Goal: Communication & Community: Answer question/provide support

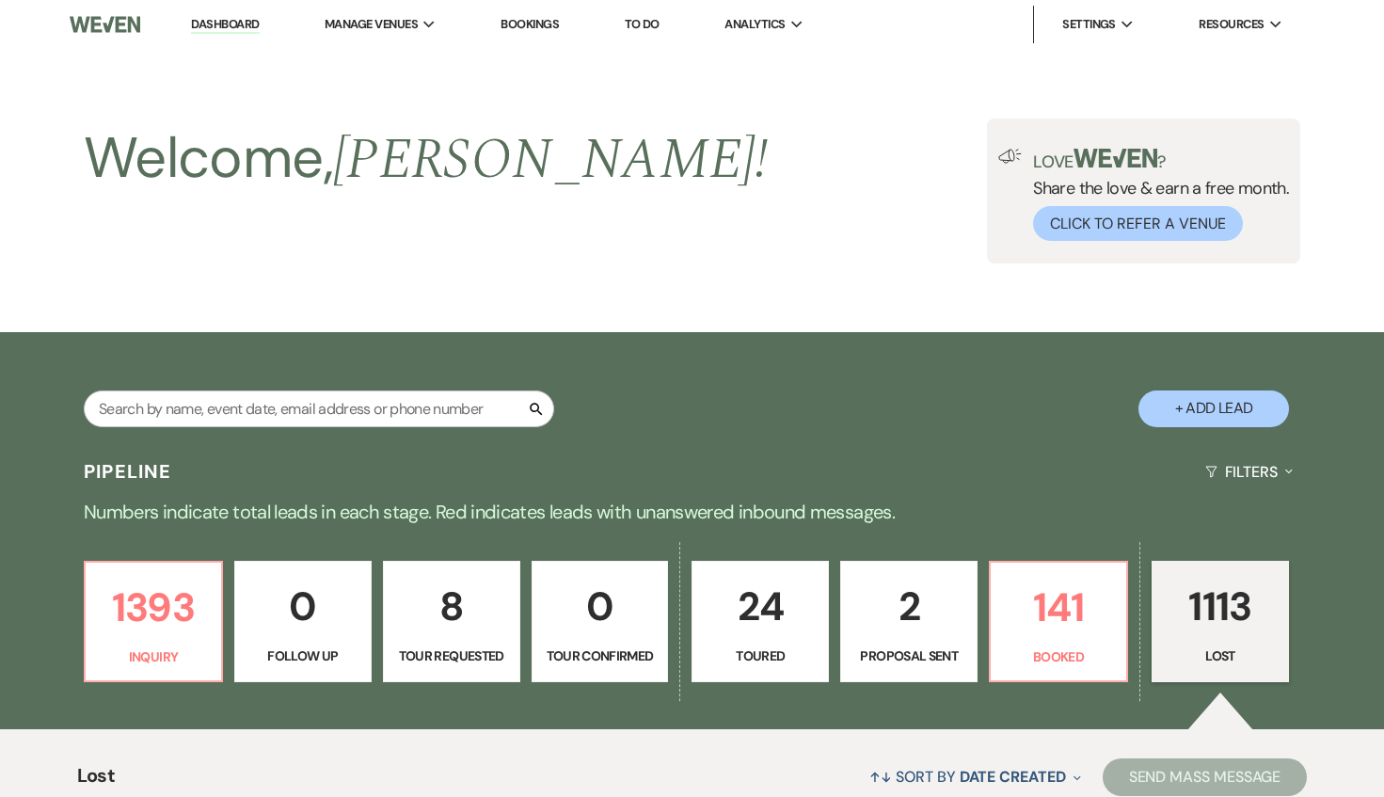
select select "8"
select select "1"
select select "8"
select select "6"
select select "8"
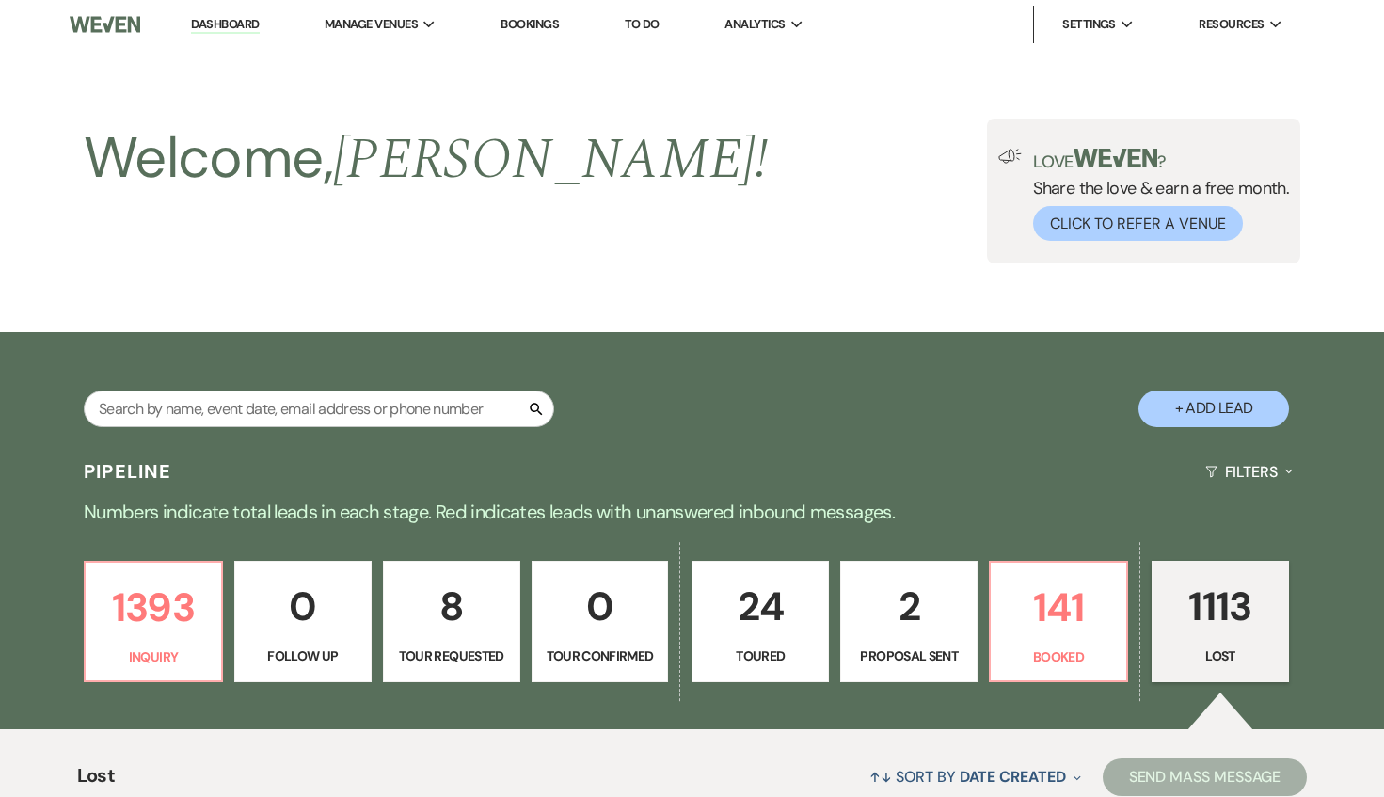
select select "6"
select select "8"
select select "1"
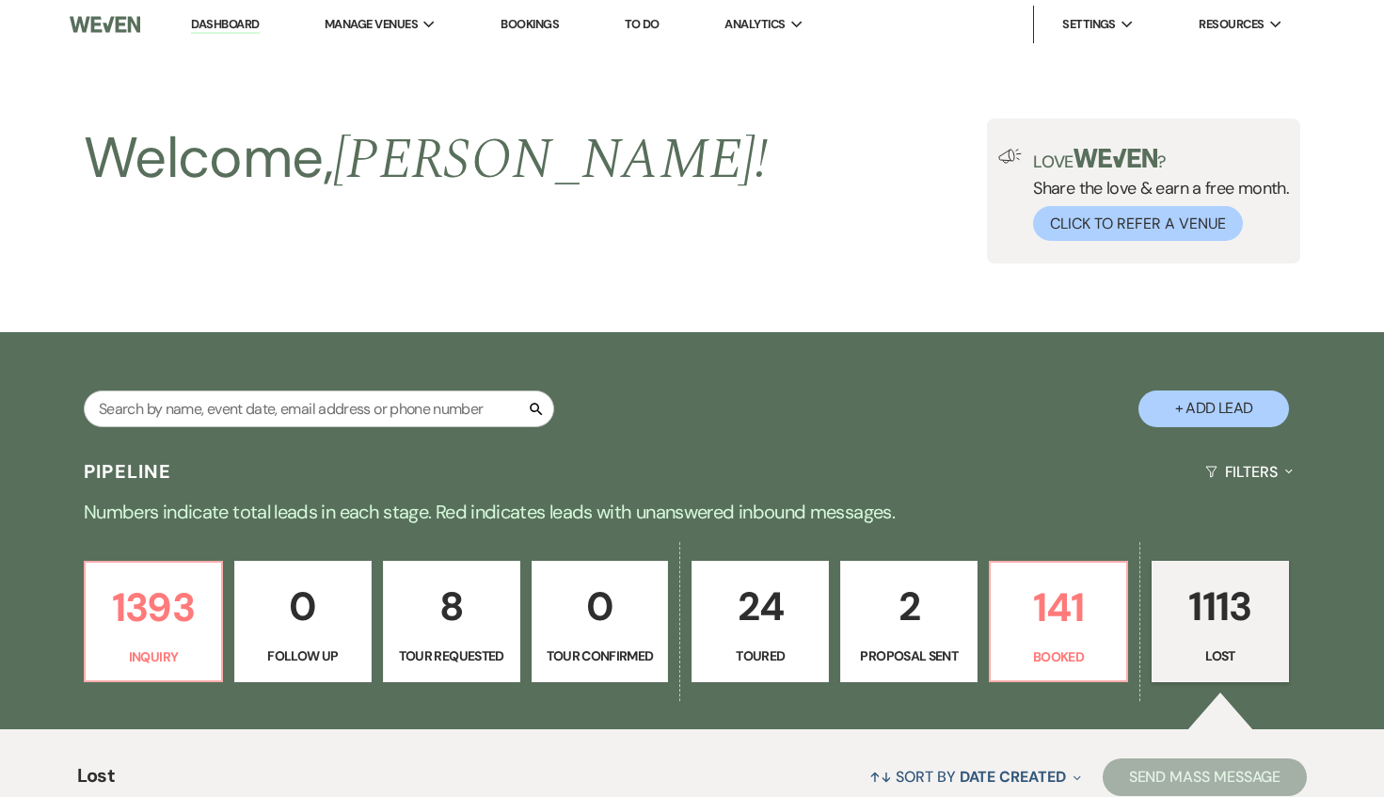
select select "8"
select select "6"
select select "8"
select select "7"
select select "8"
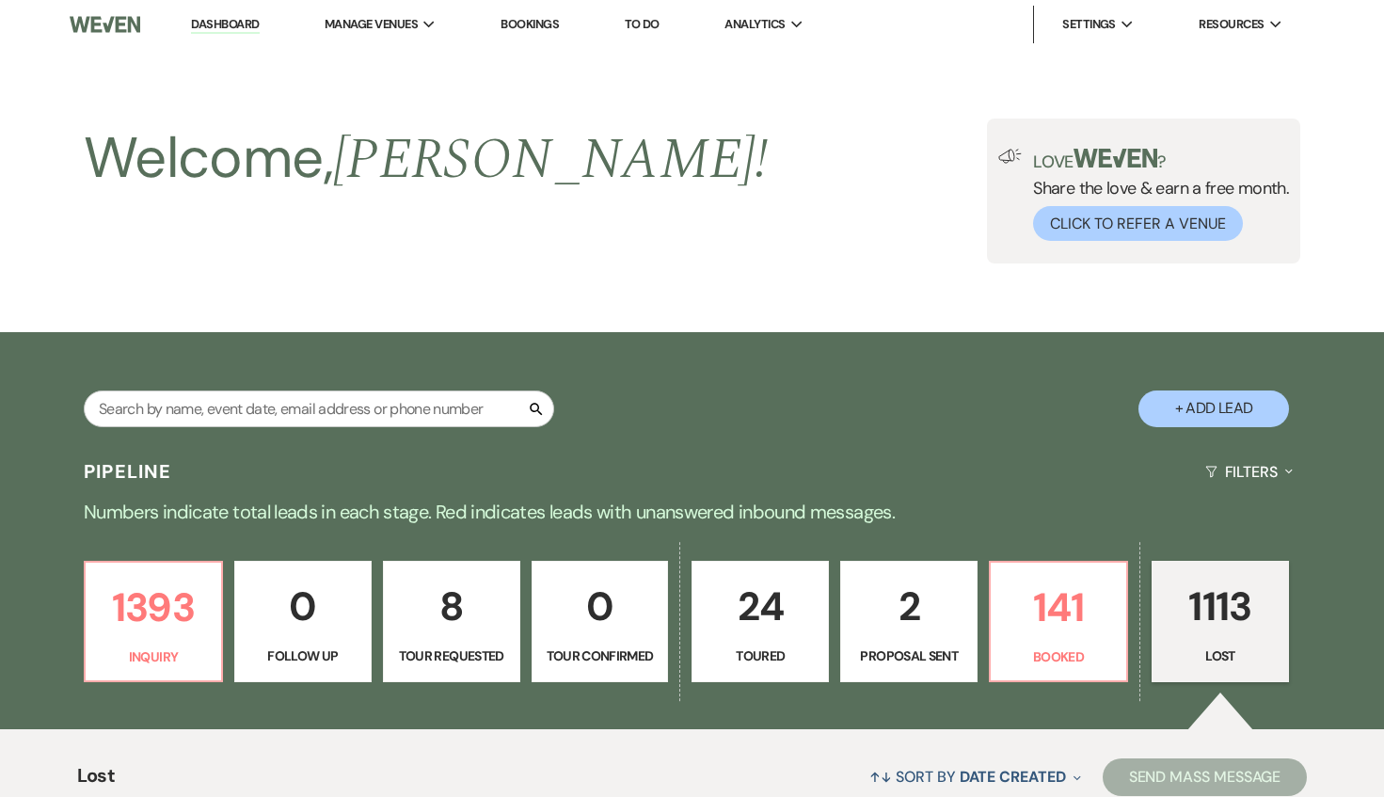
select select "6"
select select "8"
select select "7"
select select "8"
select select "5"
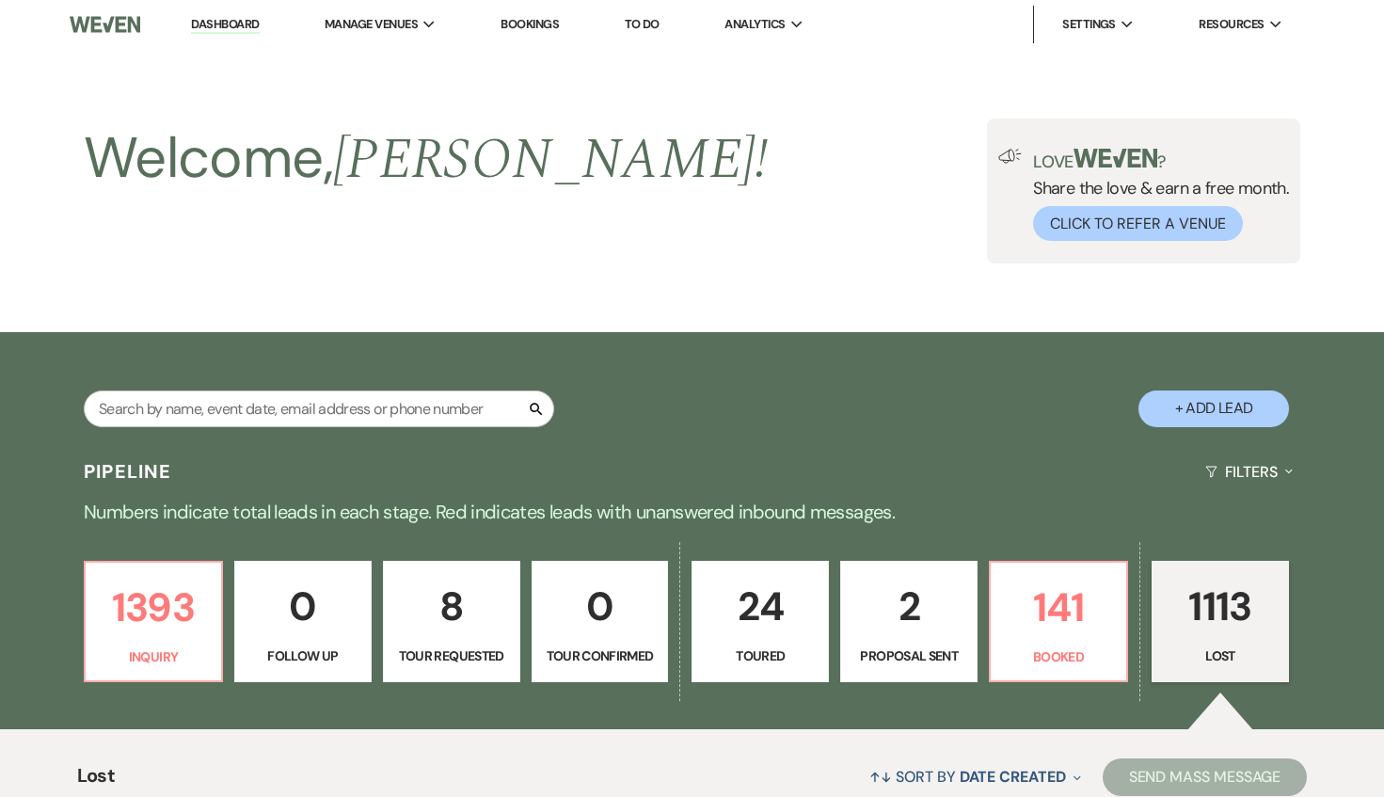
select select "8"
select select "6"
select select "8"
select select "6"
select select "8"
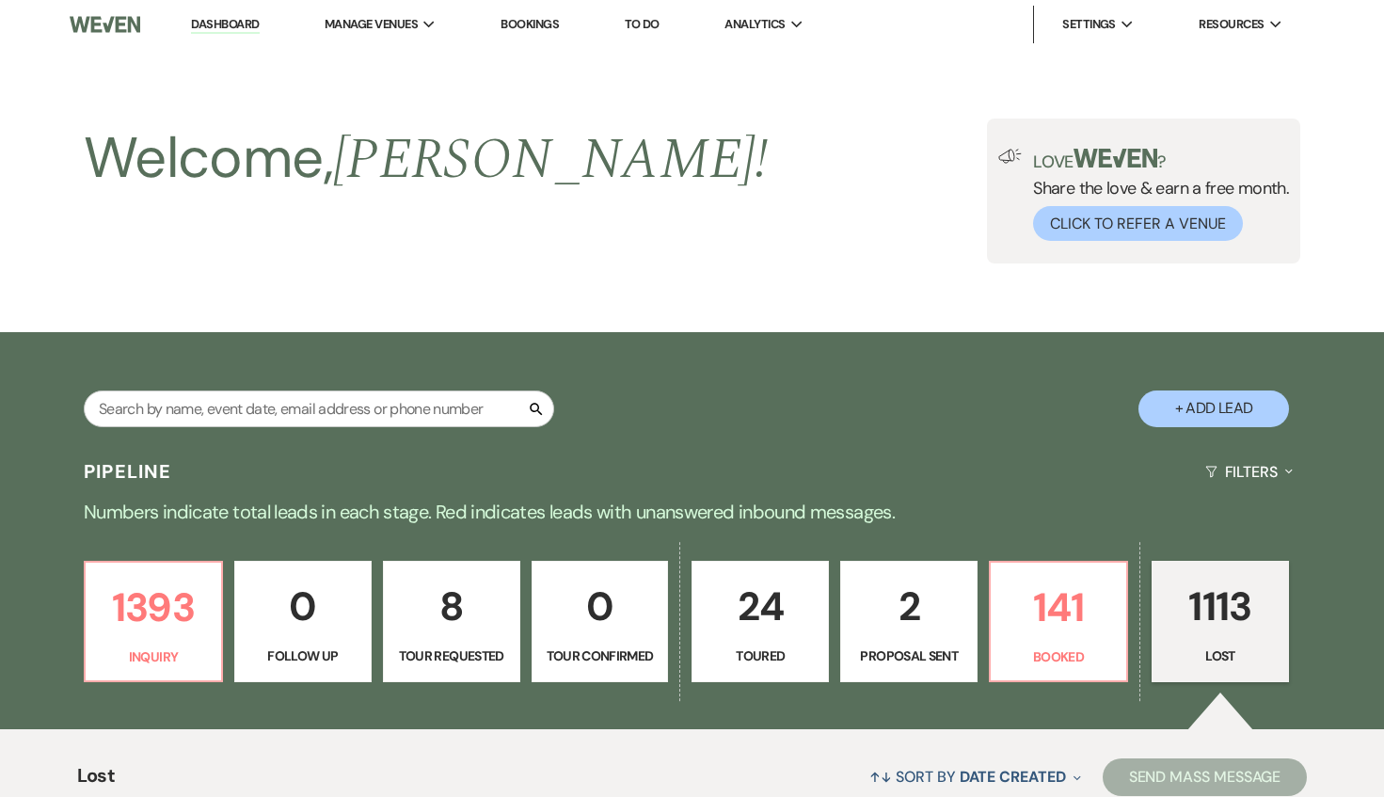
select select "6"
select select "8"
select select "6"
select select "8"
select select "5"
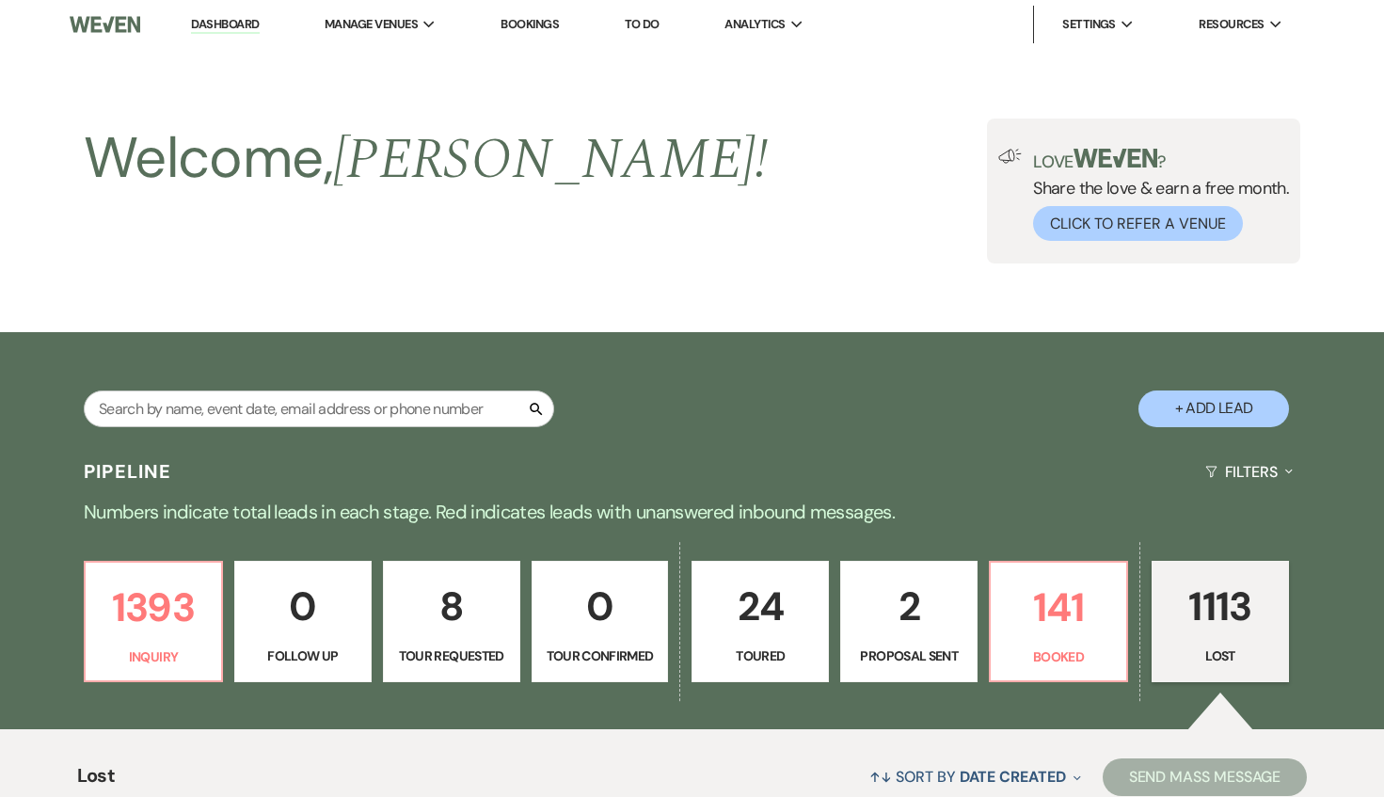
select select "8"
select select "5"
select select "8"
select select "7"
select select "8"
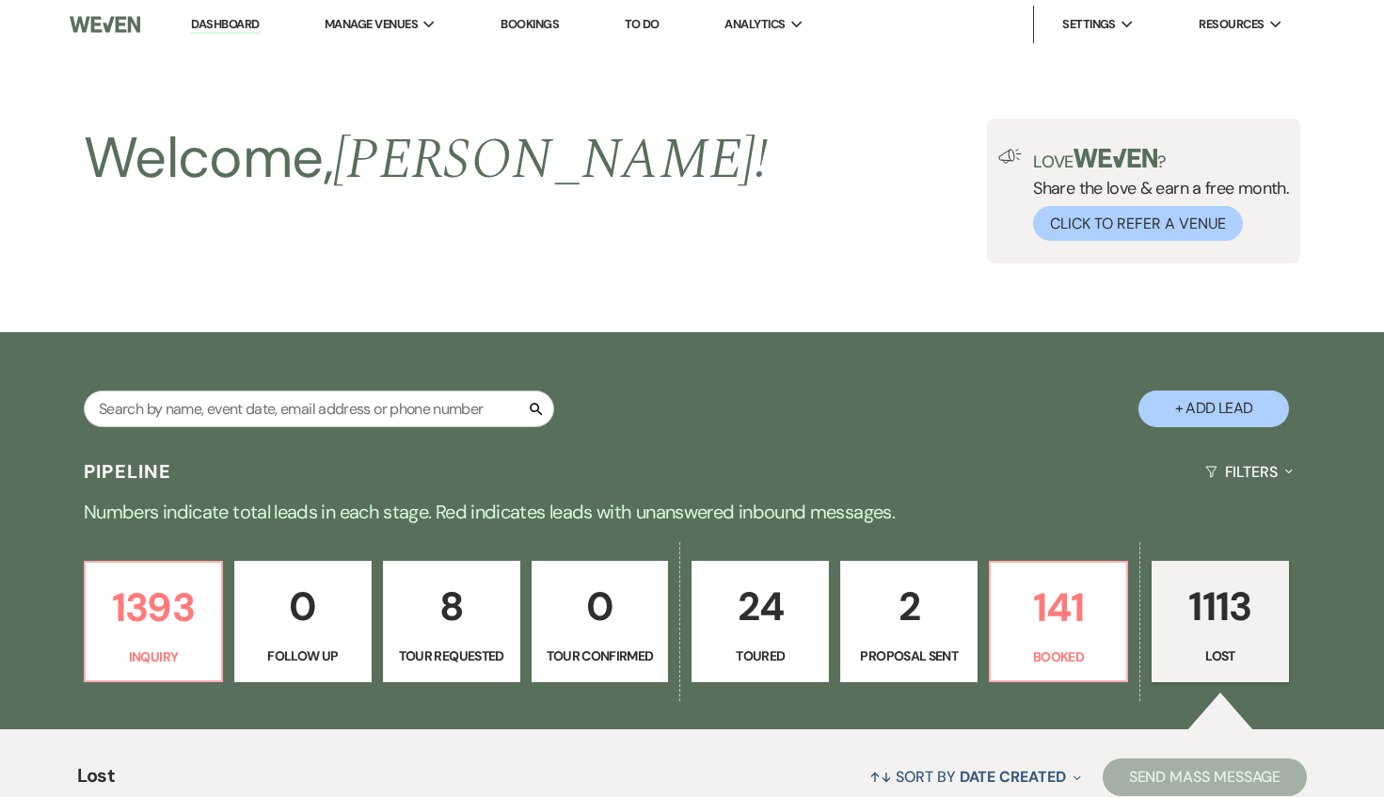
select select "6"
select select "8"
select select "6"
select select "8"
select select "6"
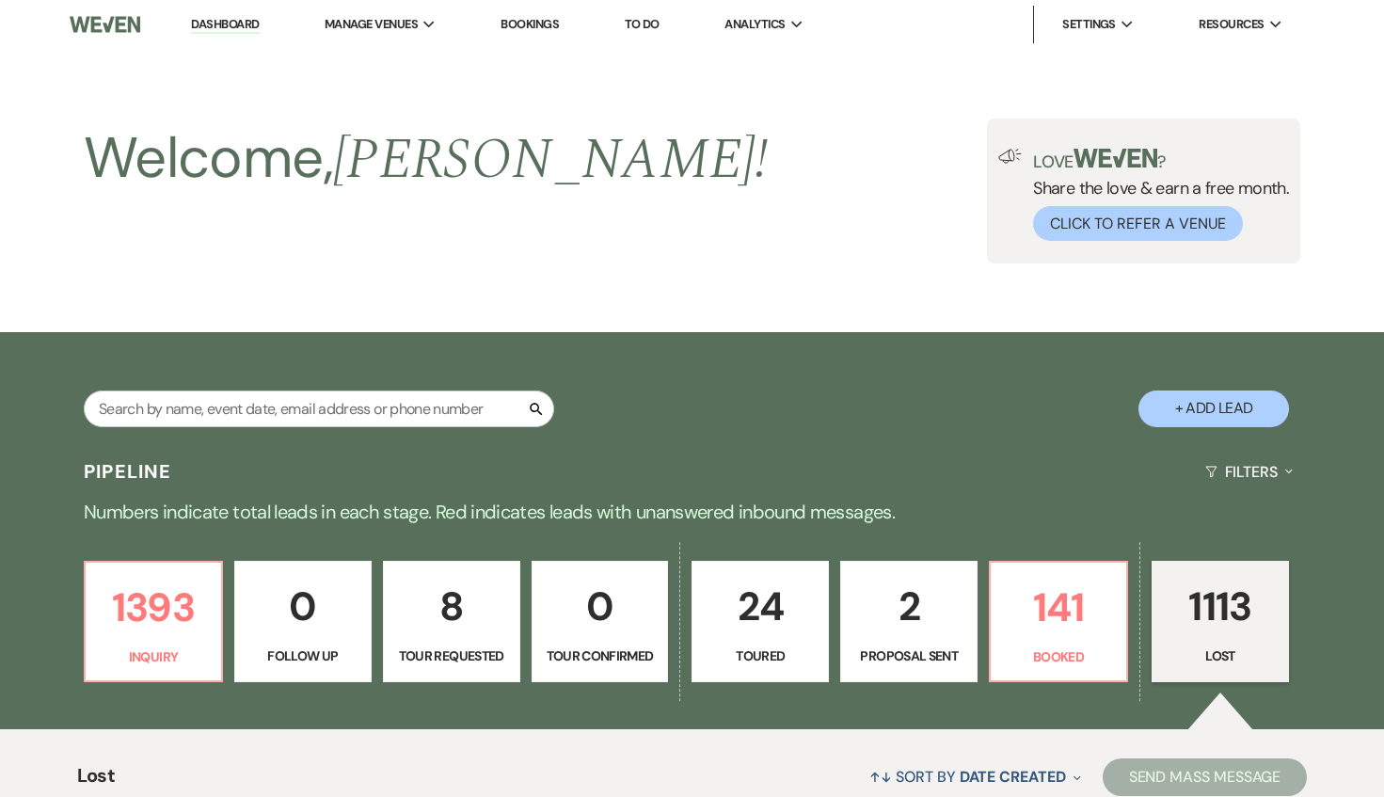
select select "8"
select select "1"
select select "8"
select select "6"
select select "8"
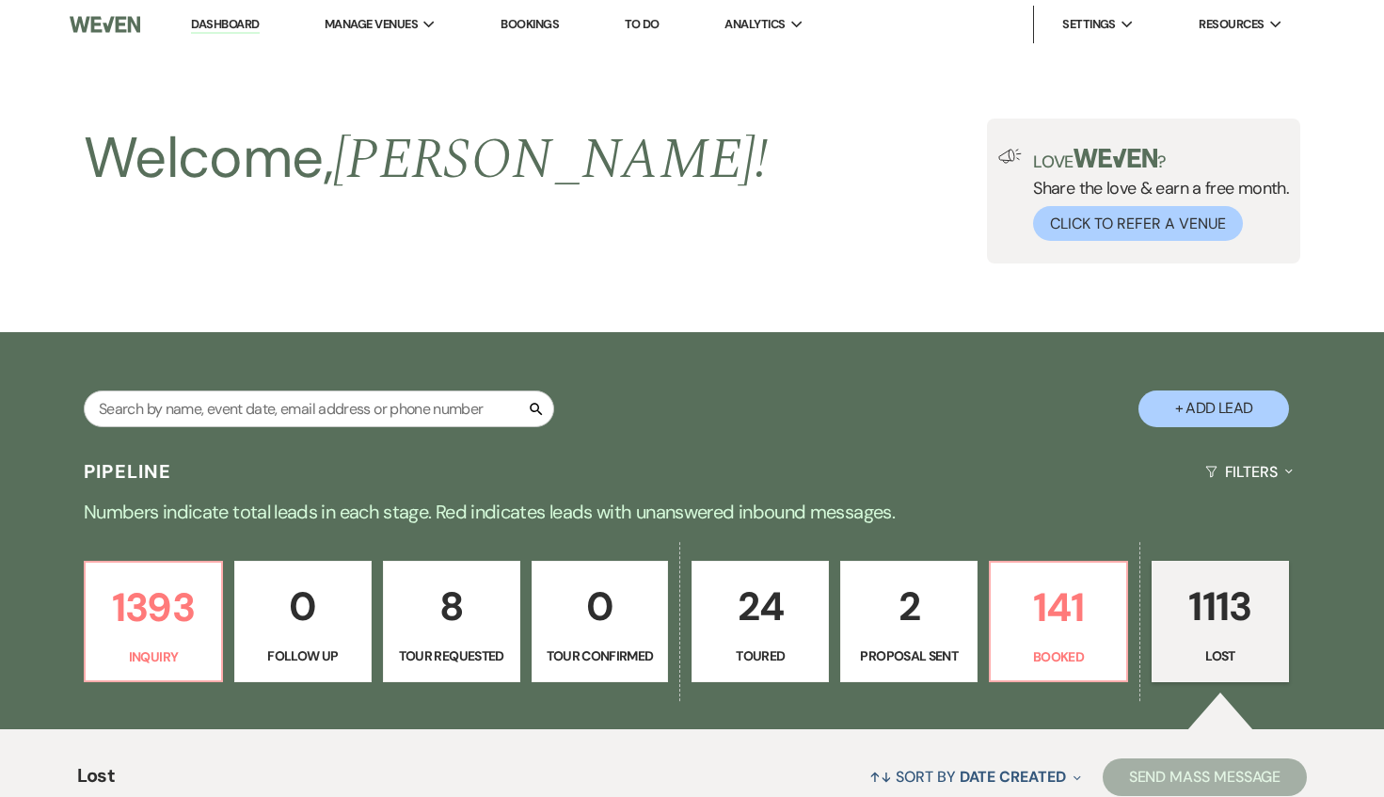
select select "7"
select select "8"
select select "6"
select select "8"
select select "6"
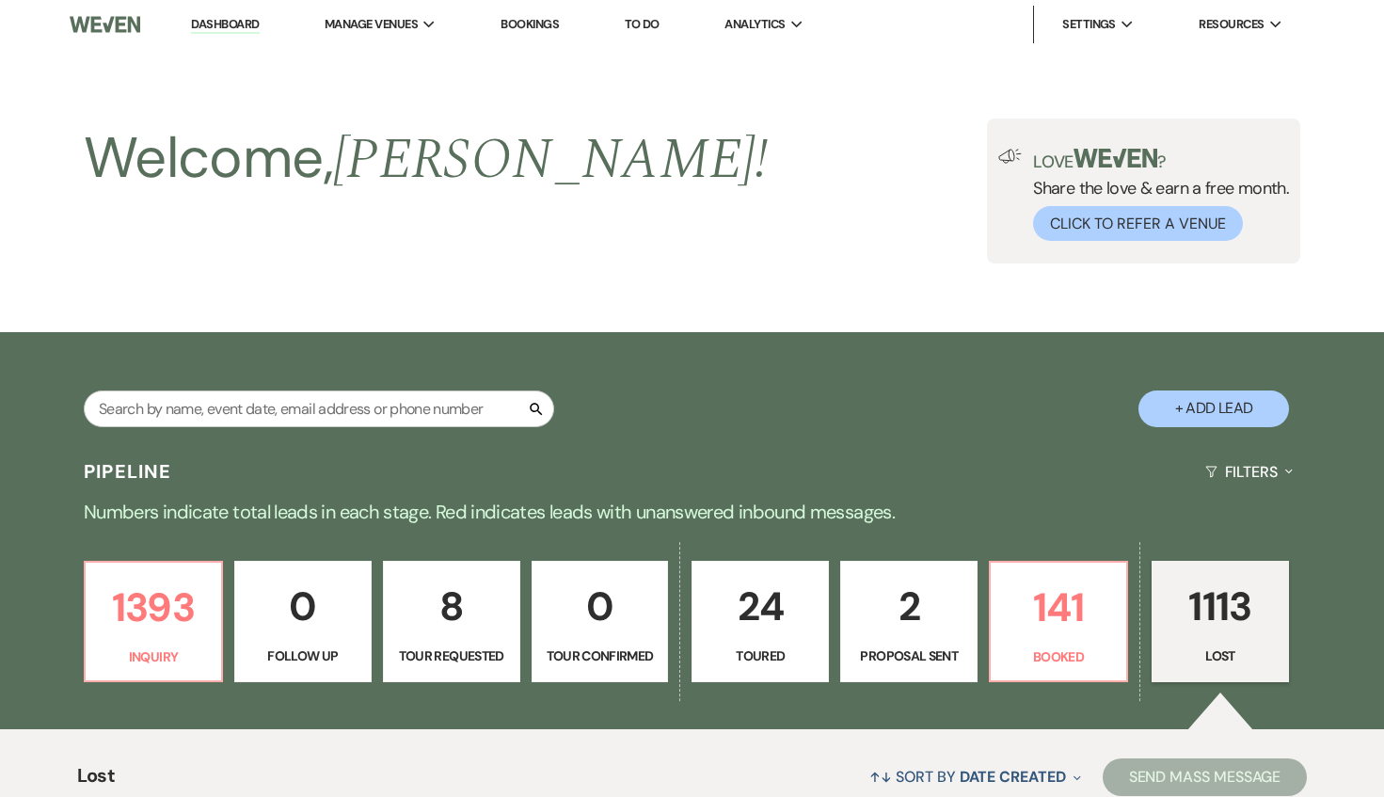
select select "8"
select select "7"
select select "8"
select select "6"
select select "8"
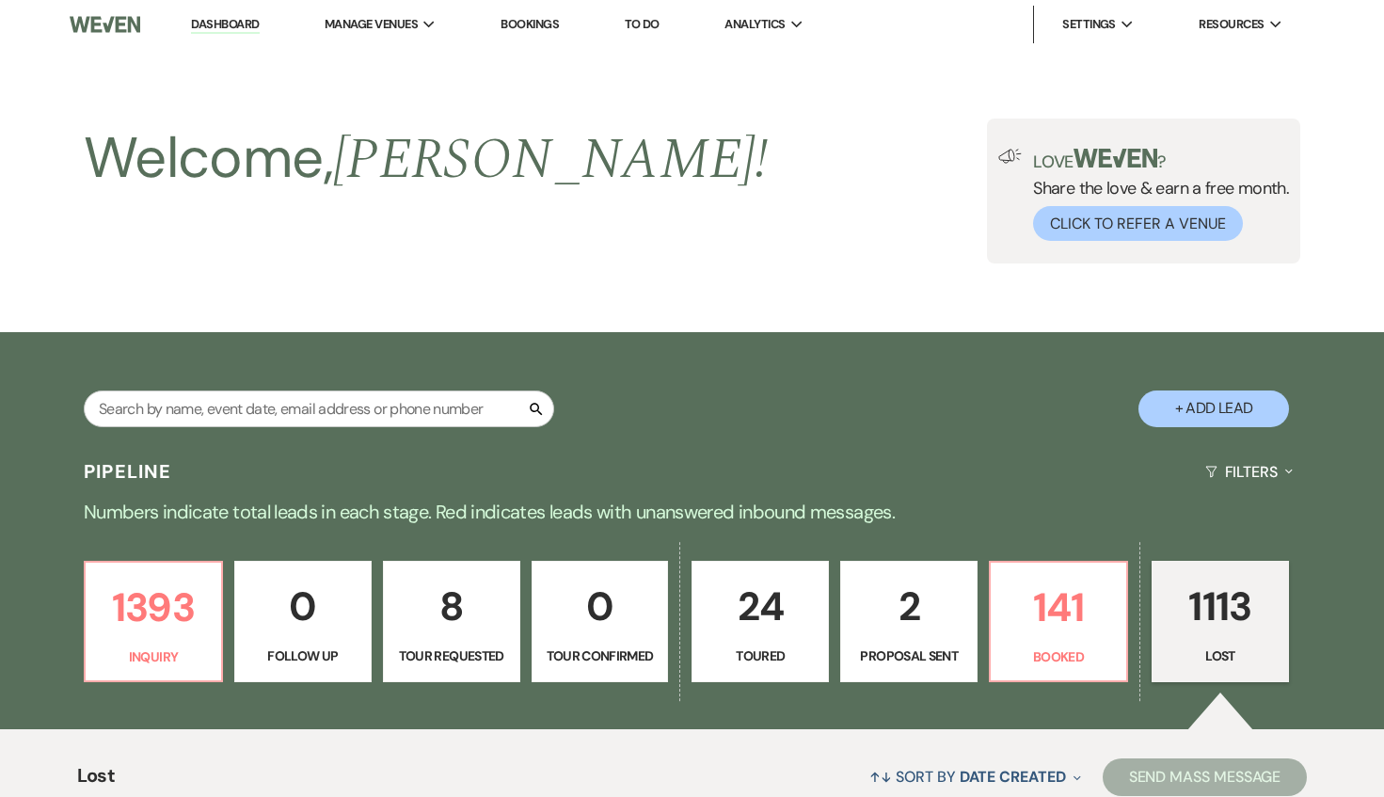
select select "6"
select select "8"
select select "6"
select select "8"
select select "9"
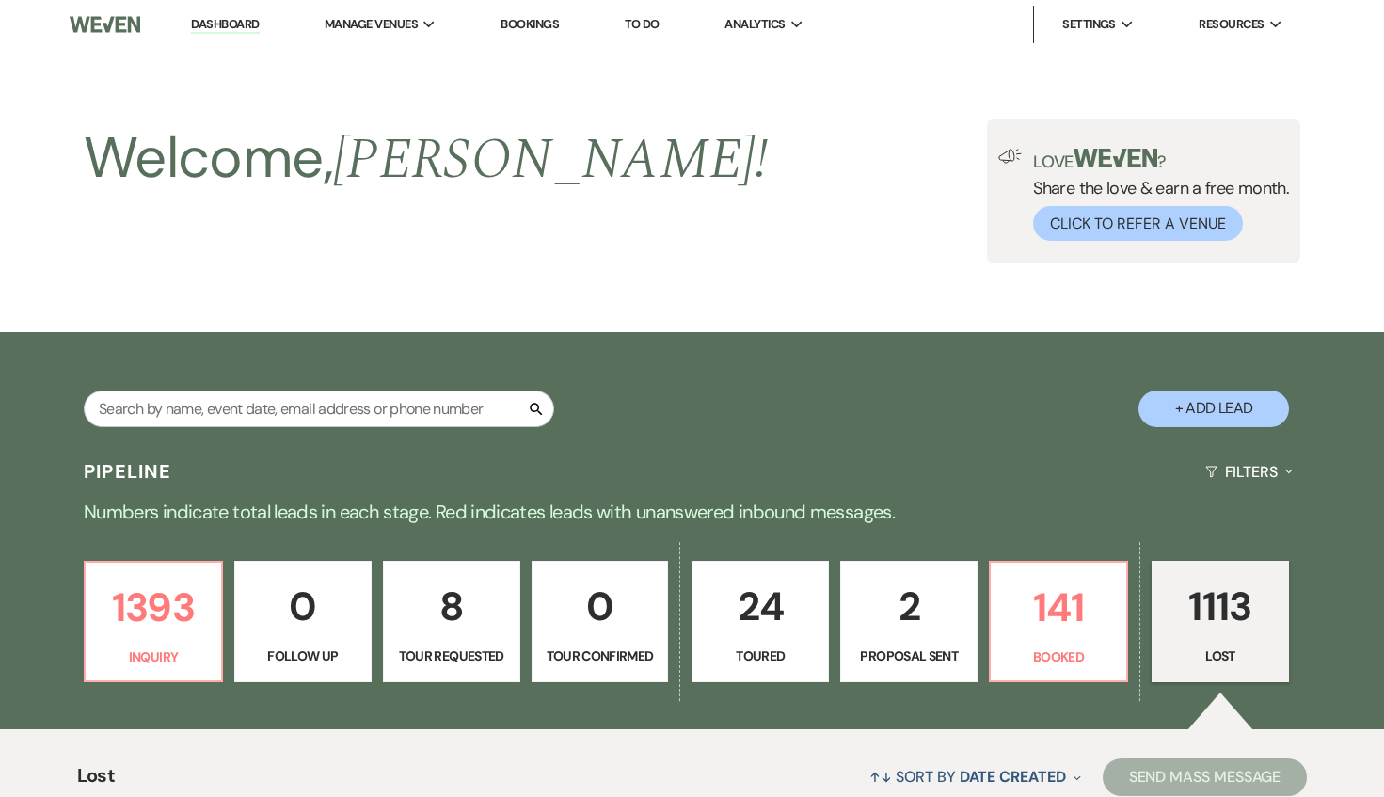
select select "8"
select select "6"
select select "8"
select select "10"
select select "8"
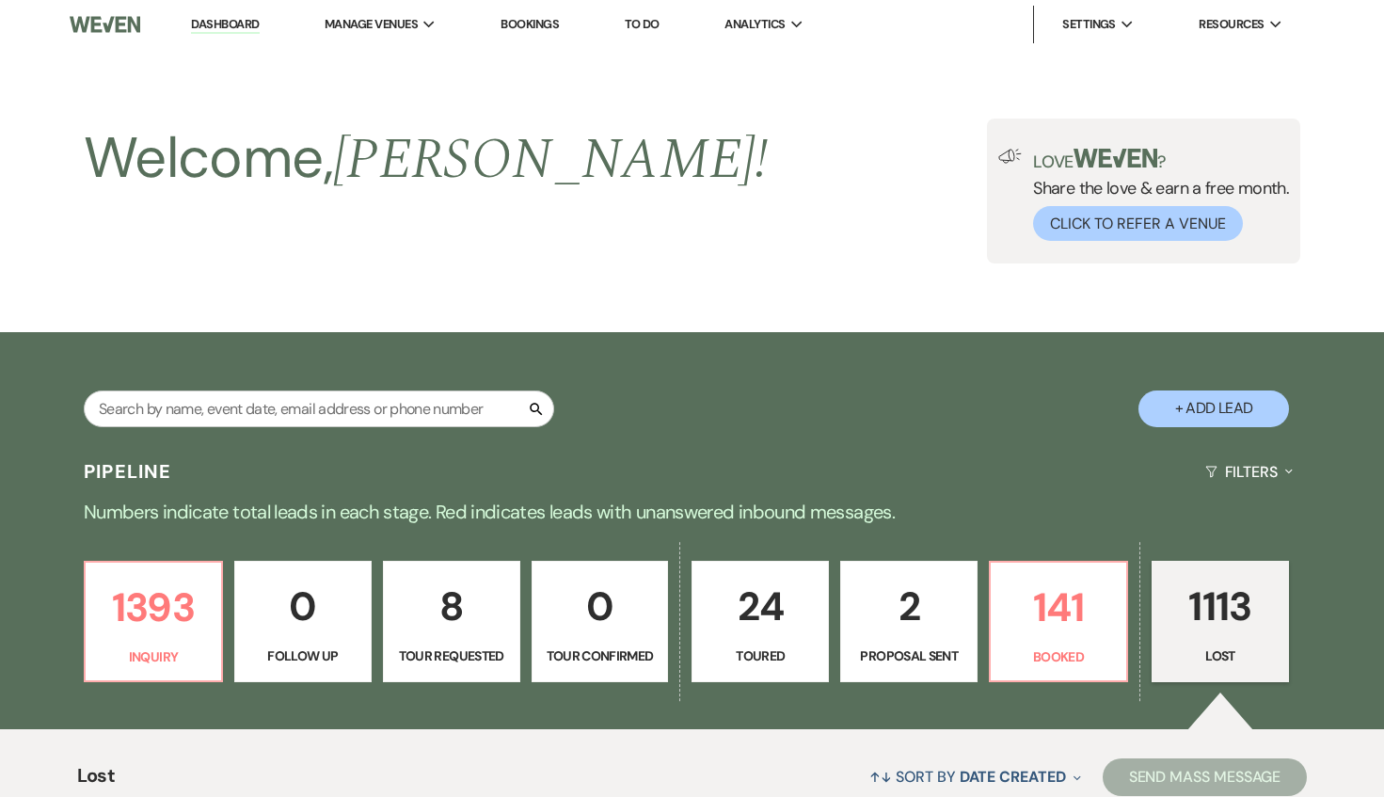
select select "6"
select select "8"
select select "6"
select select "8"
select select "6"
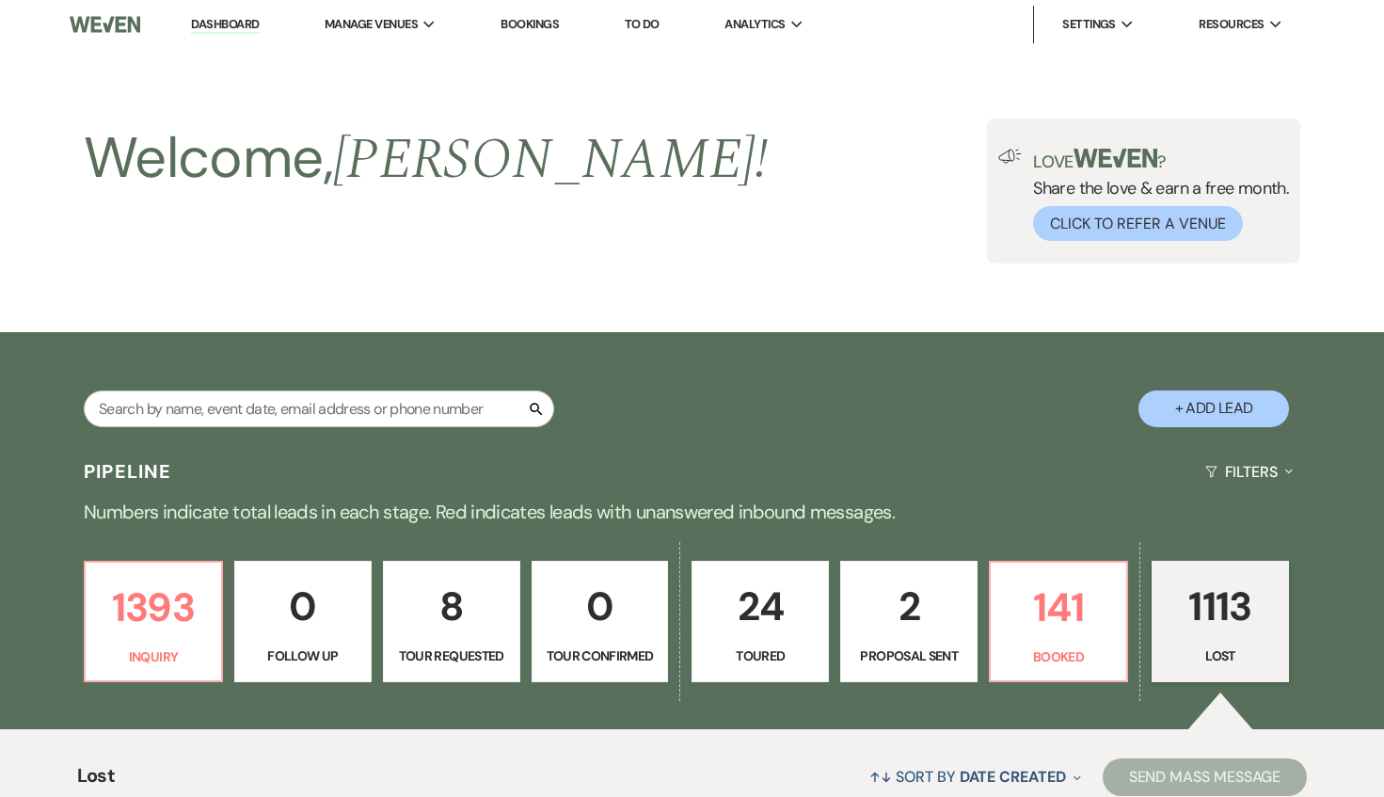
select select "8"
select select "6"
select select "8"
select select "6"
select select "8"
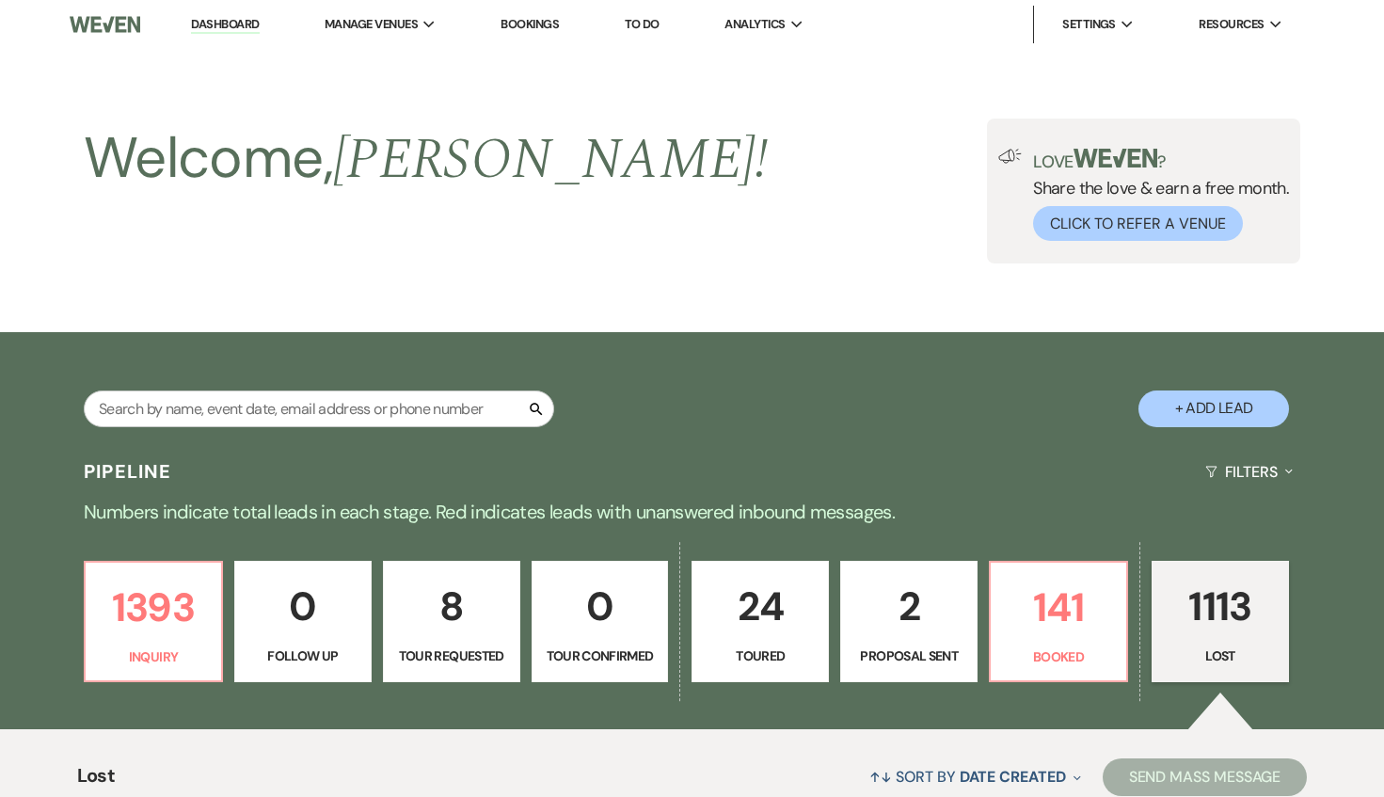
select select "6"
select select "8"
select select "6"
select select "8"
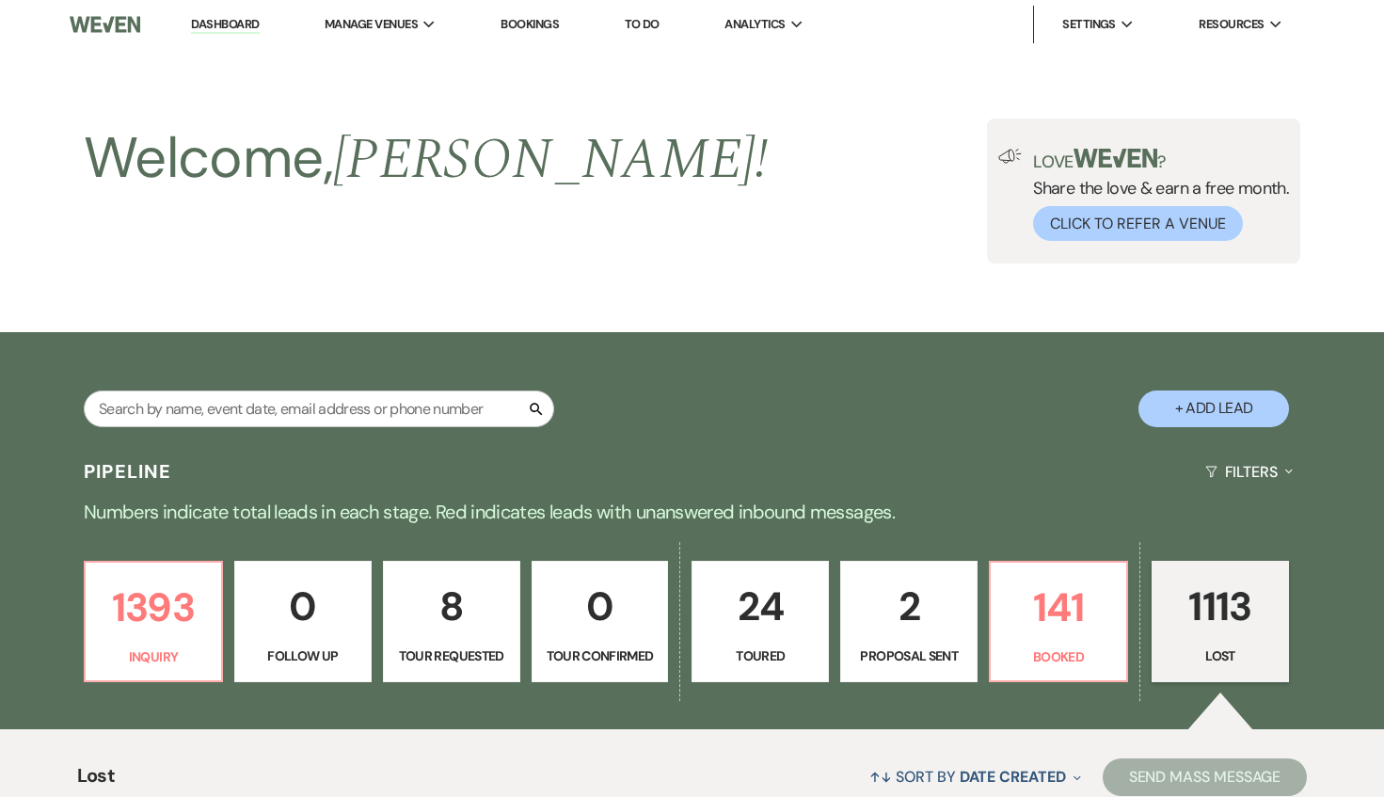
select select "9"
select select "8"
select select "6"
select select "8"
select select "6"
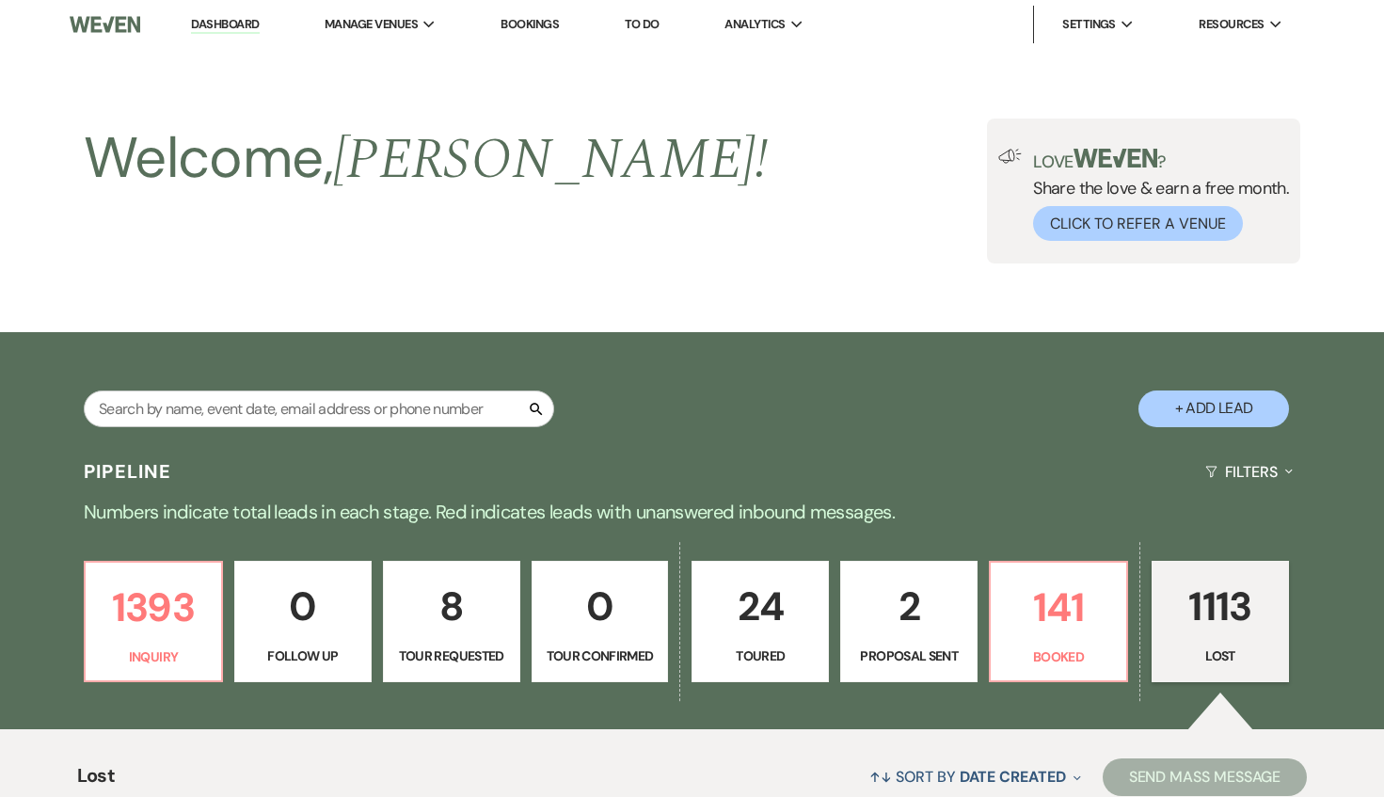
select select "8"
select select "7"
select select "8"
select select "6"
select select "8"
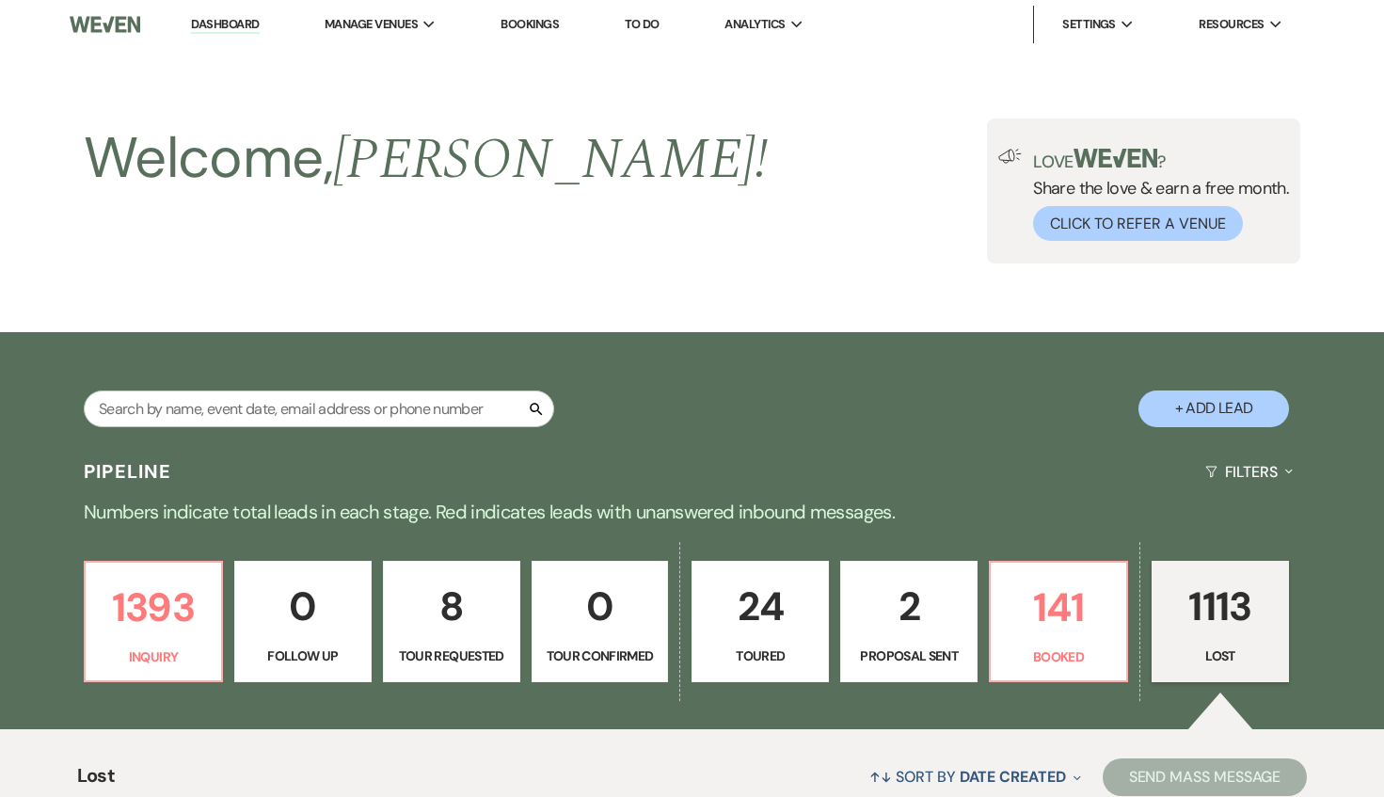
select select "9"
select select "8"
select select "6"
select select "8"
select select "6"
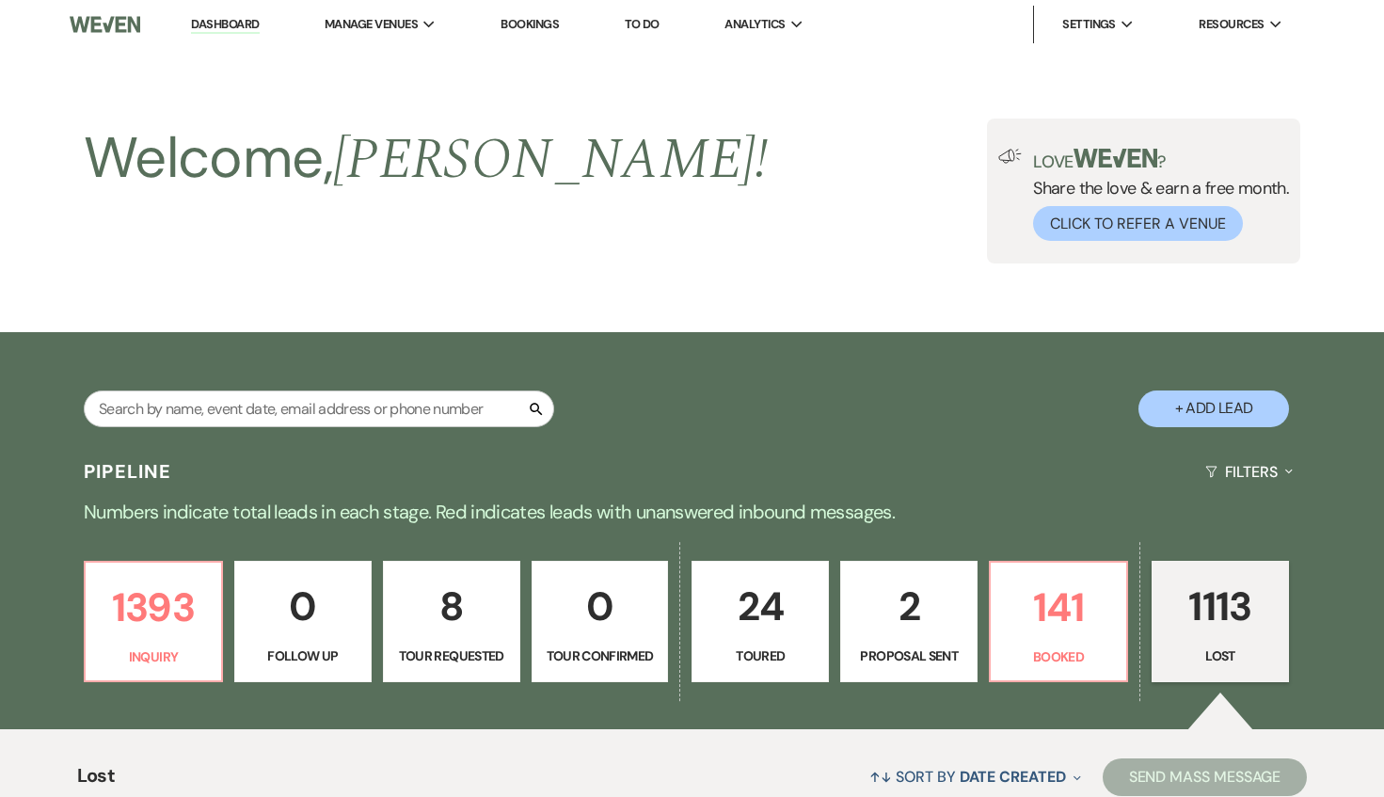
select select "8"
select select "6"
select select "8"
select select "6"
select select "8"
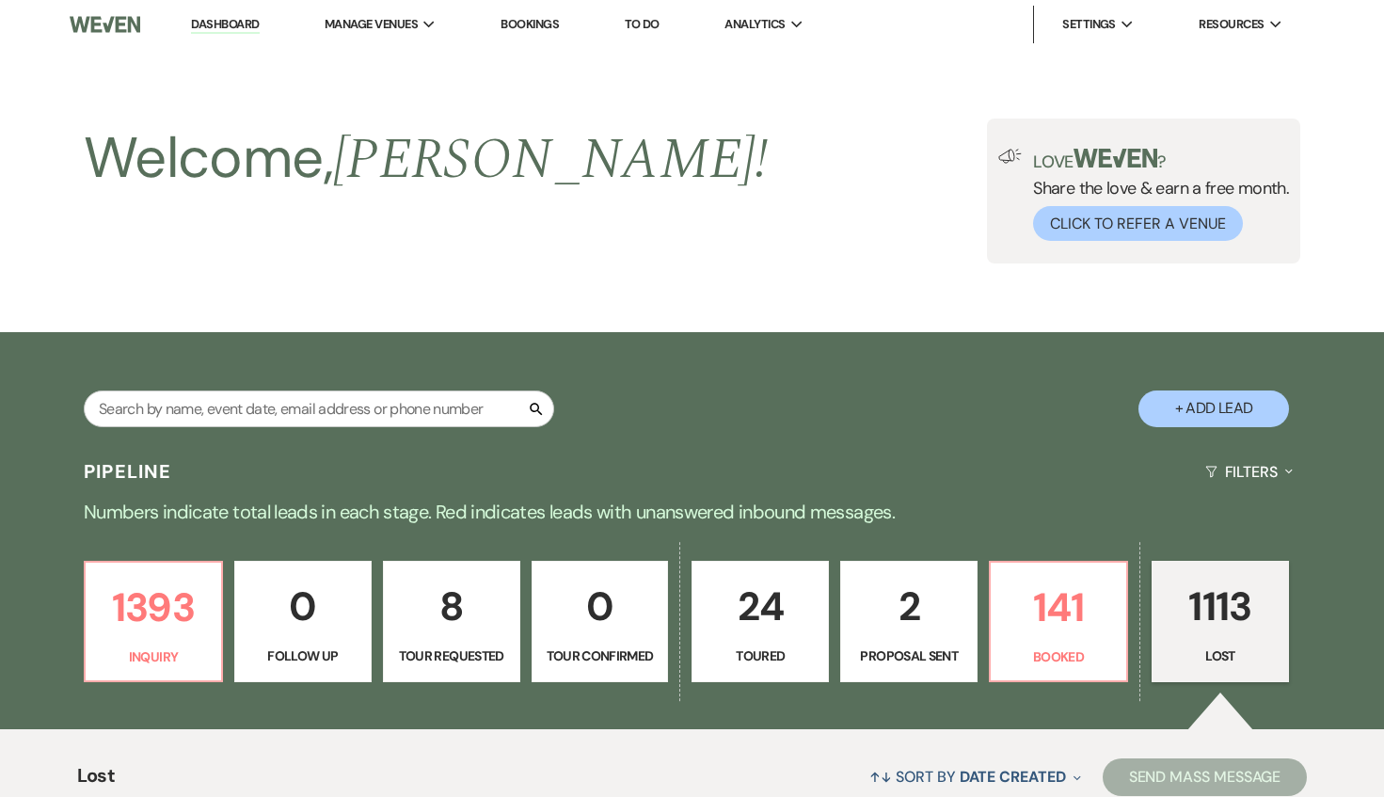
select select "6"
select select "8"
select select "6"
select select "8"
select select "7"
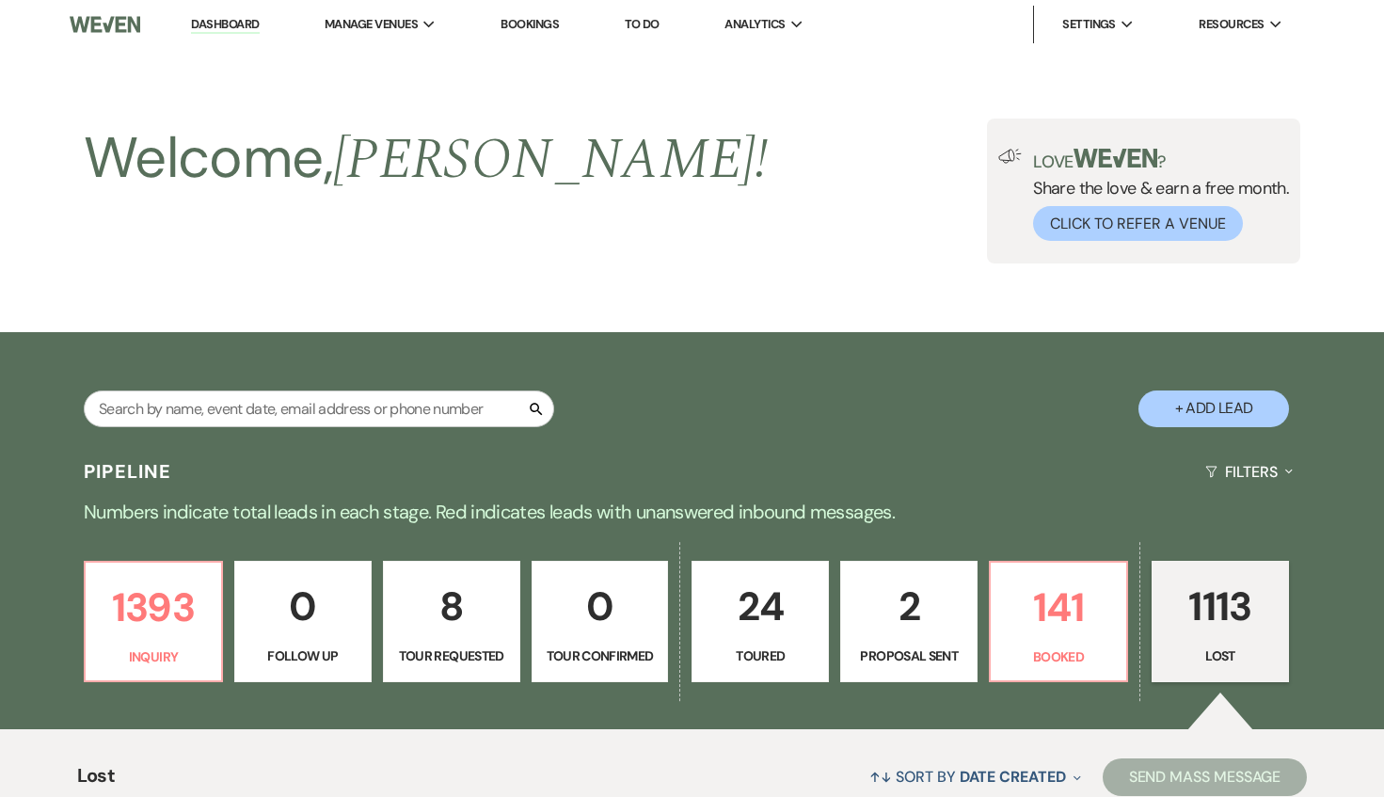
select select "8"
select select "6"
select select "8"
select select "5"
select select "8"
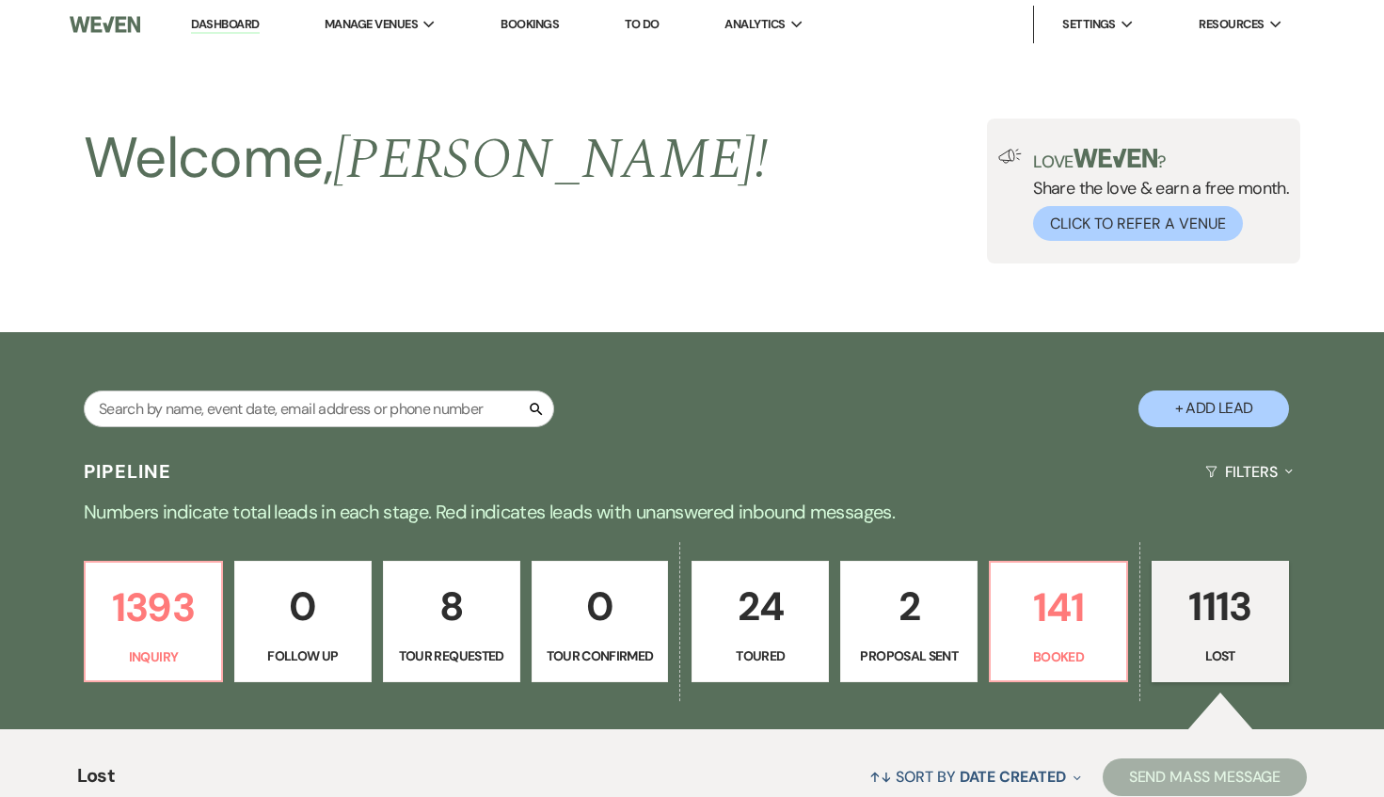
select select "6"
select select "8"
select select "6"
select select "8"
select select "6"
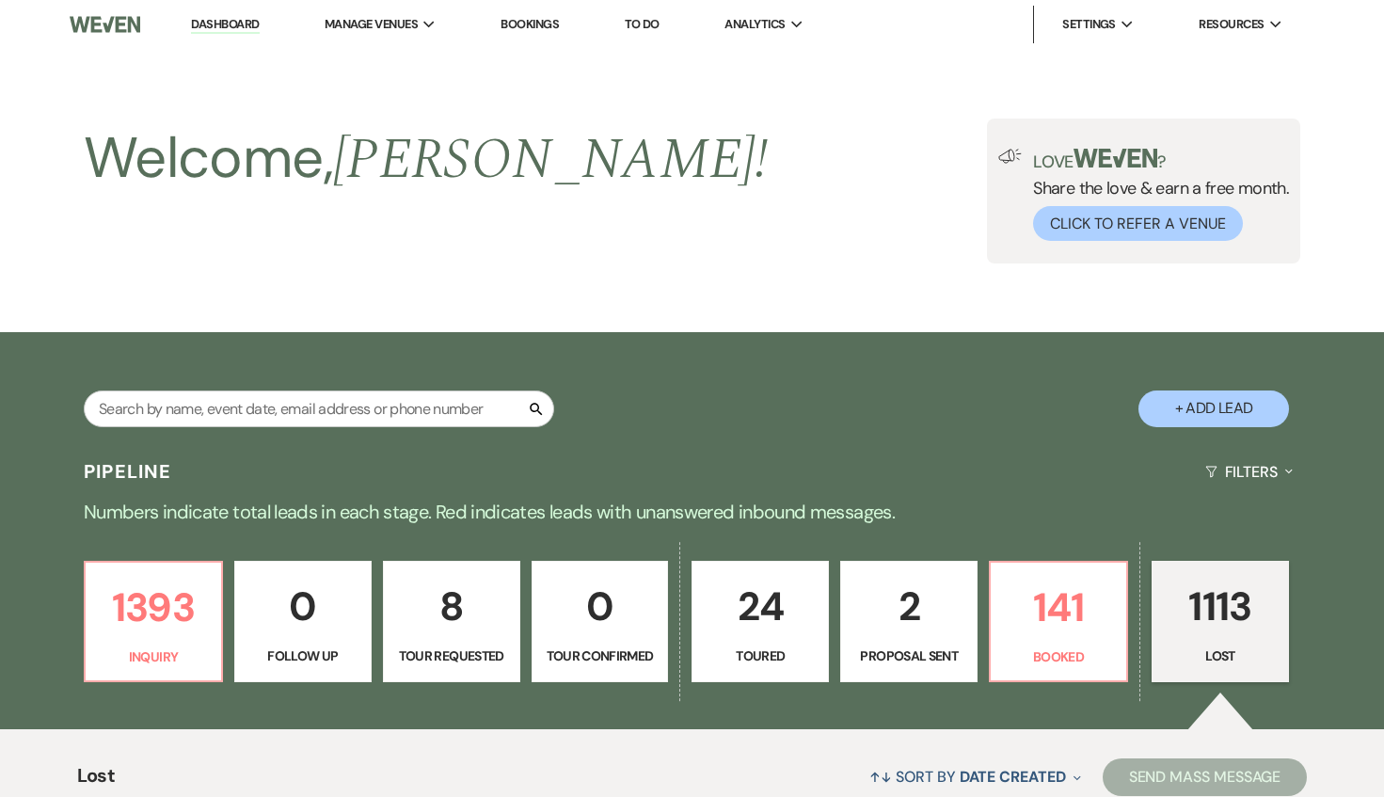
select select "8"
select select "5"
select select "8"
select select "6"
select select "8"
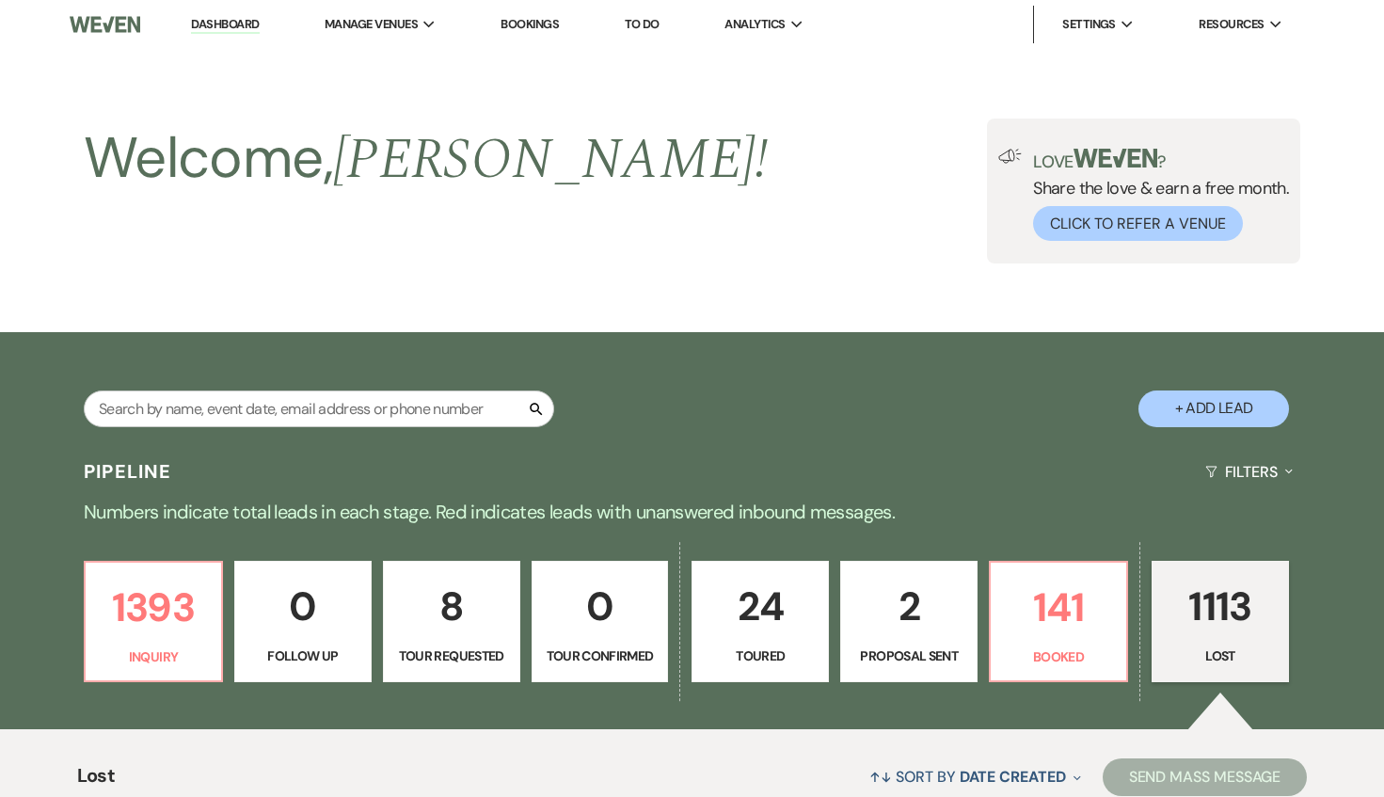
select select "8"
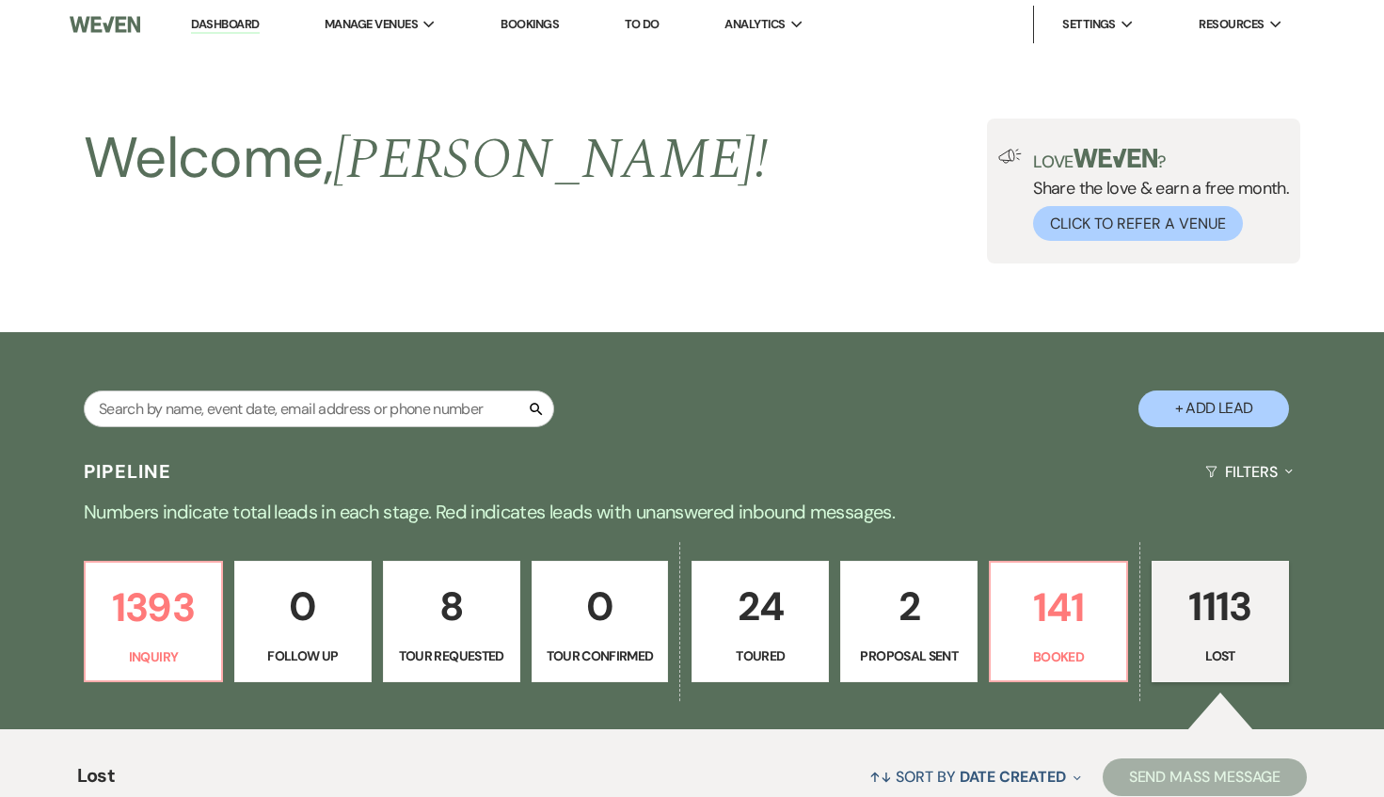
select select "8"
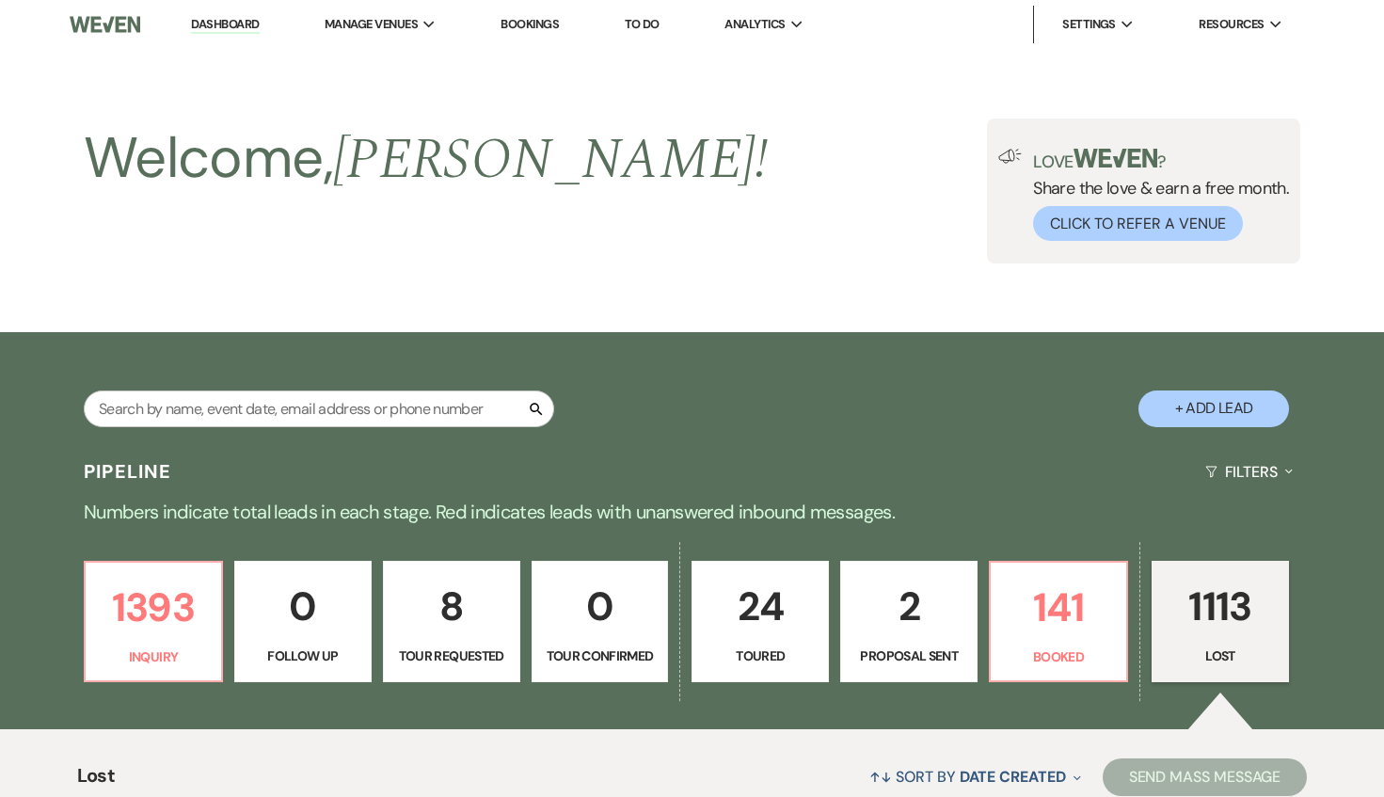
select select "8"
select select "1"
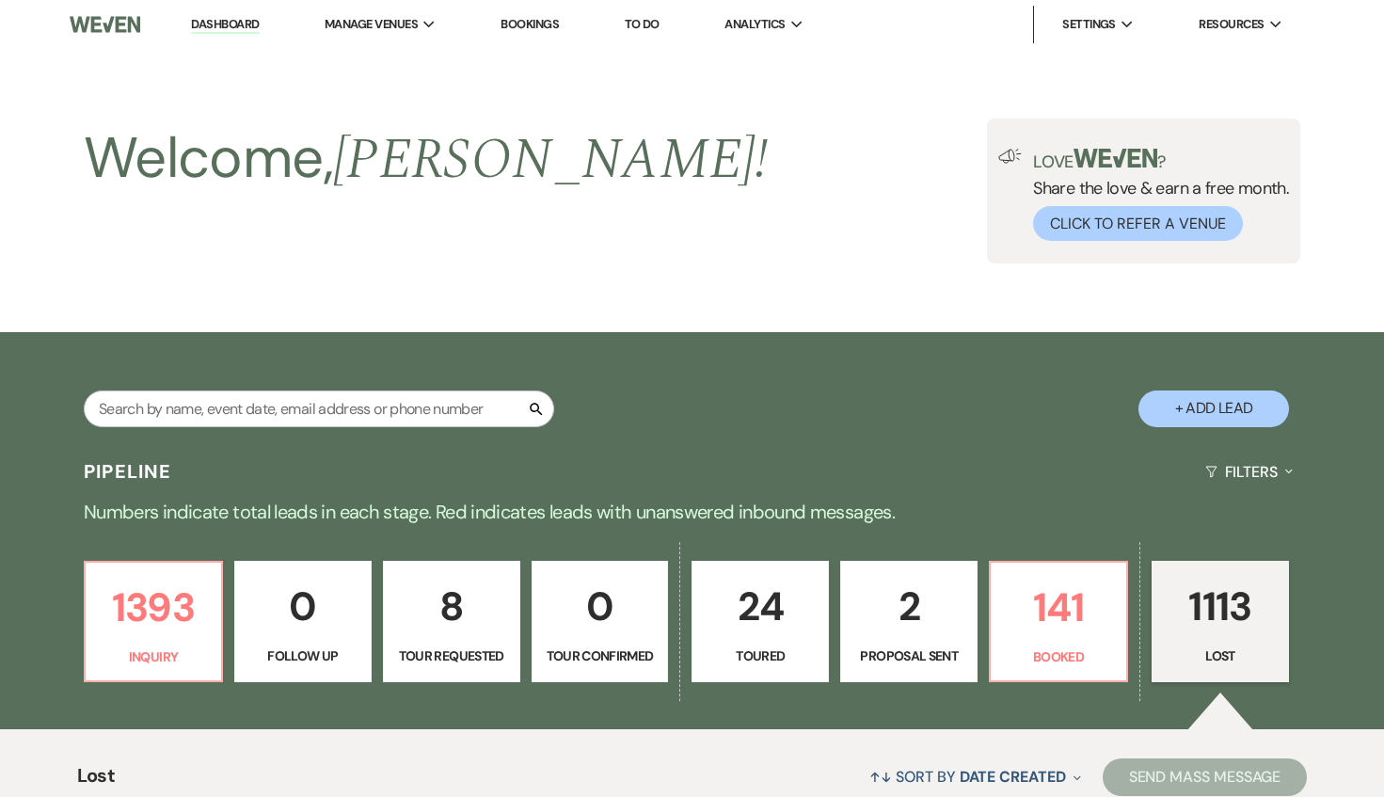
select select "8"
select select "6"
select select "8"
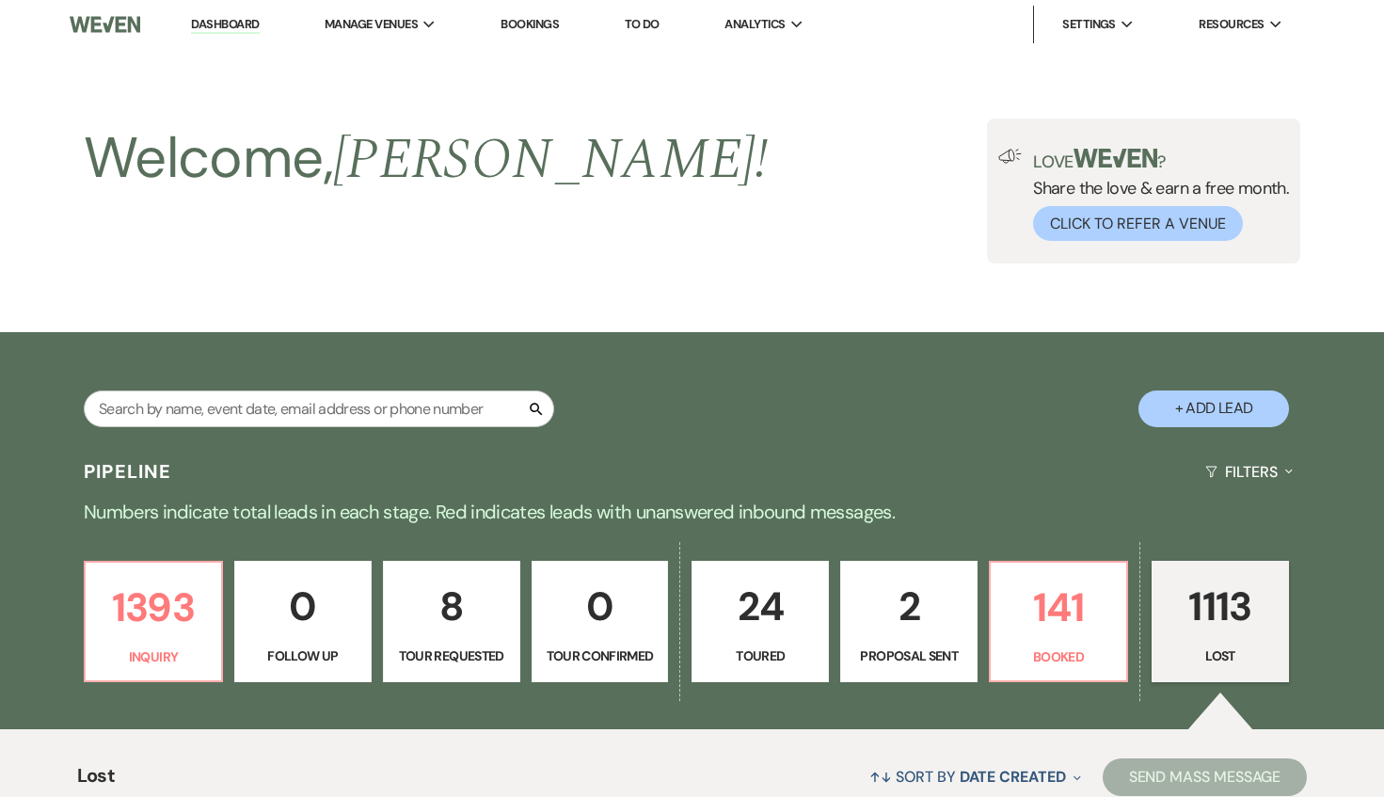
select select "8"
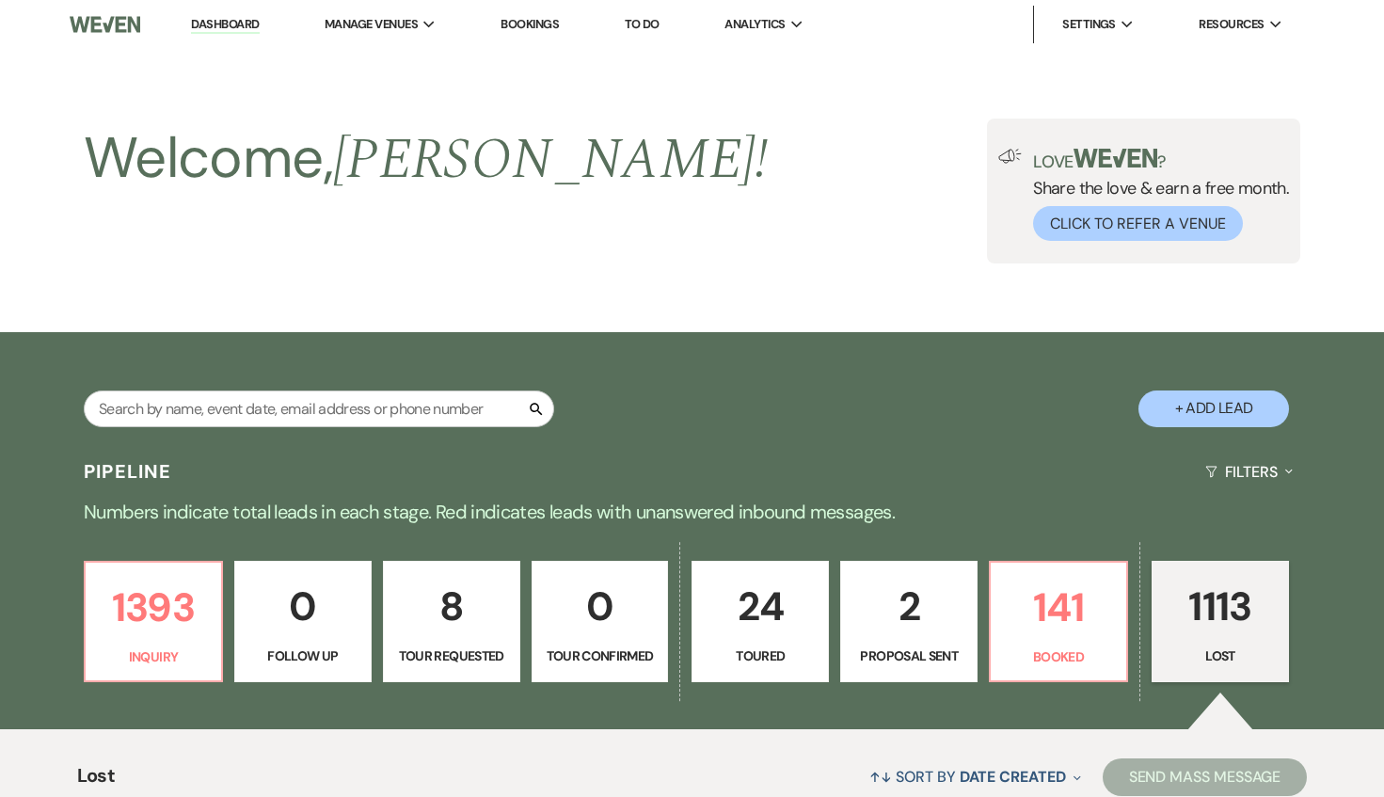
select select "8"
select select "7"
select select "8"
select select "6"
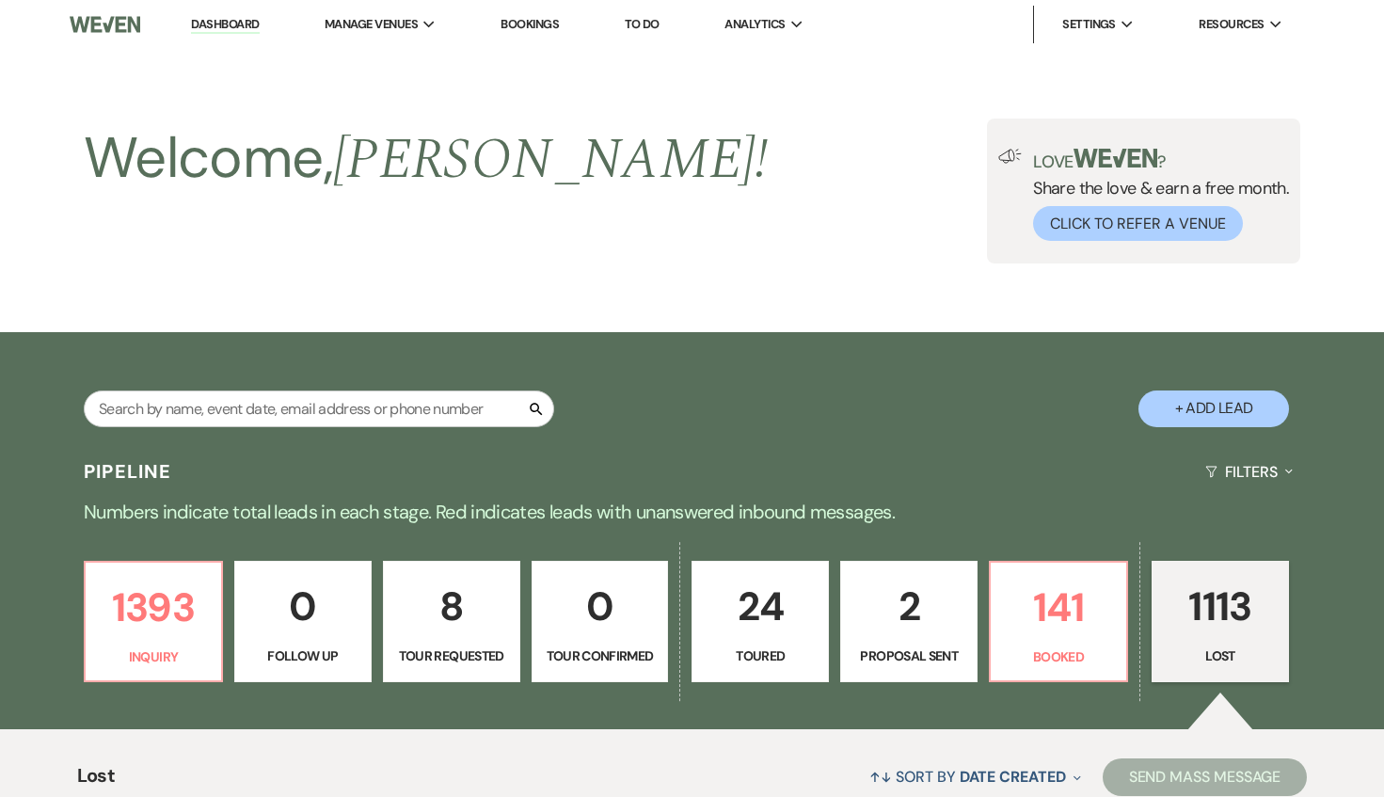
select select "8"
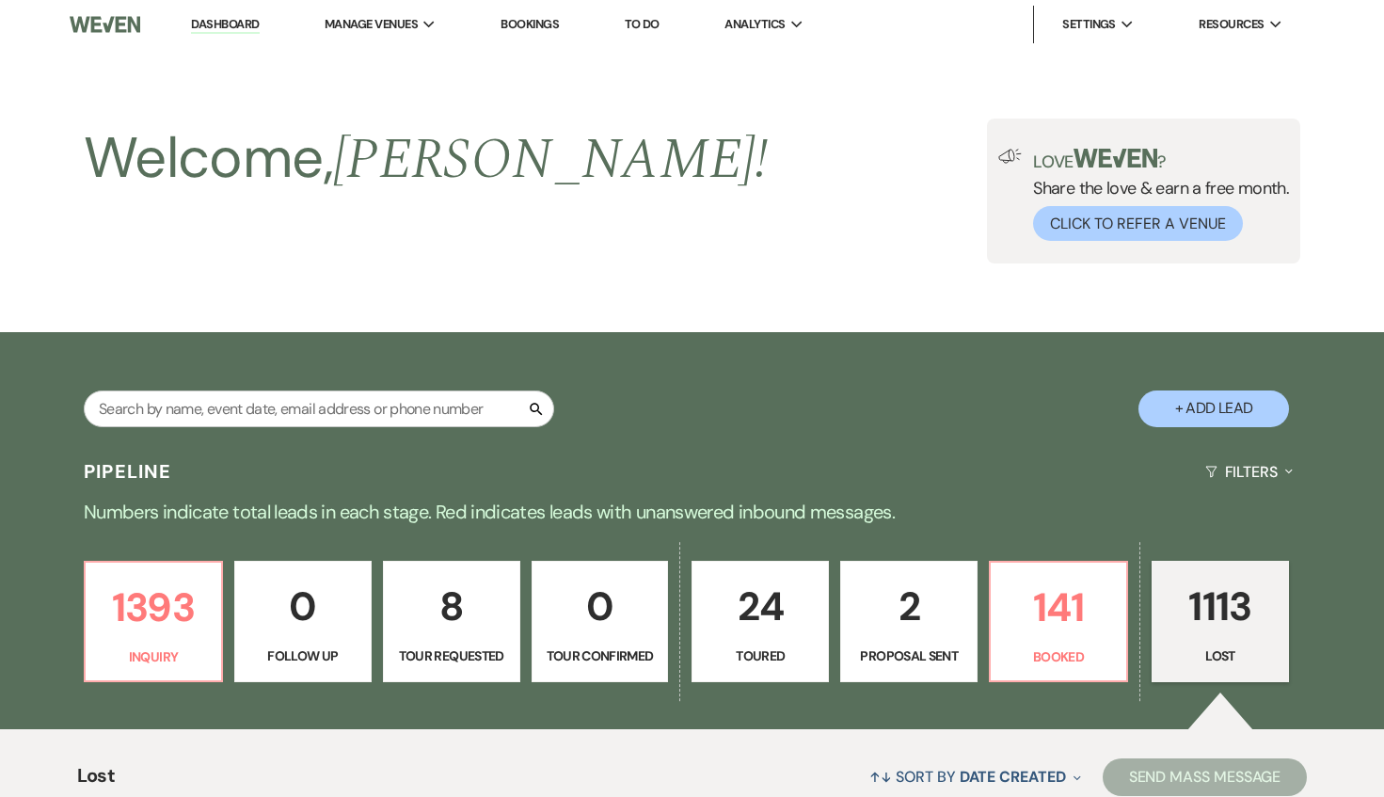
select select "8"
select select "5"
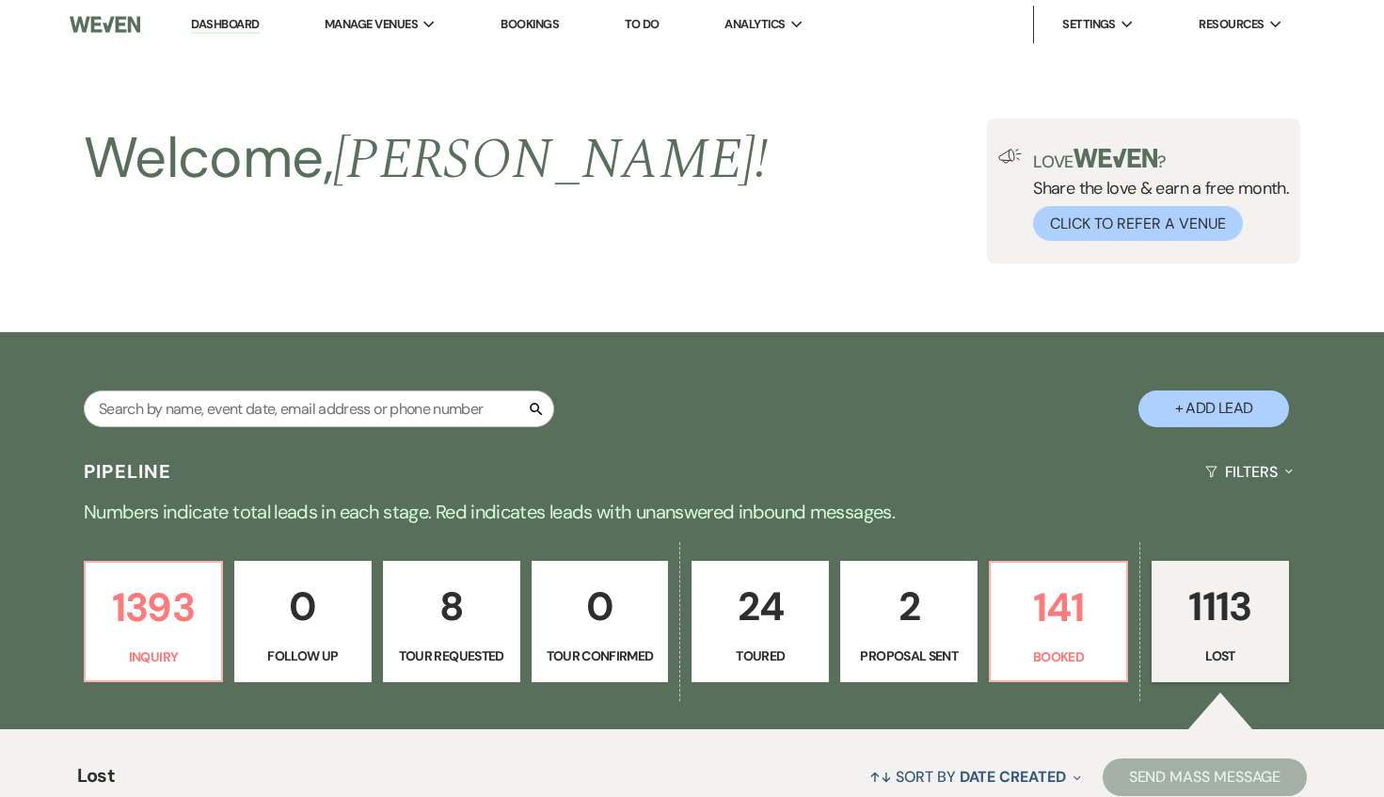
select select "8"
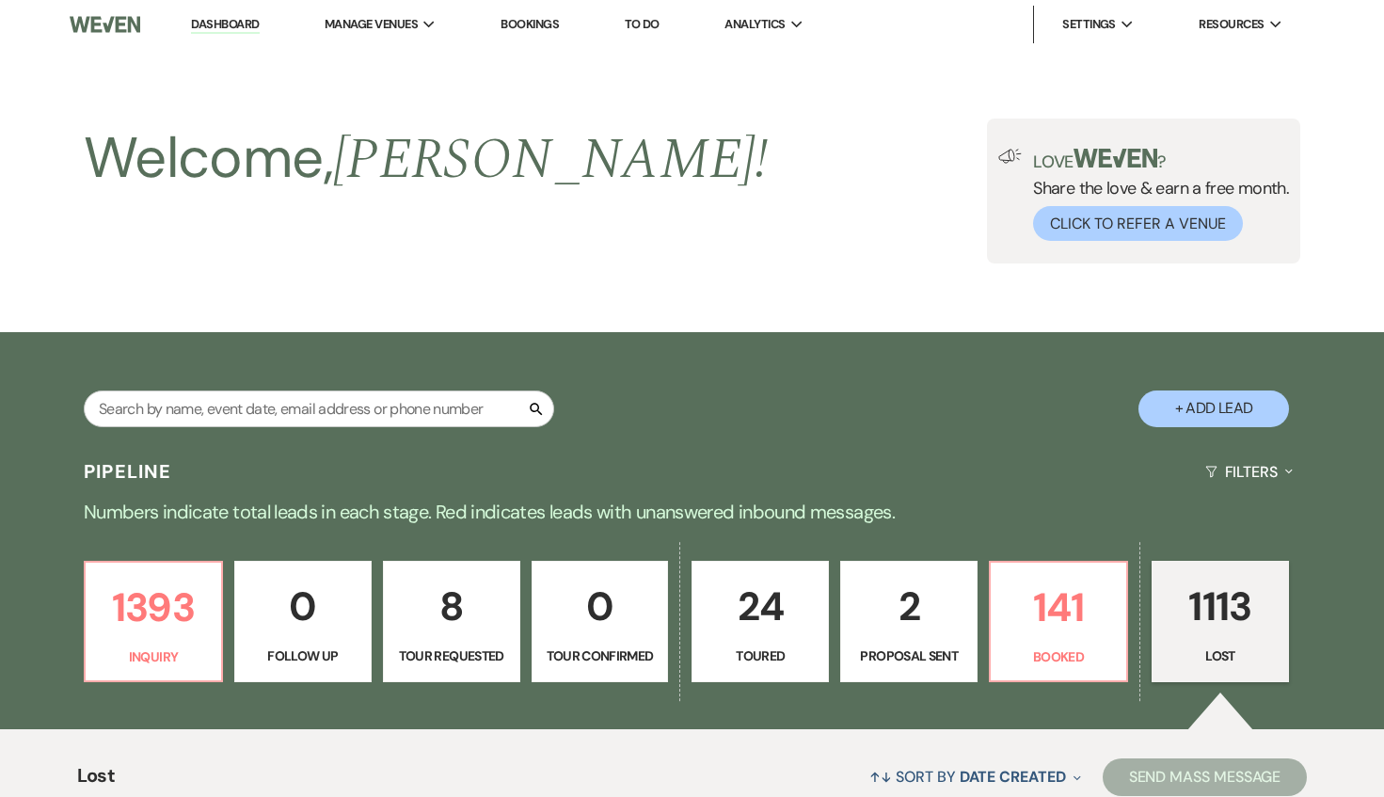
select select "7"
select select "8"
select select "5"
select select "8"
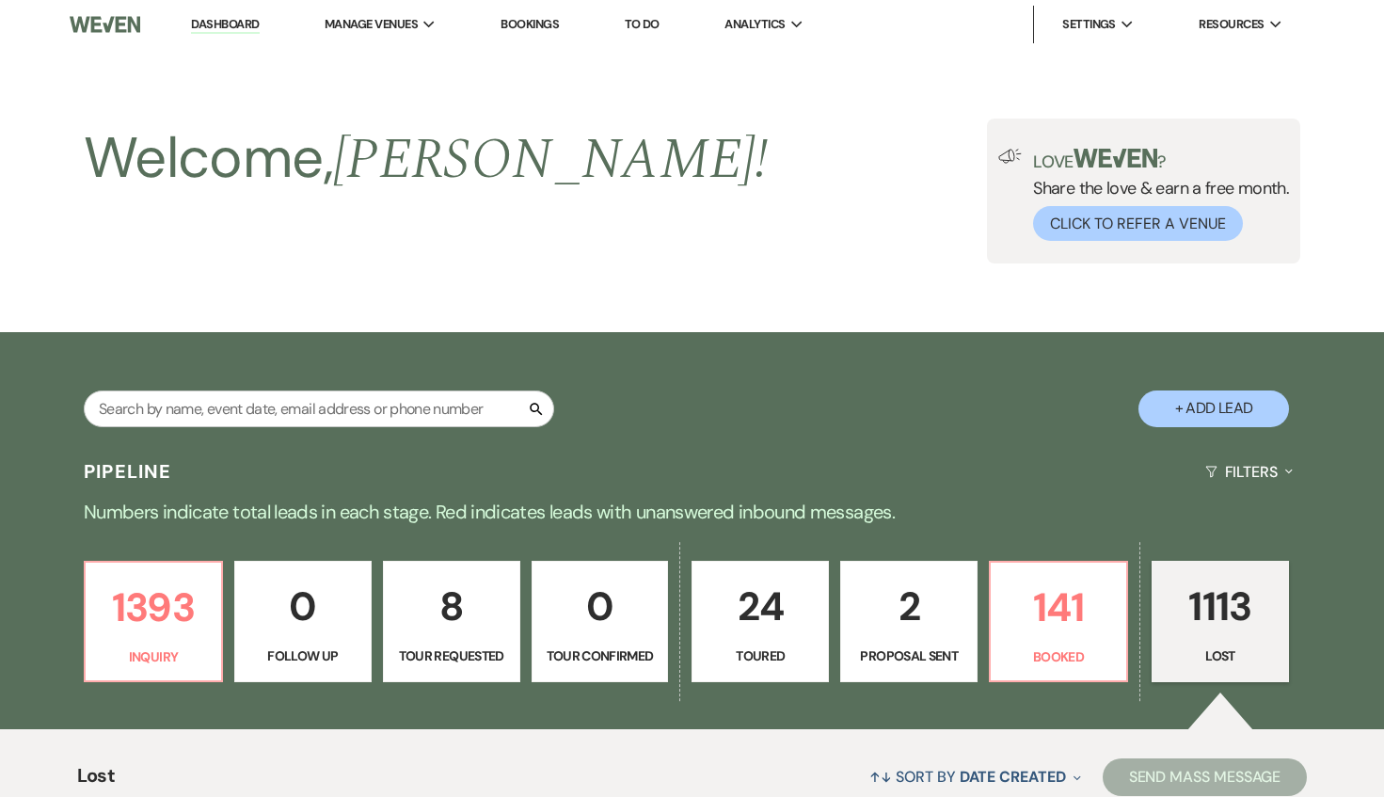
select select "8"
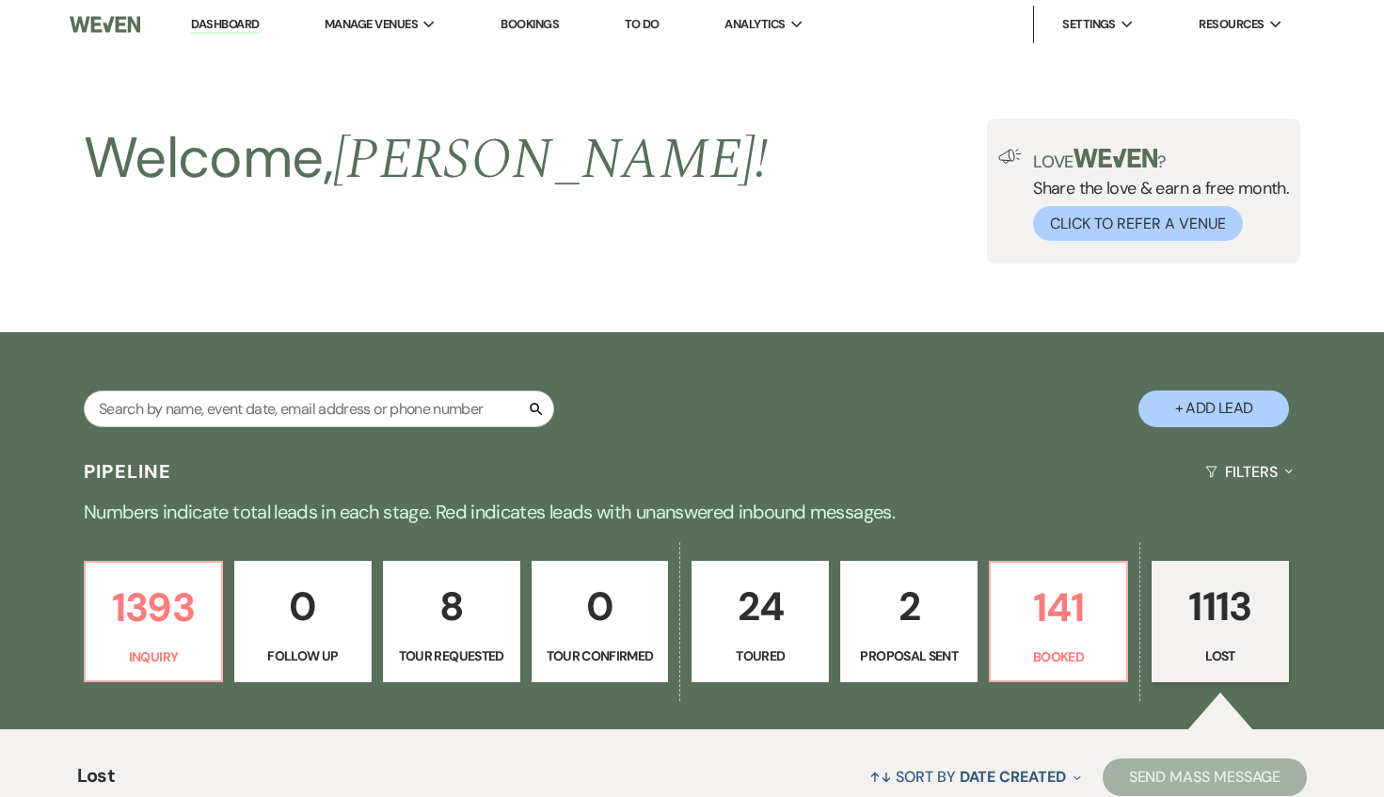
select select "8"
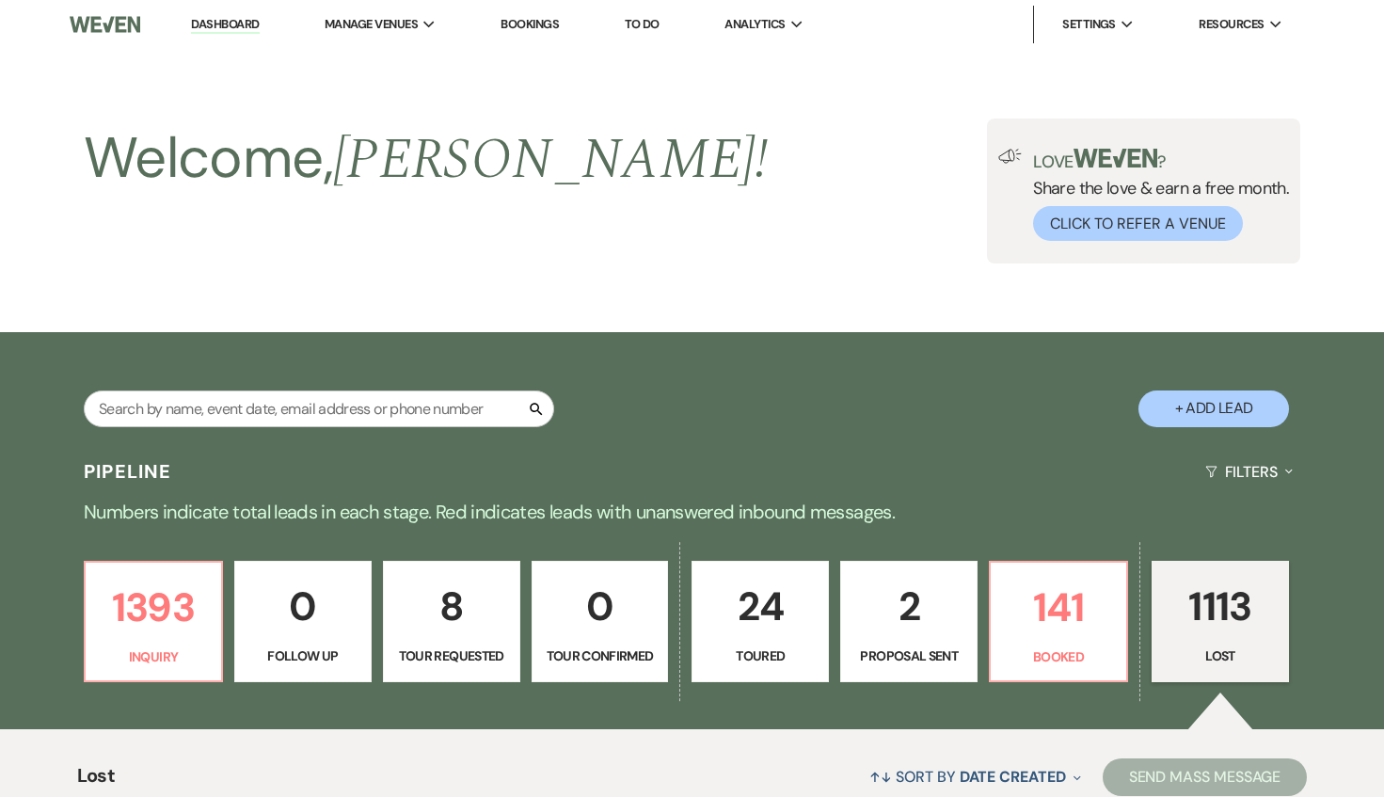
select select "8"
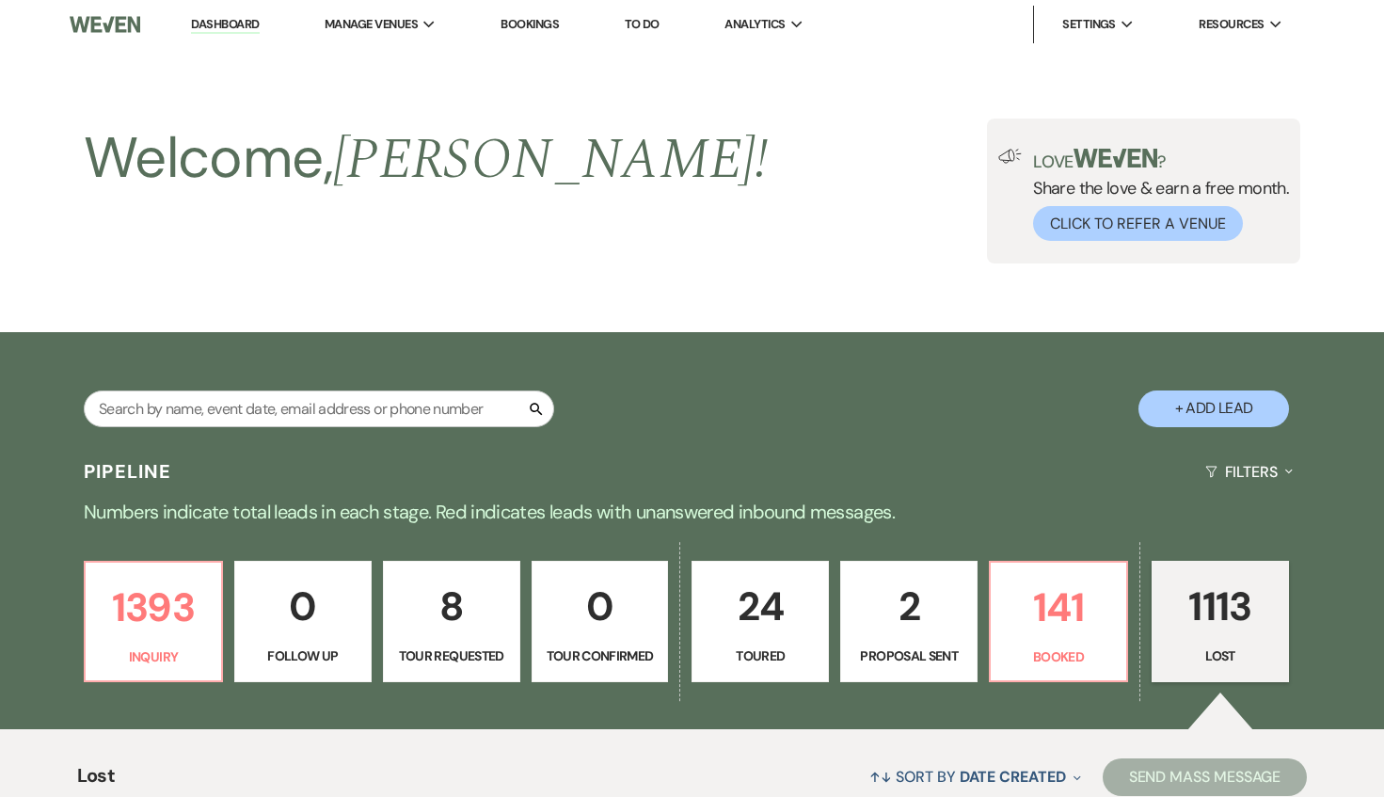
select select "8"
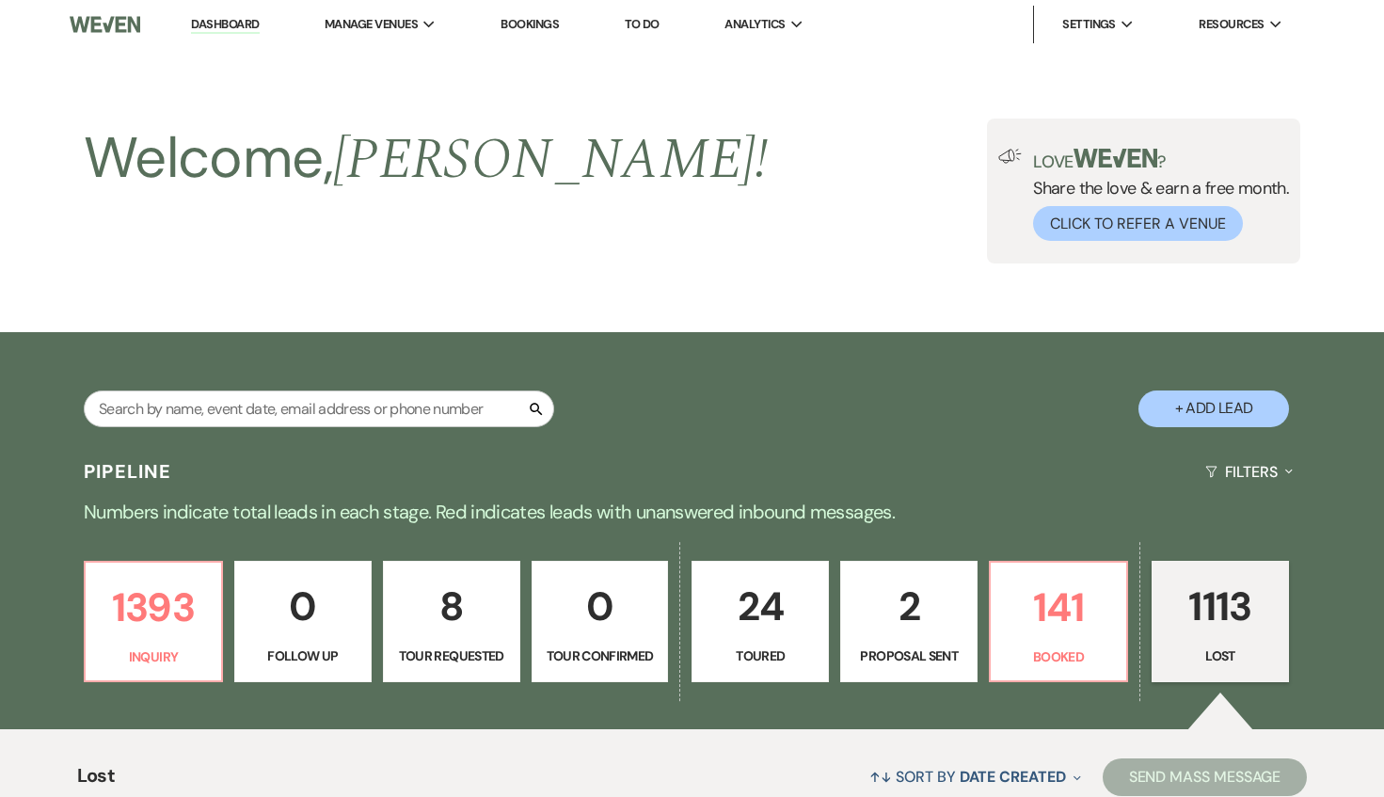
select select "8"
select select "6"
select select "8"
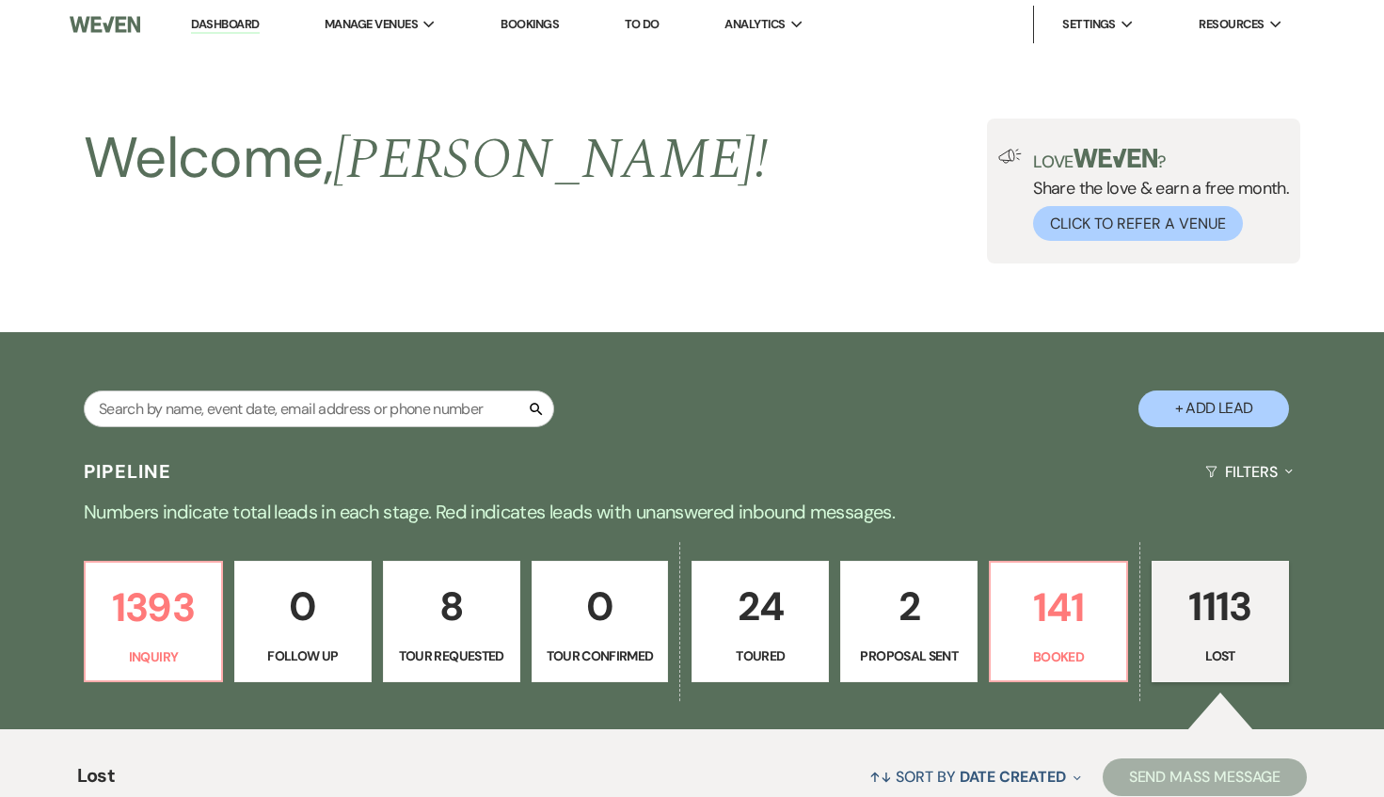
select select "8"
select select "9"
select select "8"
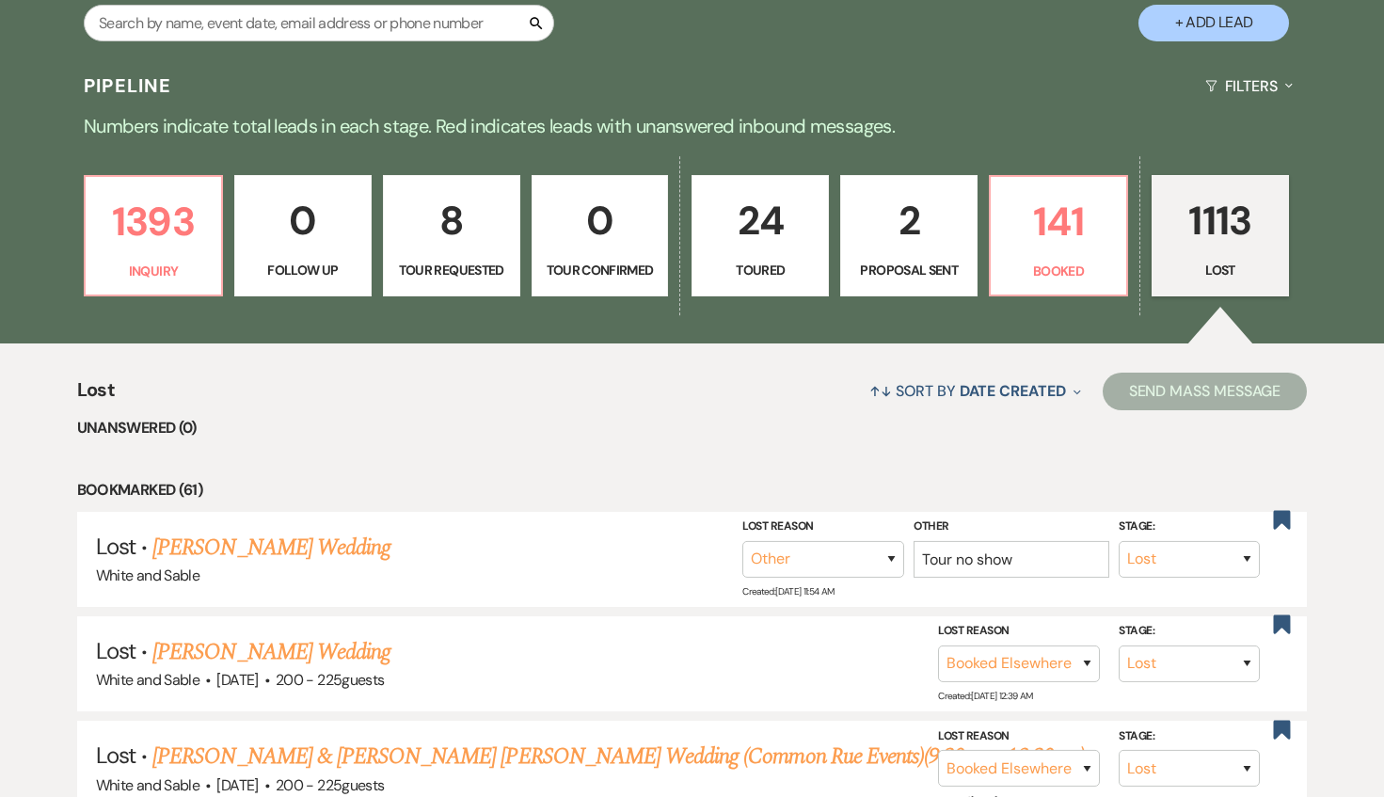
scroll to position [387, 0]
drag, startPoint x: 132, startPoint y: 239, endPoint x: 185, endPoint y: 2, distance: 243.1
click at [132, 239] on p "1393" at bounding box center [153, 220] width 113 height 63
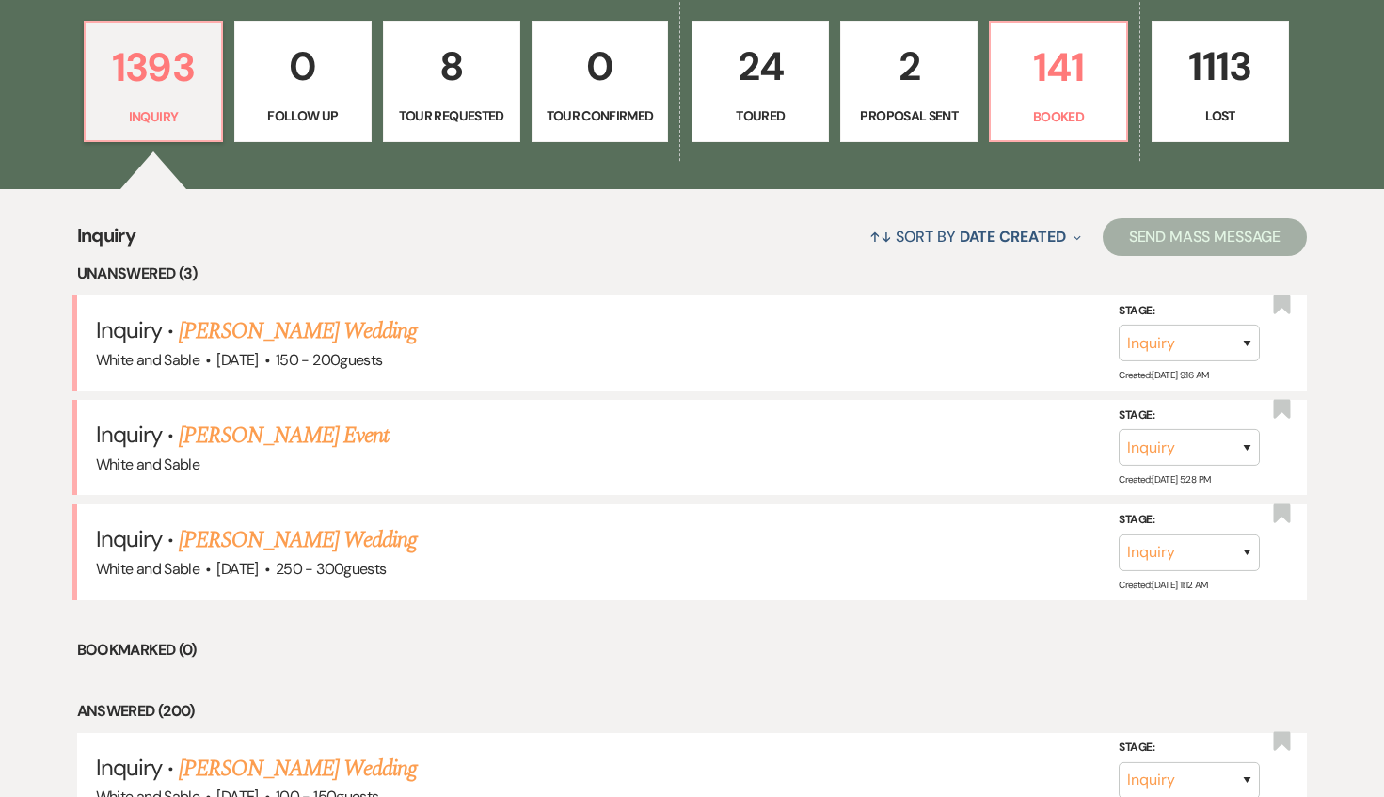
scroll to position [514, 0]
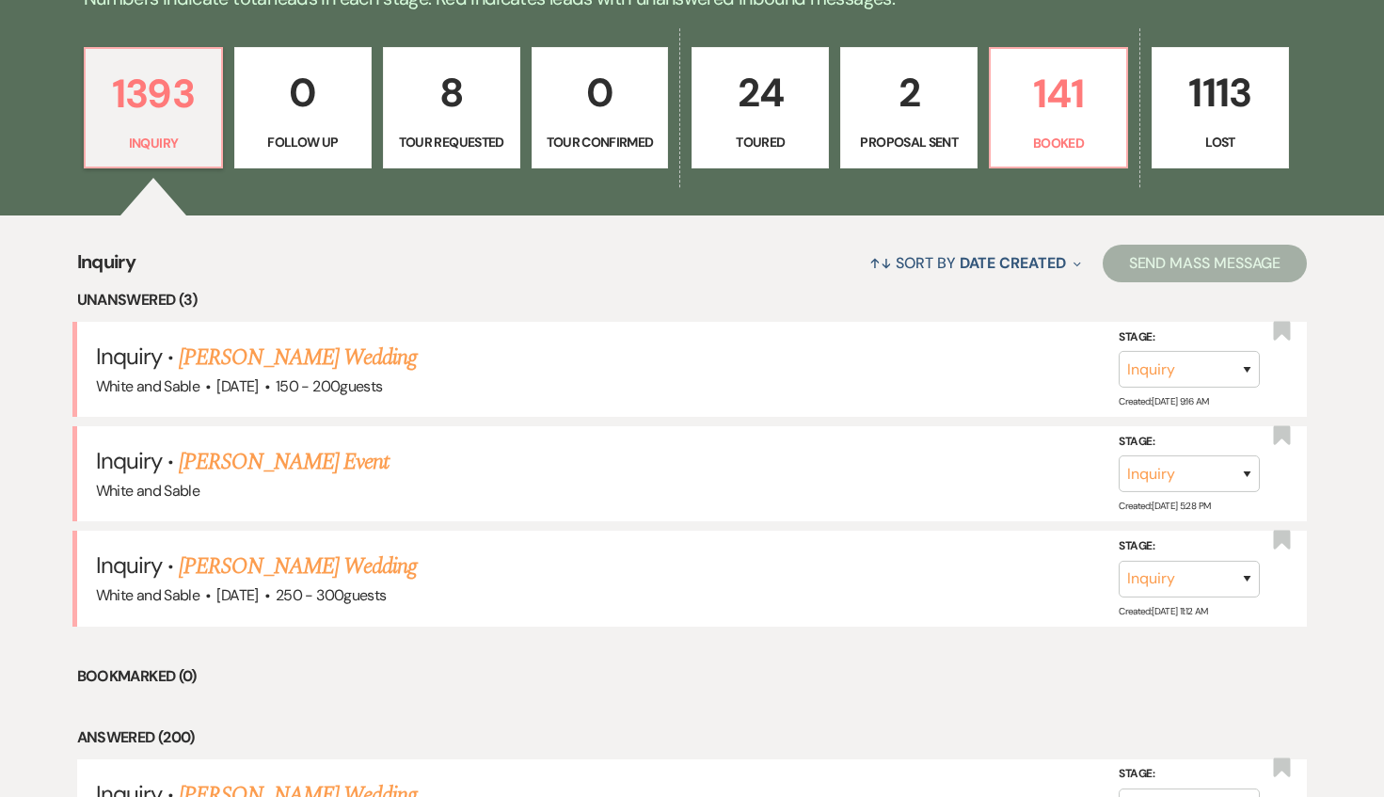
click at [739, 130] on link "24 Toured" at bounding box center [760, 108] width 137 height 122
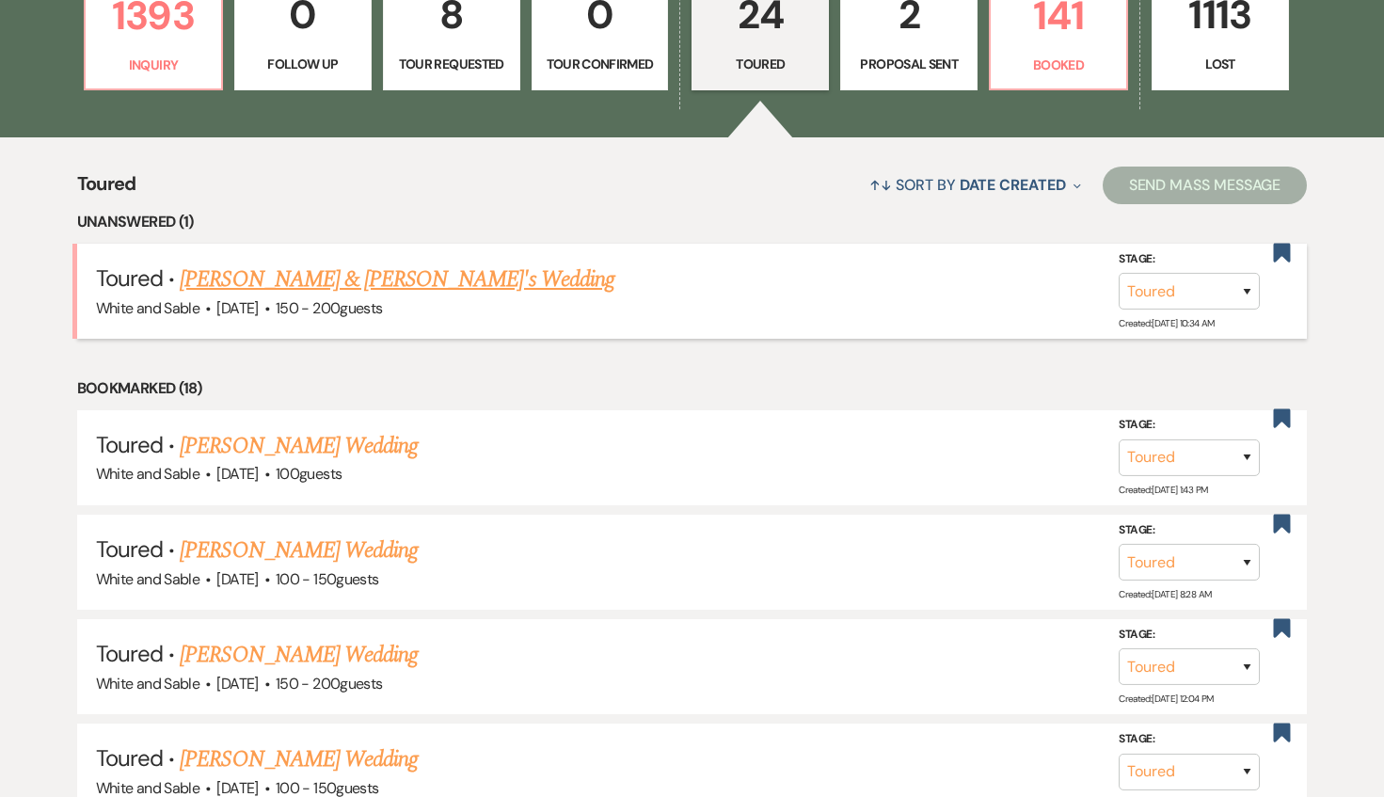
scroll to position [596, 0]
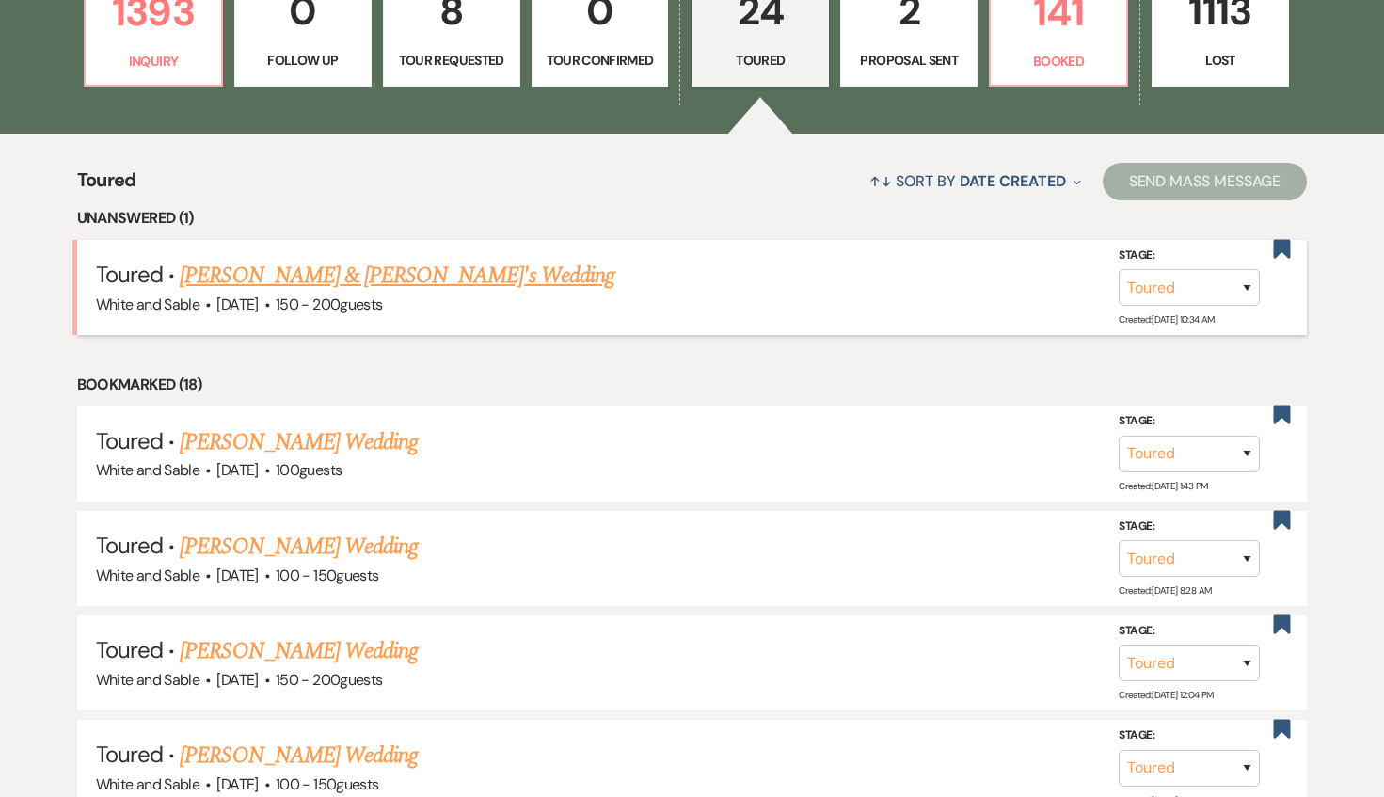
click at [421, 269] on link "[PERSON_NAME] & [PERSON_NAME]'s Wedding" at bounding box center [397, 276] width 435 height 34
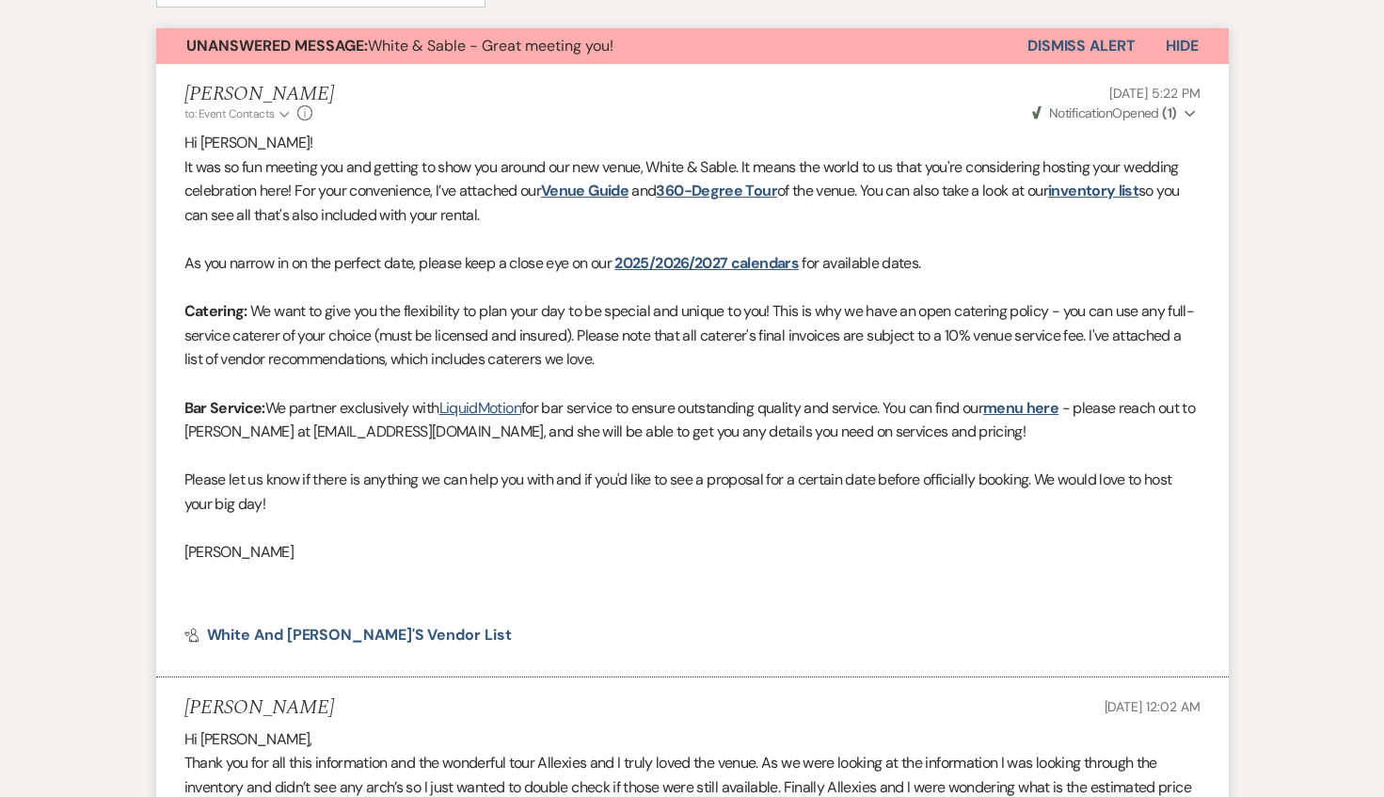
scroll to position [668, 0]
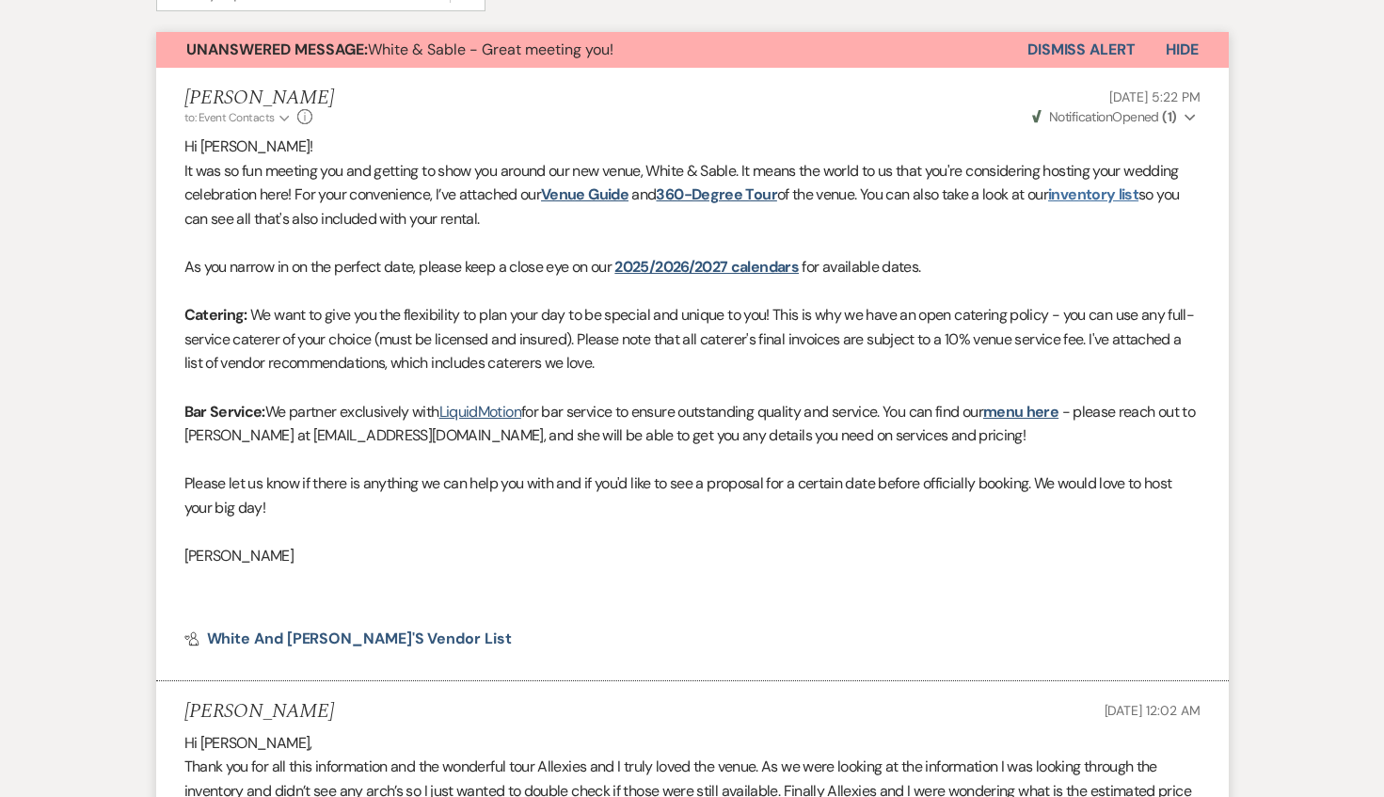
click at [1098, 200] on link "inventory list" at bounding box center [1093, 194] width 90 height 20
click at [1317, 40] on div "Messages Tasks Payments Rental Overview Documents Contacts Notes Event Messages…" at bounding box center [692, 548] width 1384 height 1489
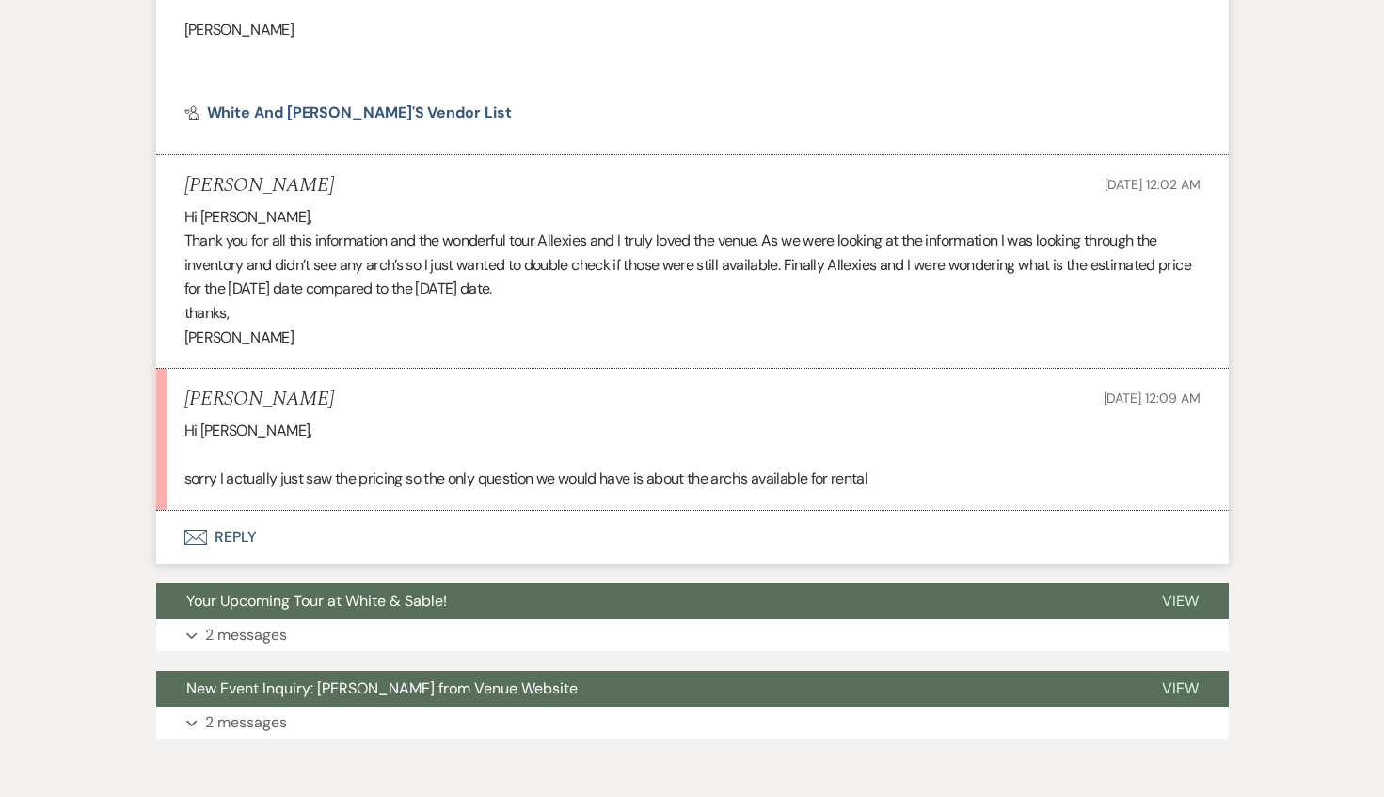
scroll to position [1197, 0]
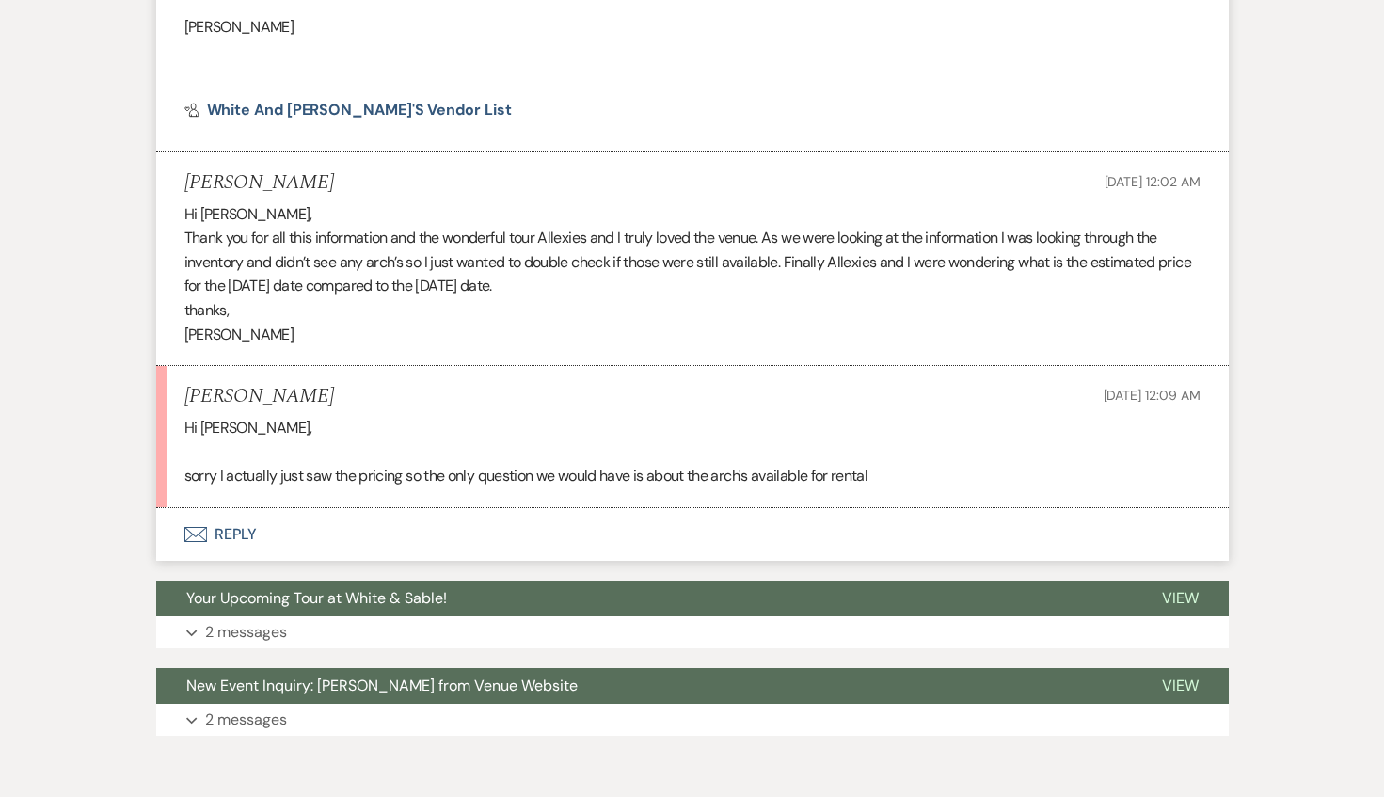
click at [471, 537] on button "Envelope Reply" at bounding box center [692, 534] width 1073 height 53
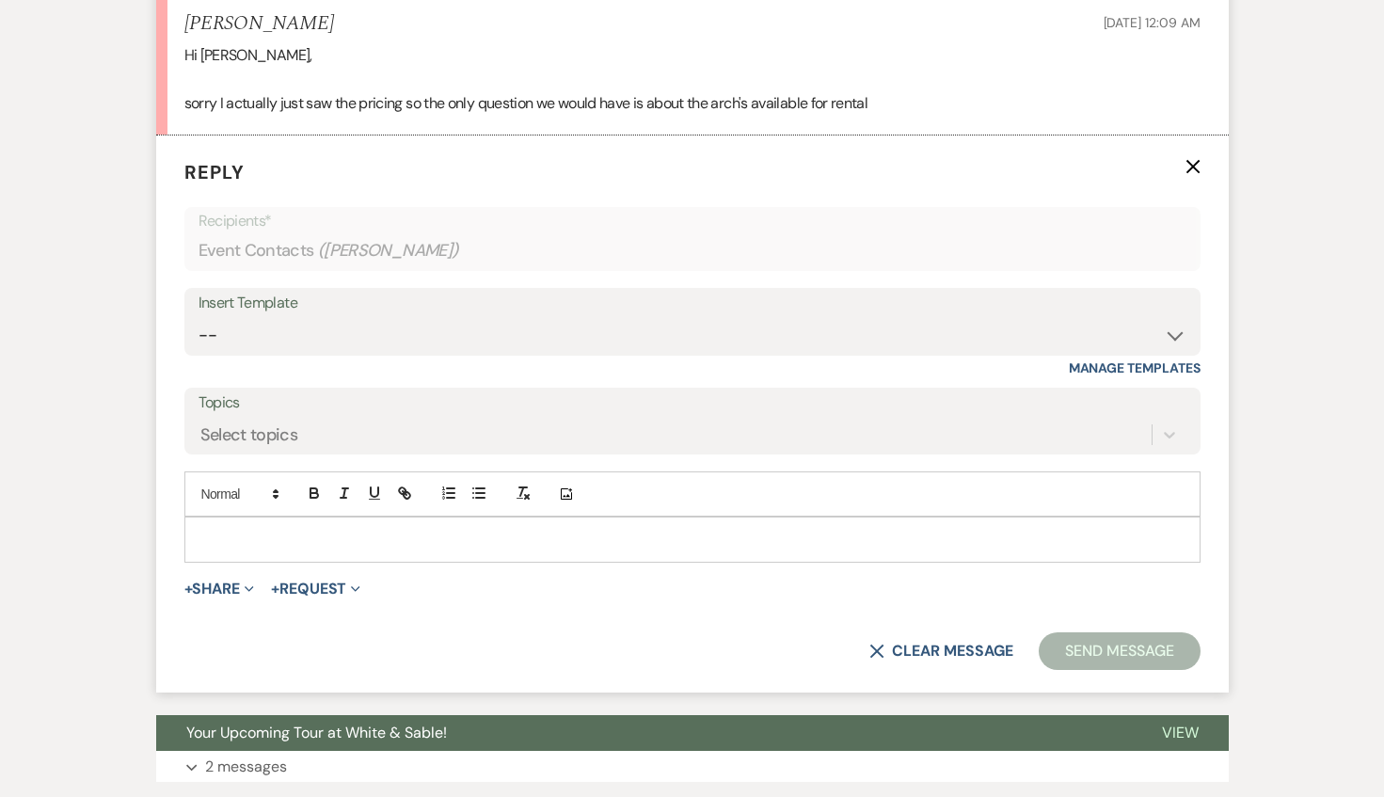
scroll to position [1585, 0]
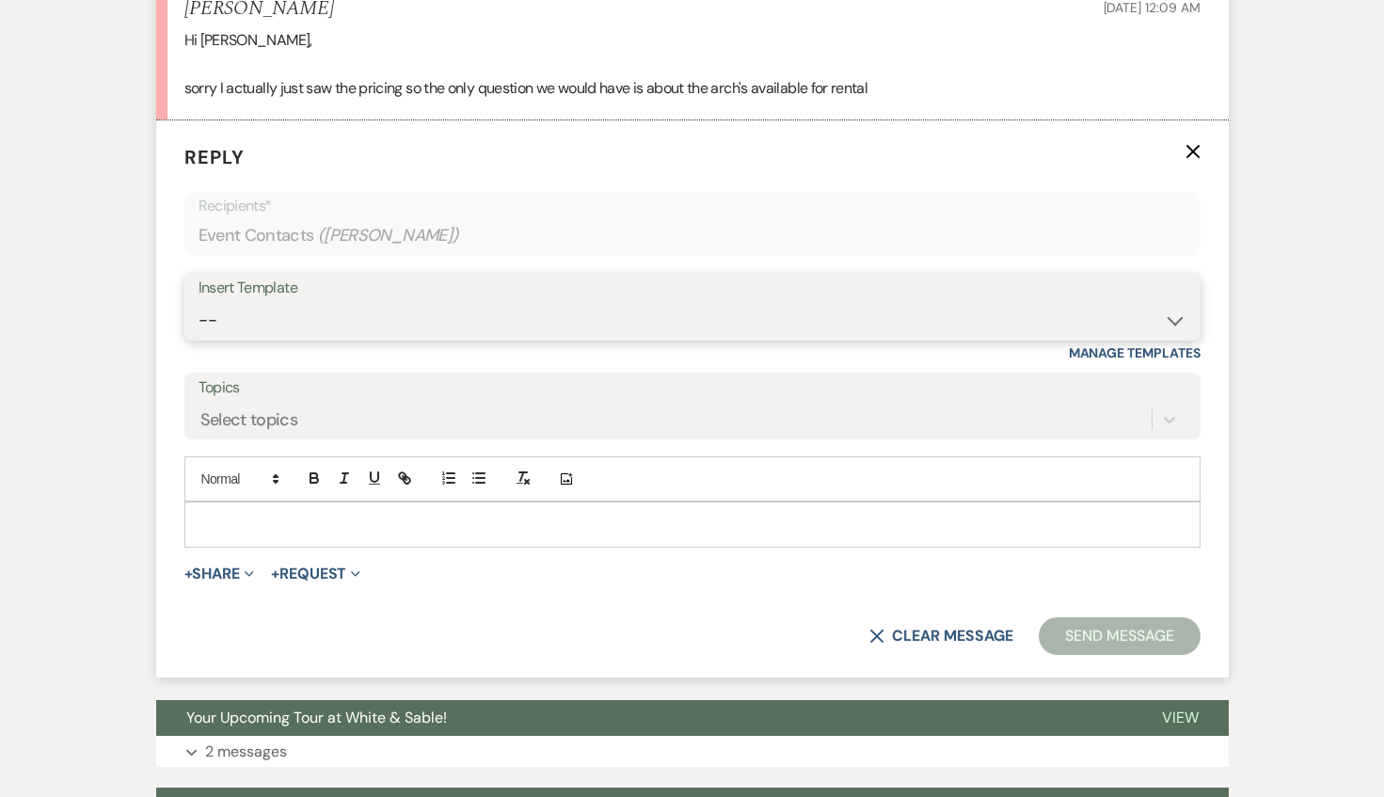
click at [412, 334] on select "-- Inquiry Response (Venue Guide) Schedule - Venue Tour Appt Confirmation Sched…" at bounding box center [693, 320] width 988 height 37
click at [280, 529] on p at bounding box center [693, 524] width 986 height 21
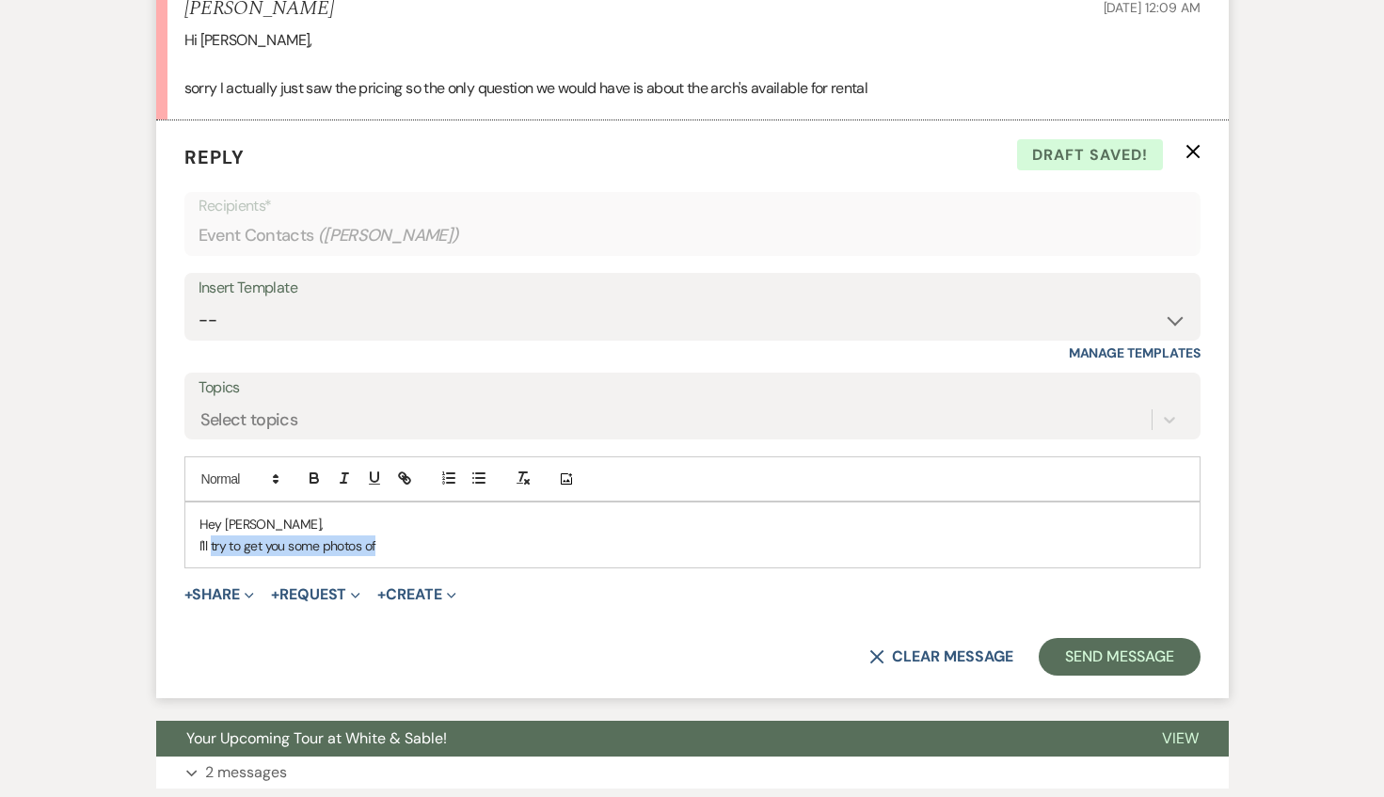
drag, startPoint x: 396, startPoint y: 546, endPoint x: 210, endPoint y: 547, distance: 186.3
click at [210, 547] on p "I'll try to get you some photos of" at bounding box center [693, 545] width 986 height 21
drag, startPoint x: 365, startPoint y: 547, endPoint x: 190, endPoint y: 547, distance: 175.0
click at [190, 547] on div "Hey [PERSON_NAME], I'll try to get you a few photos" at bounding box center [692, 535] width 1015 height 65
click at [428, 538] on p "We have an black hexagon arbor ($150, a triangle" at bounding box center [693, 545] width 986 height 21
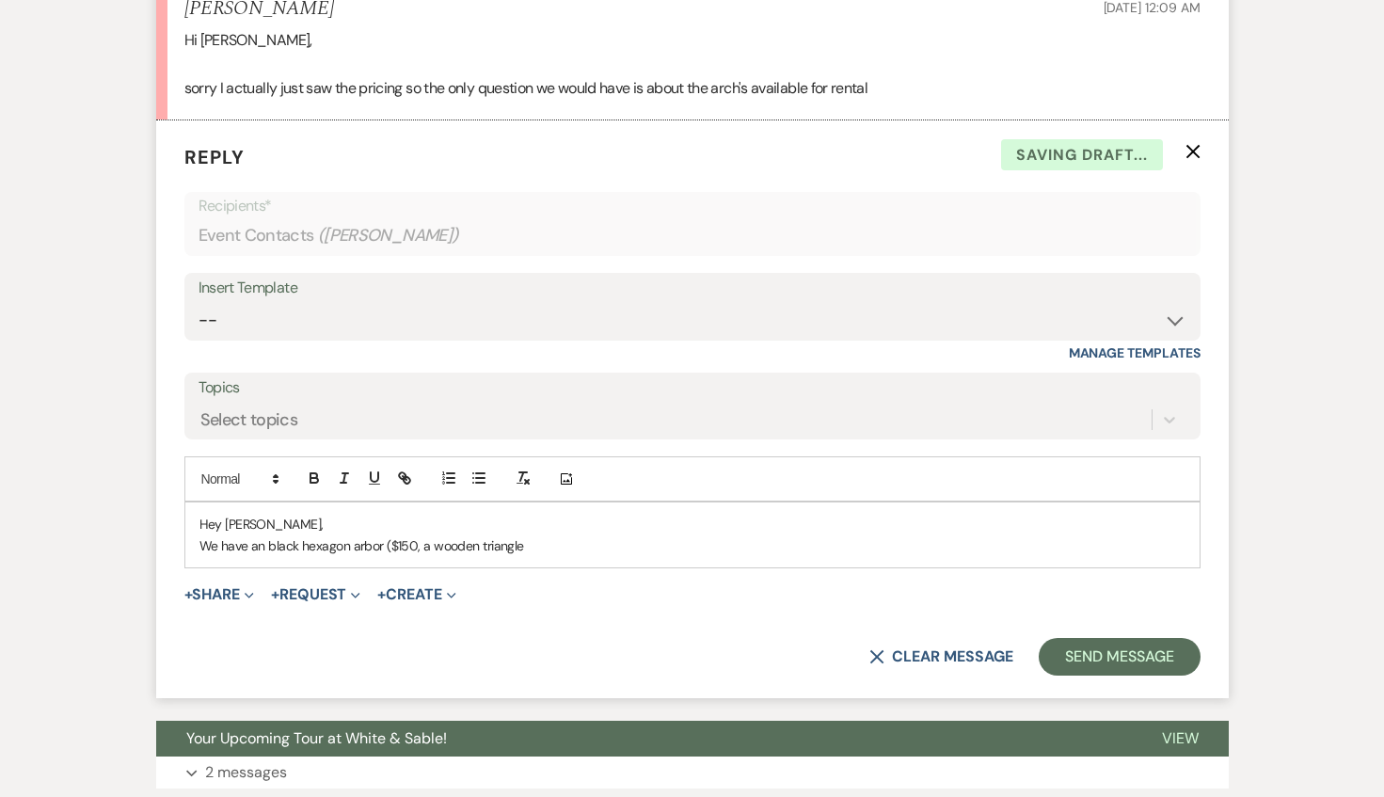
click at [564, 542] on p "We have an black hexagon arbor ($150, a wooden triangle" at bounding box center [693, 545] width 986 height 21
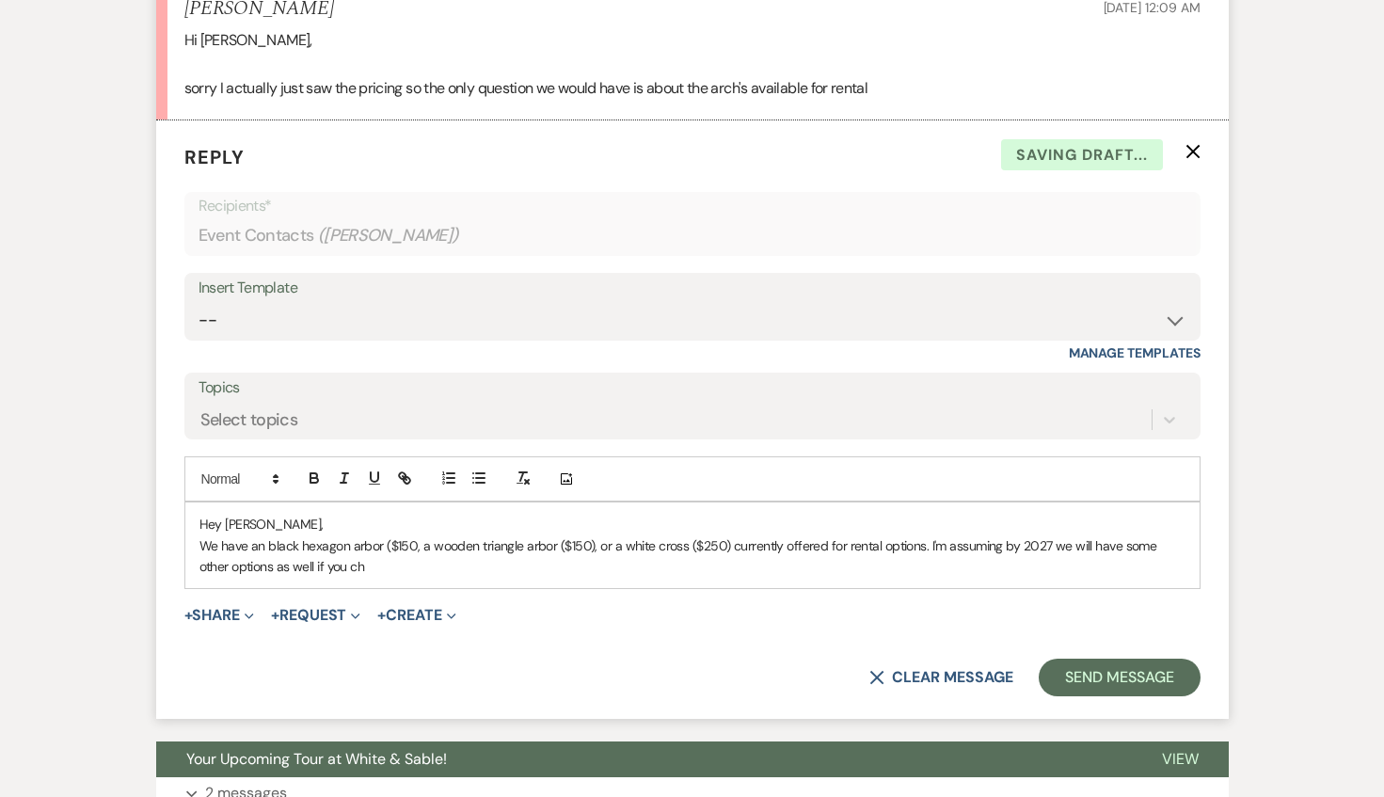
click at [417, 545] on p "We have an black hexagon arbor ($150, a wooden triangle arbor ($150), or a whit…" at bounding box center [693, 556] width 986 height 42
click at [388, 561] on p "We have an black hexagon arbor ($150), a wooden triangle arbor ($150), or a whi…" at bounding box center [693, 556] width 986 height 42
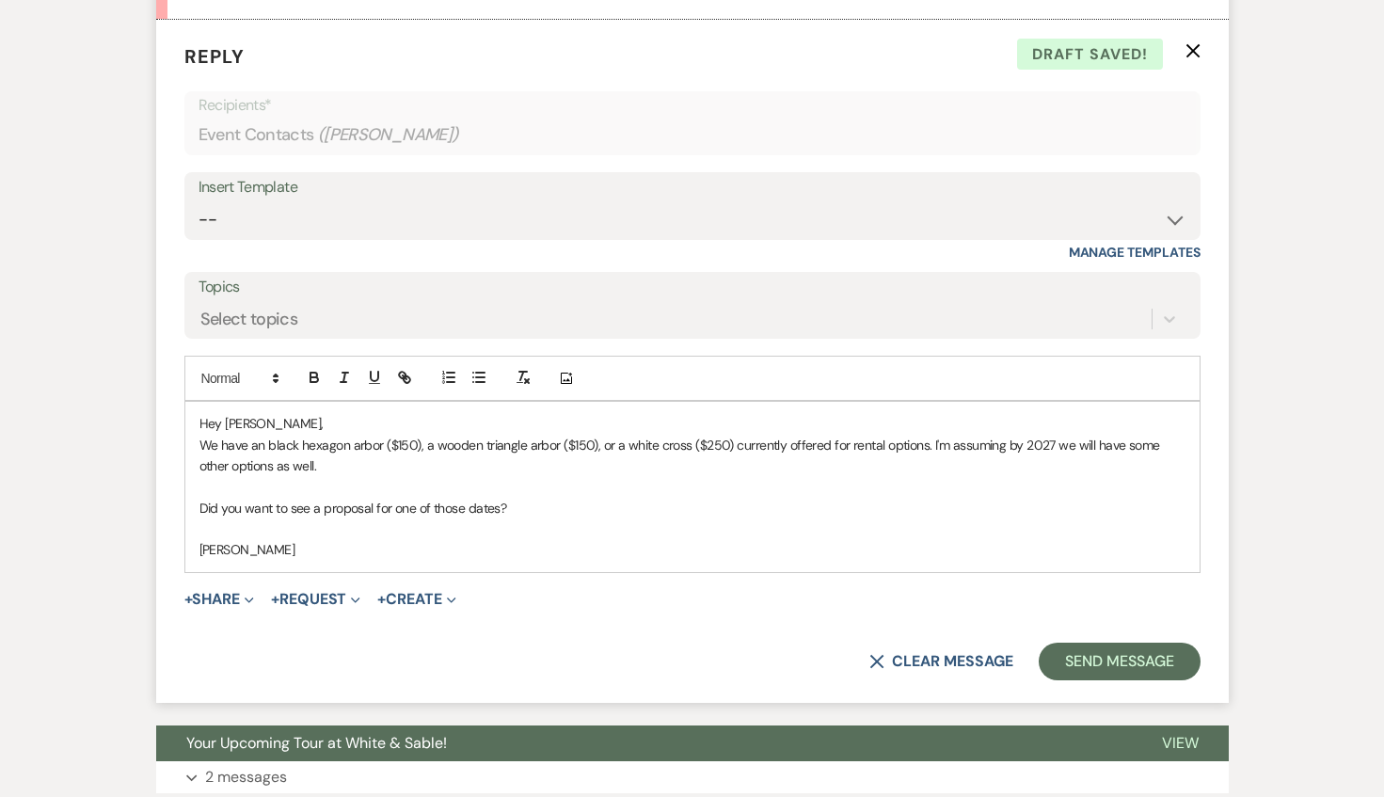
scroll to position [1705, 0]
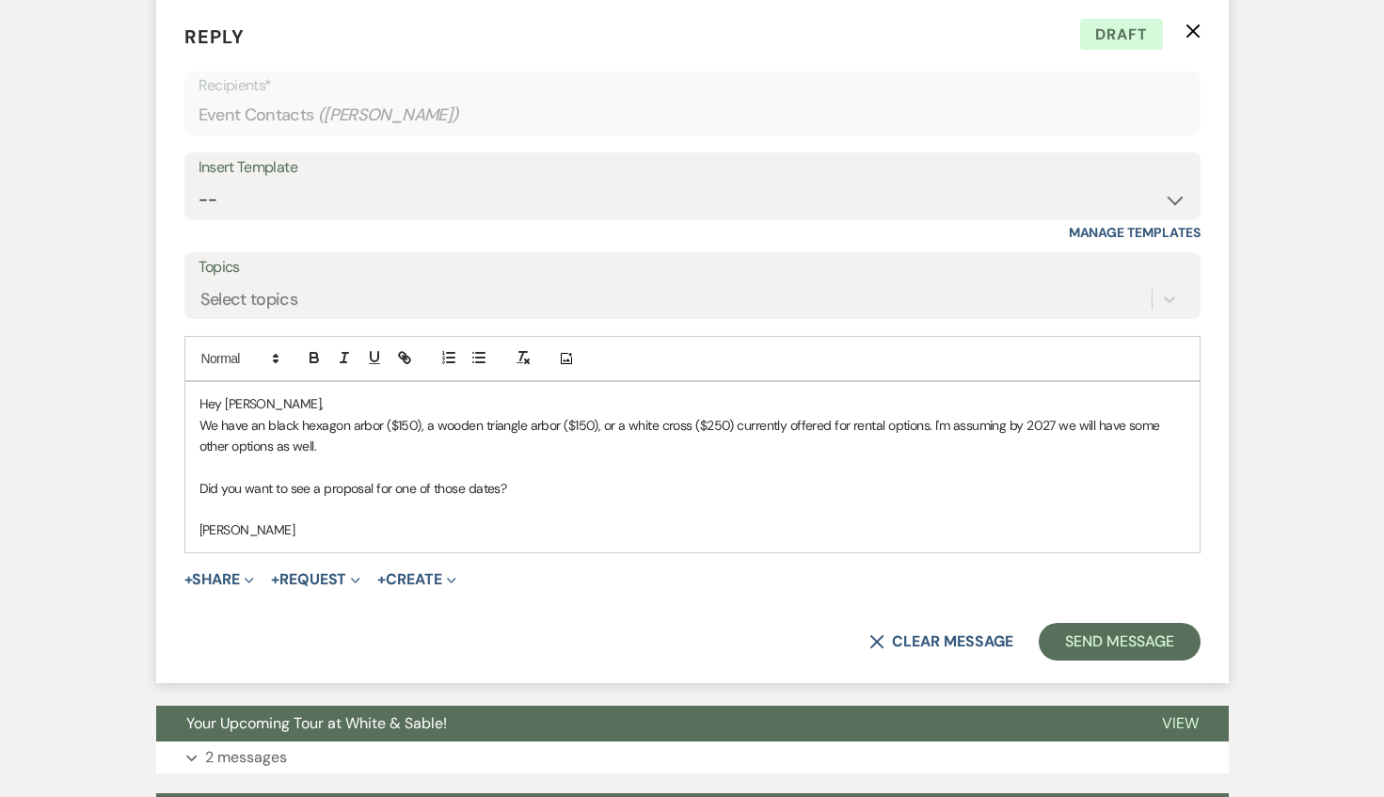
click at [401, 455] on p "We have an black hexagon arbor ($150), a wooden triangle arbor ($150), or a whi…" at bounding box center [693, 436] width 986 height 42
click at [482, 442] on p "We have an black hexagon arbor ($150), a wooden triangle arbor ($150), or a whi…" at bounding box center [693, 436] width 986 height 42
click at [435, 544] on div "Hey [PERSON_NAME], We have an black hexagon arbor ($150), a wooden triangle arb…" at bounding box center [692, 467] width 1015 height 170
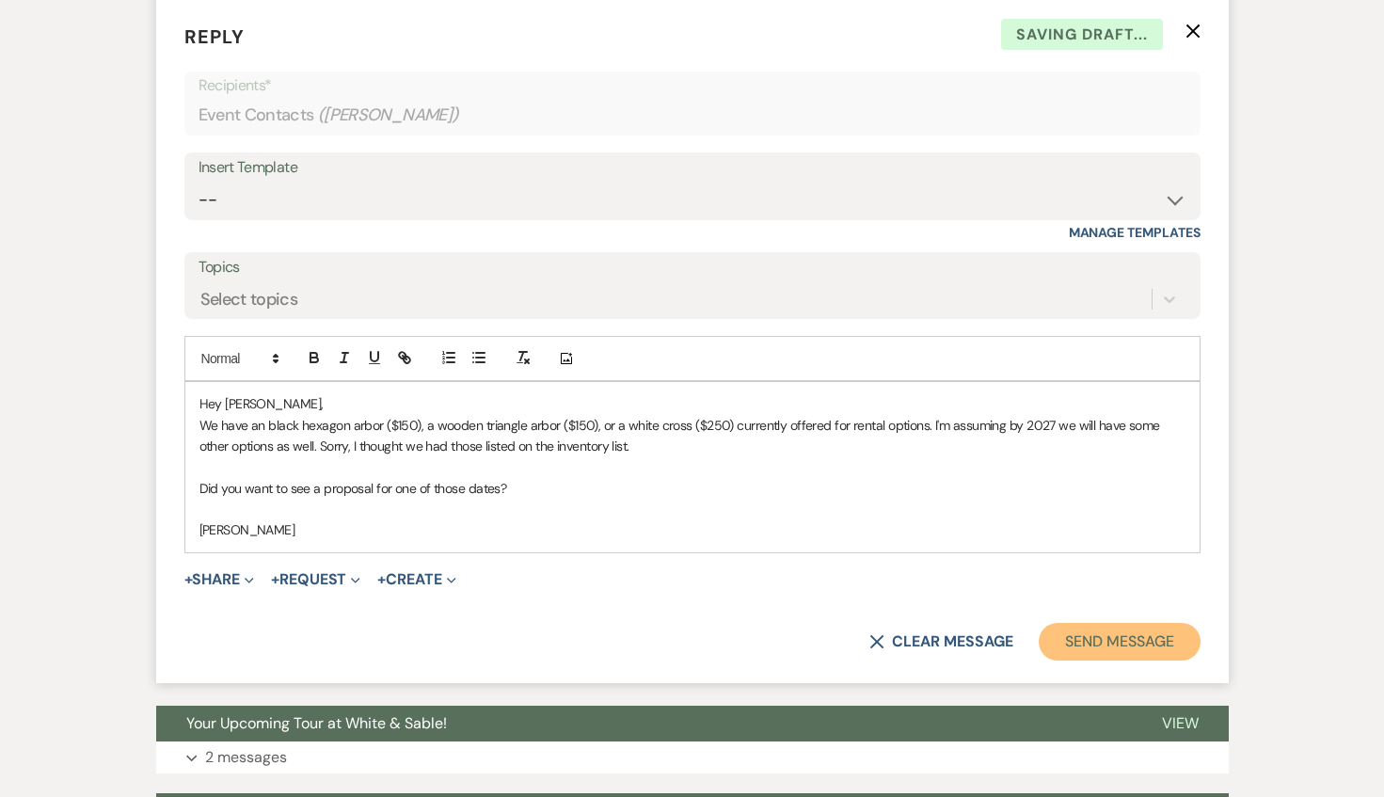
click at [1137, 624] on button "Send Message" at bounding box center [1119, 642] width 161 height 38
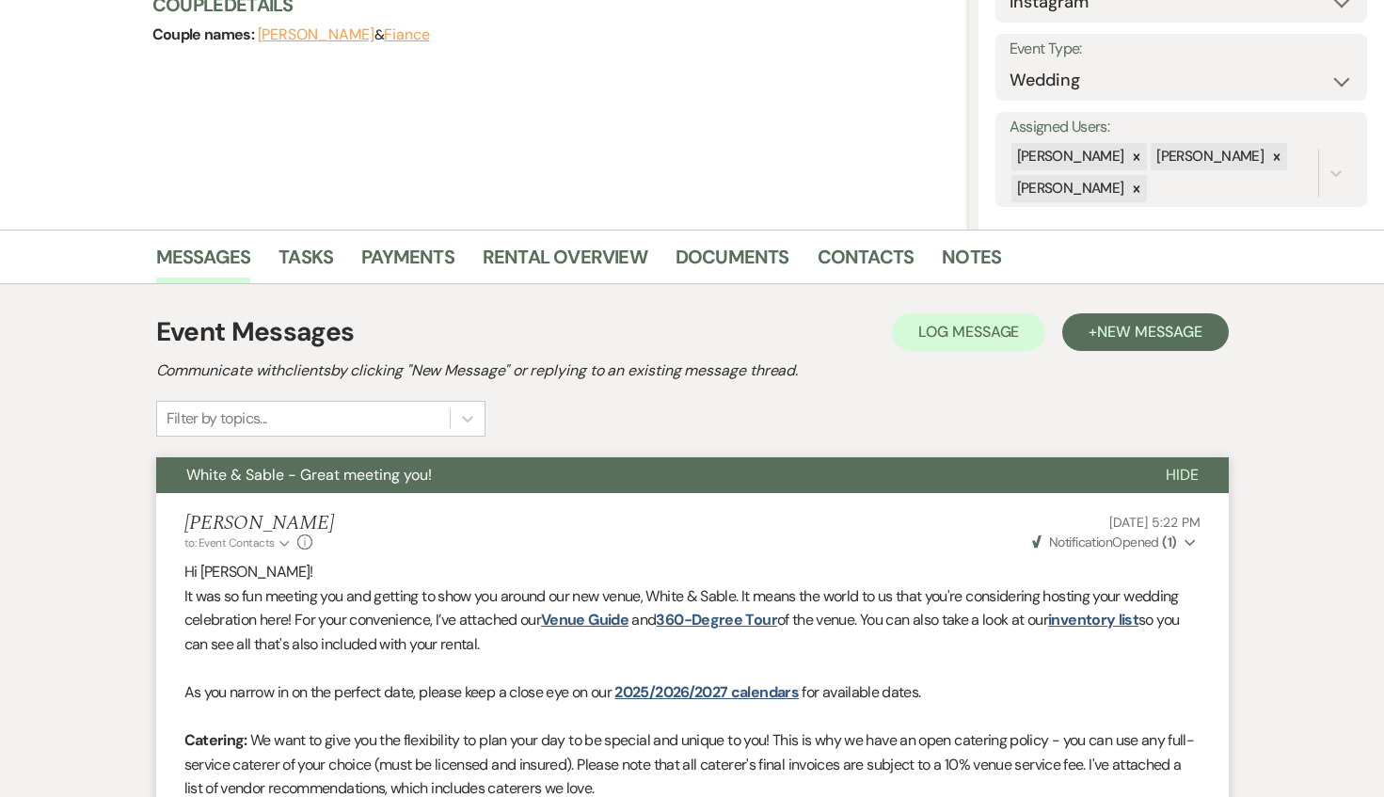
scroll to position [0, 0]
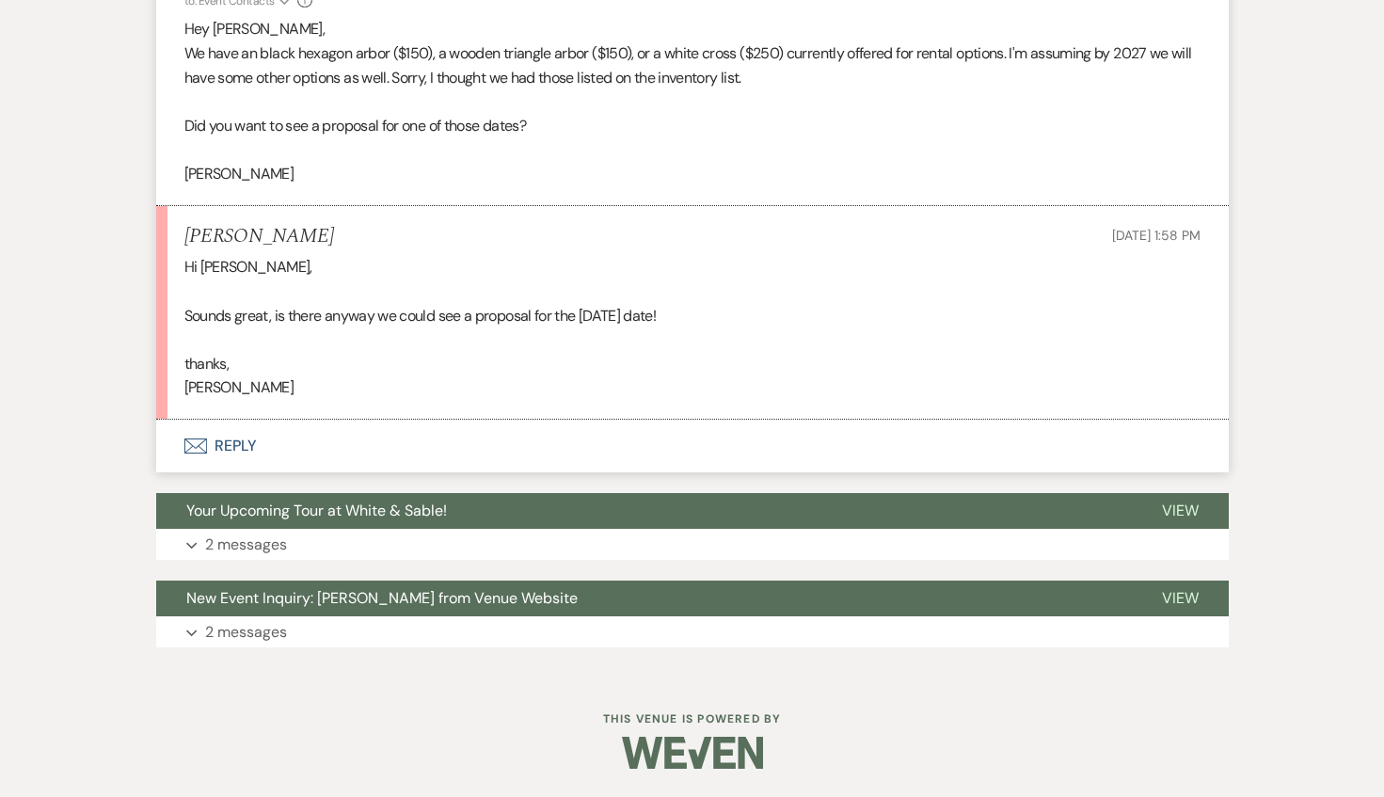
click at [247, 461] on button "Envelope Reply" at bounding box center [692, 446] width 1073 height 53
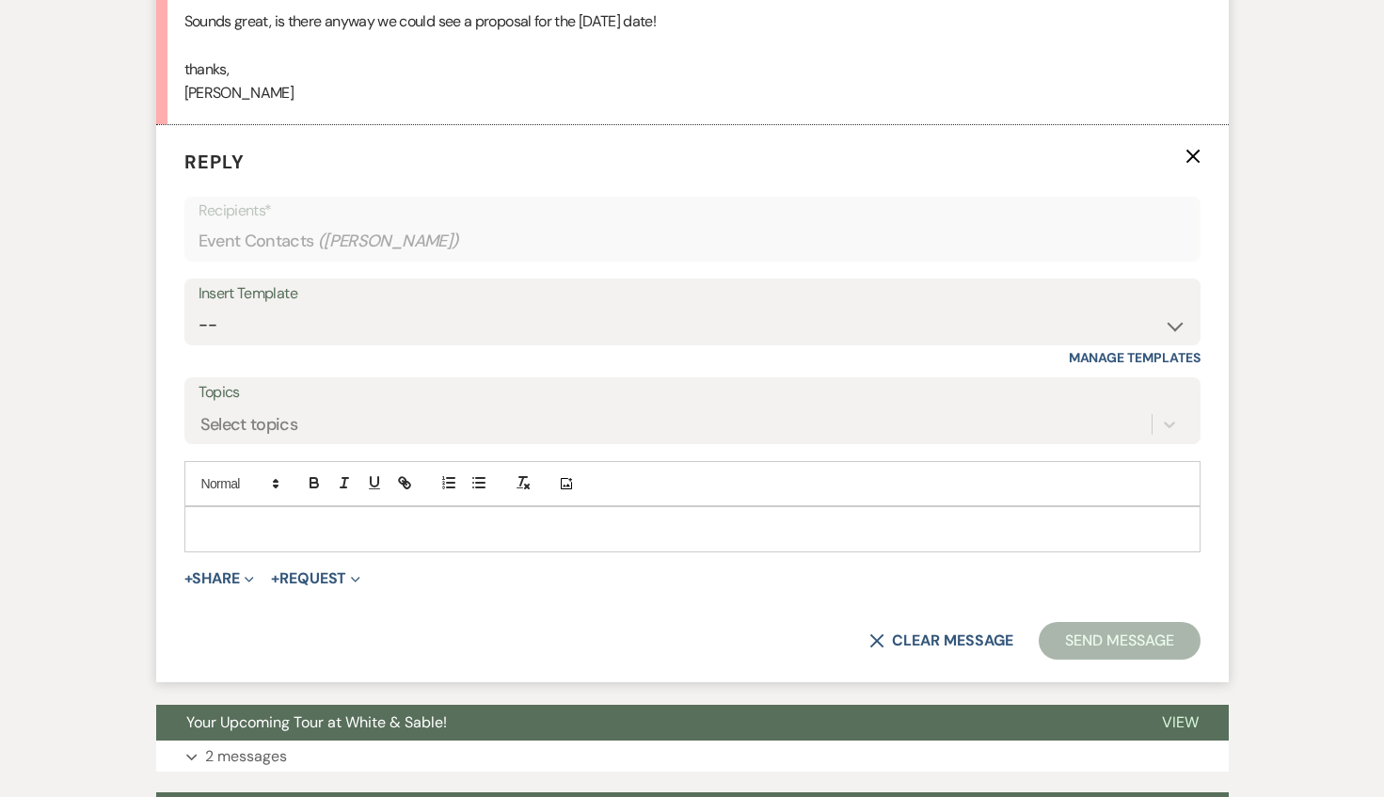
scroll to position [2053, 0]
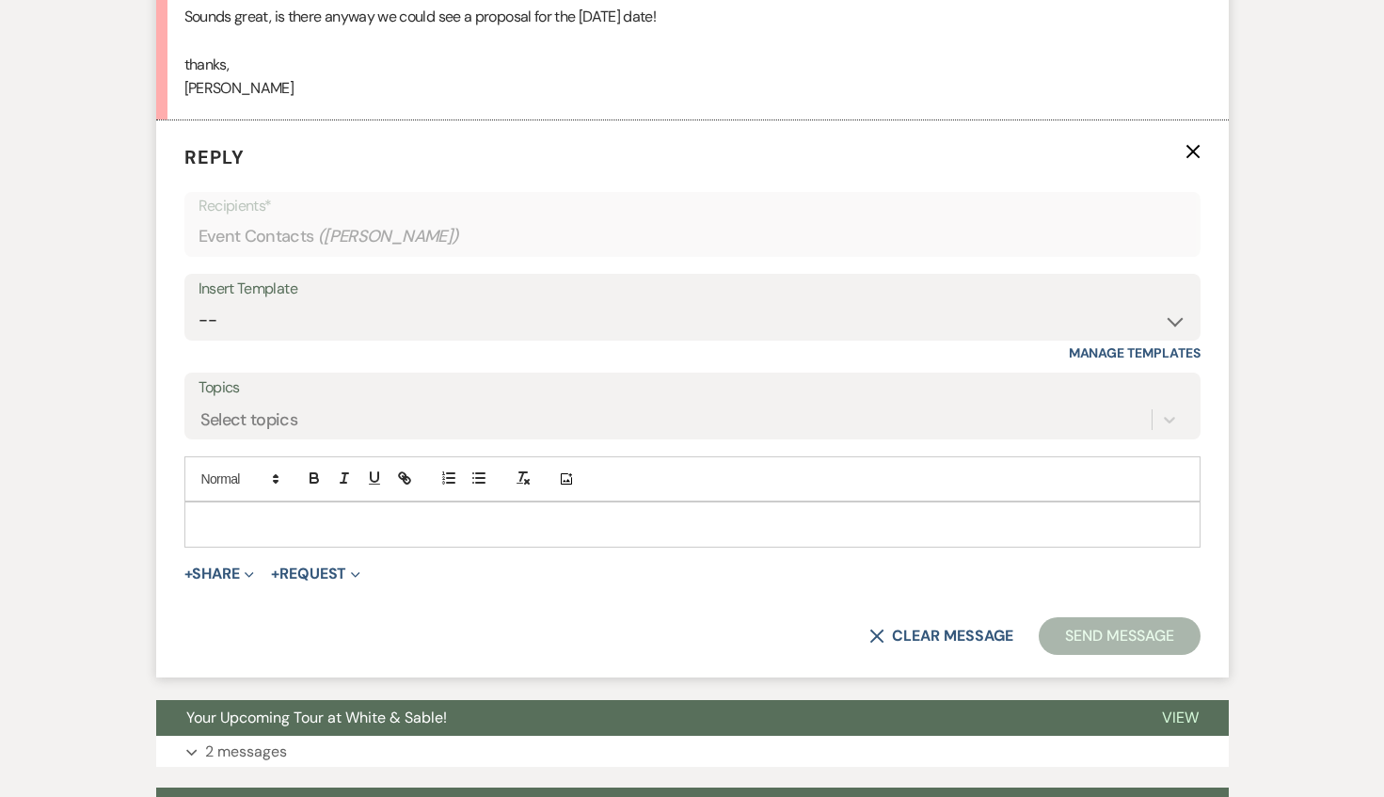
click at [254, 523] on p at bounding box center [693, 524] width 986 height 21
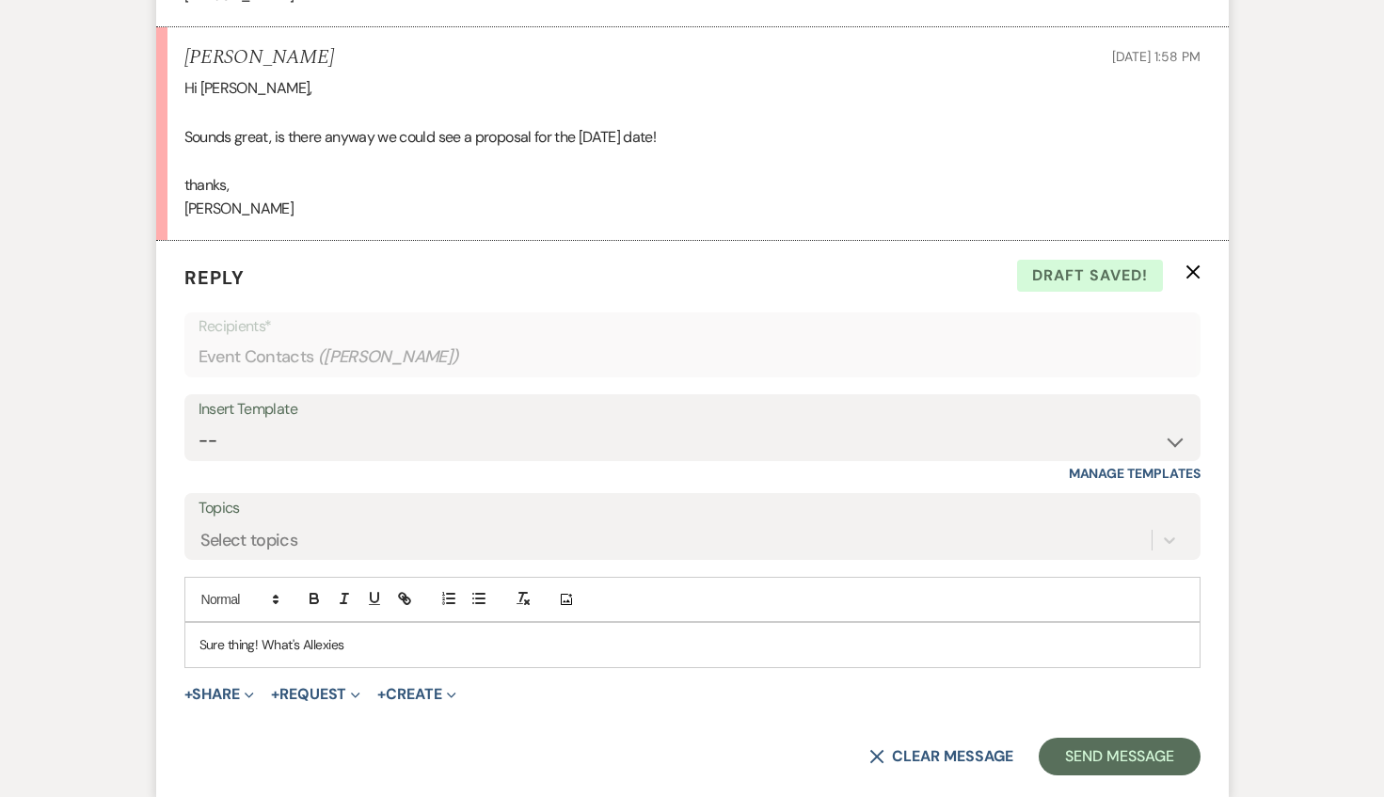
scroll to position [2048, 0]
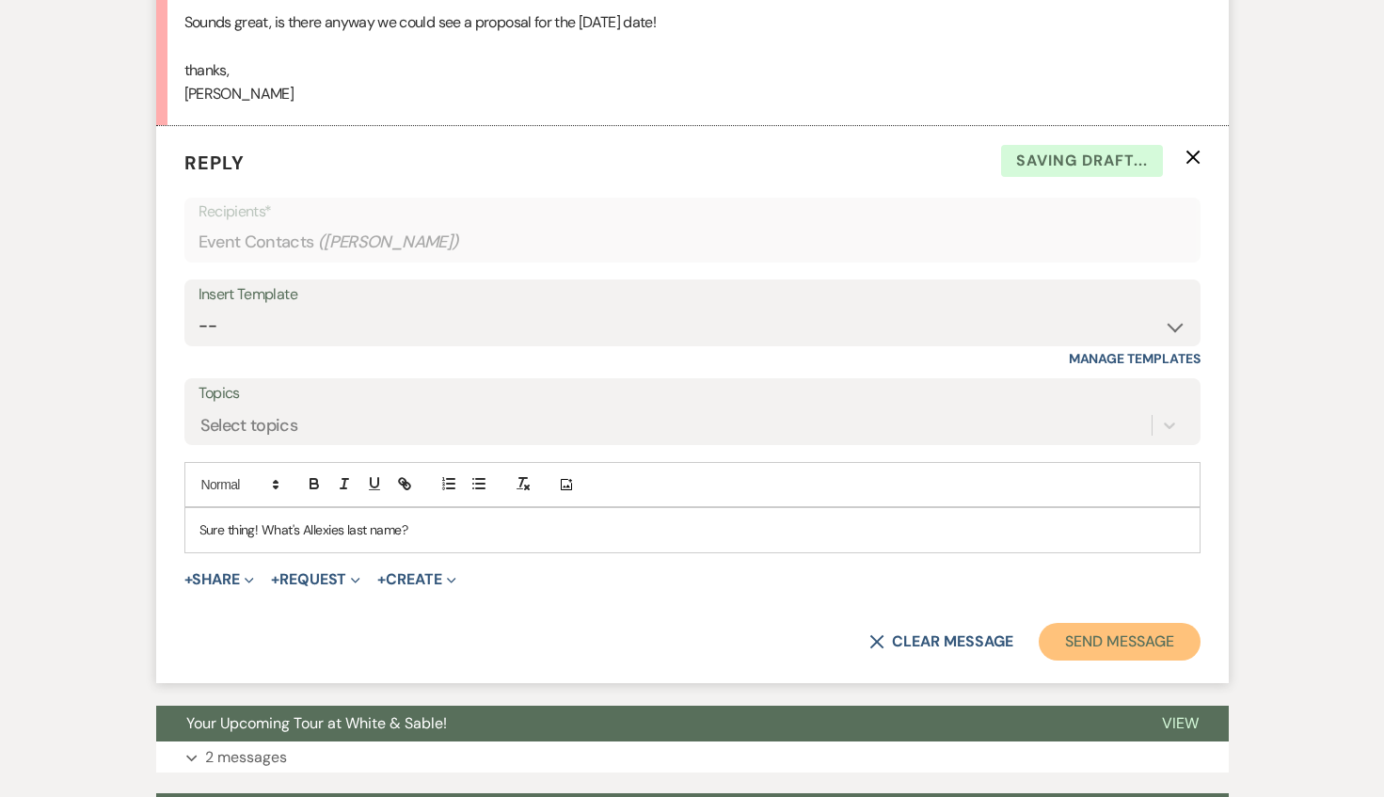
click at [1079, 641] on button "Send Message" at bounding box center [1119, 642] width 161 height 38
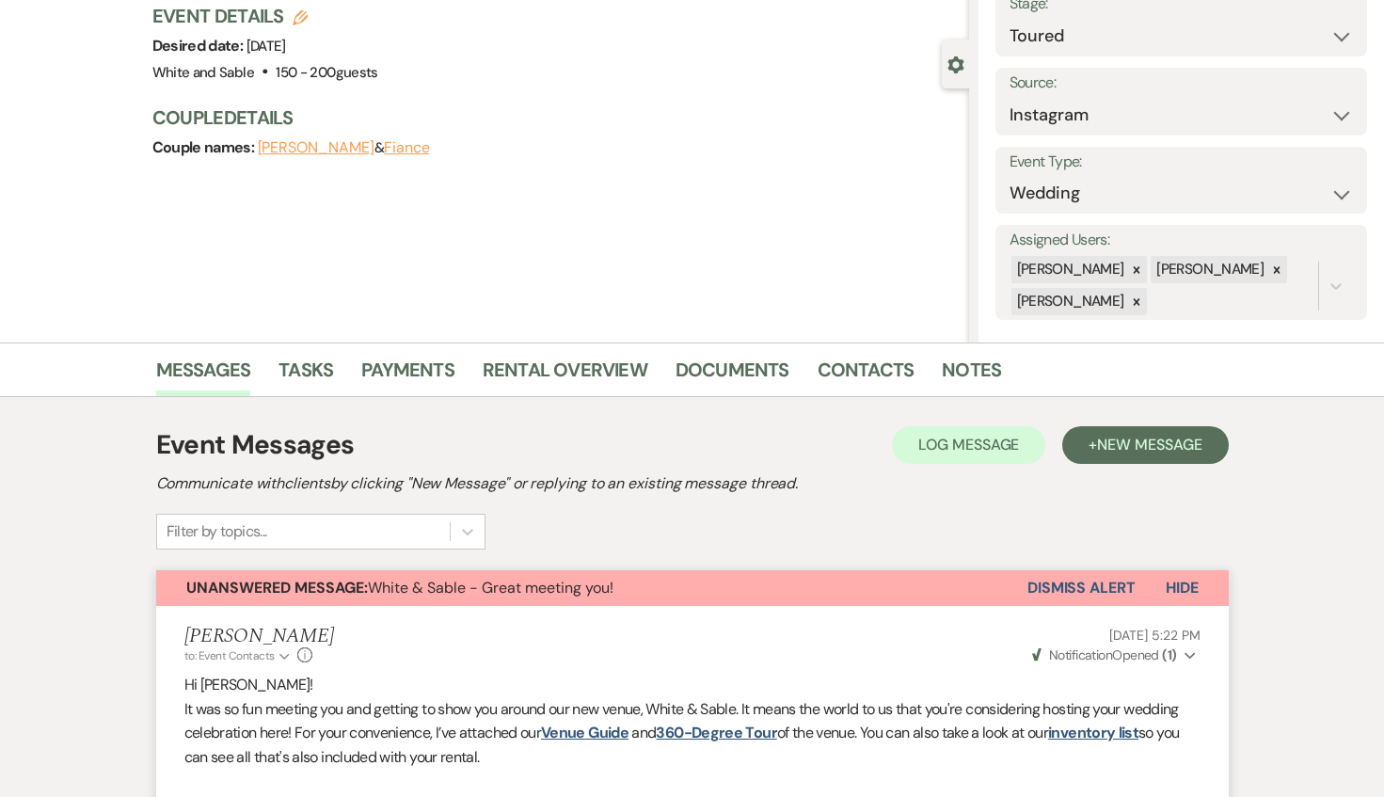
scroll to position [0, 0]
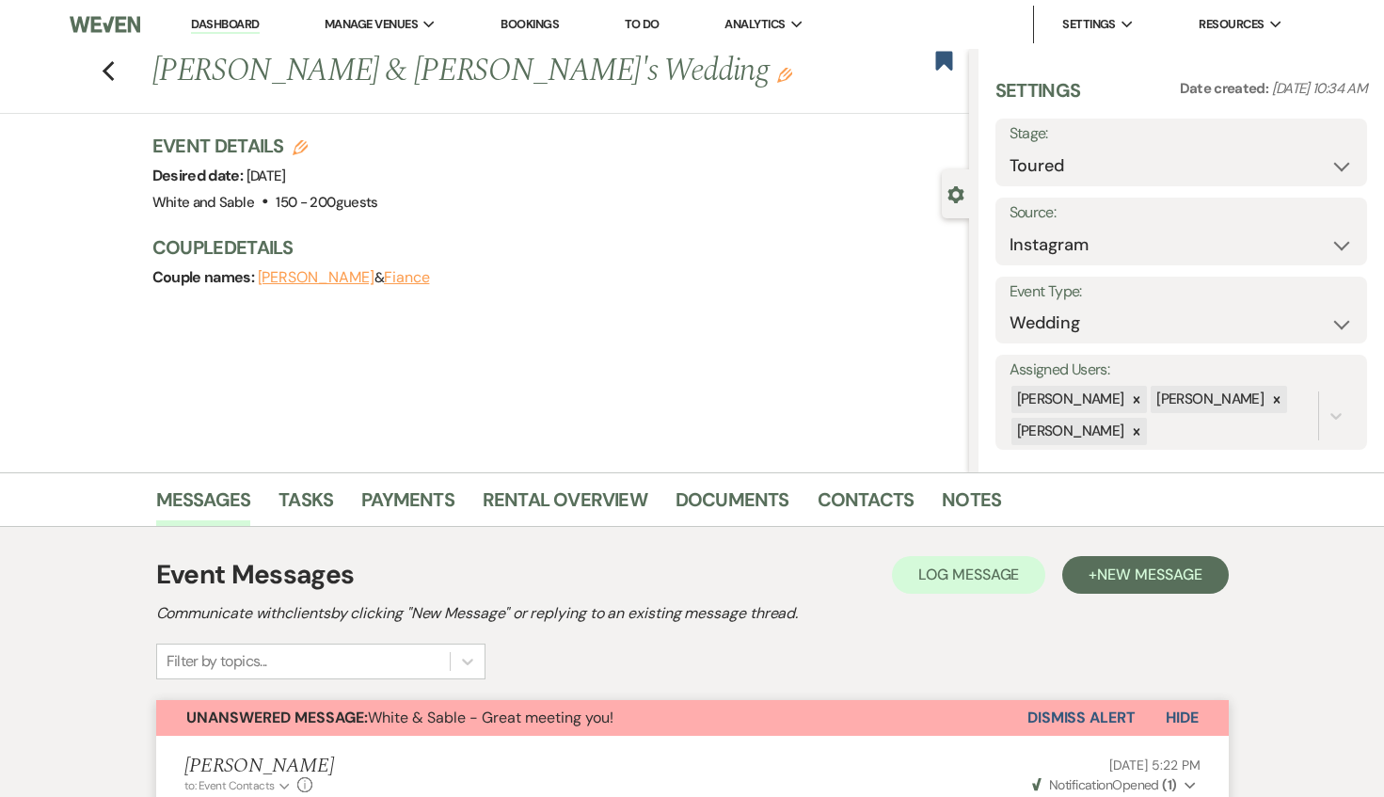
click at [1091, 710] on button "Dismiss Alert" at bounding box center [1082, 718] width 108 height 36
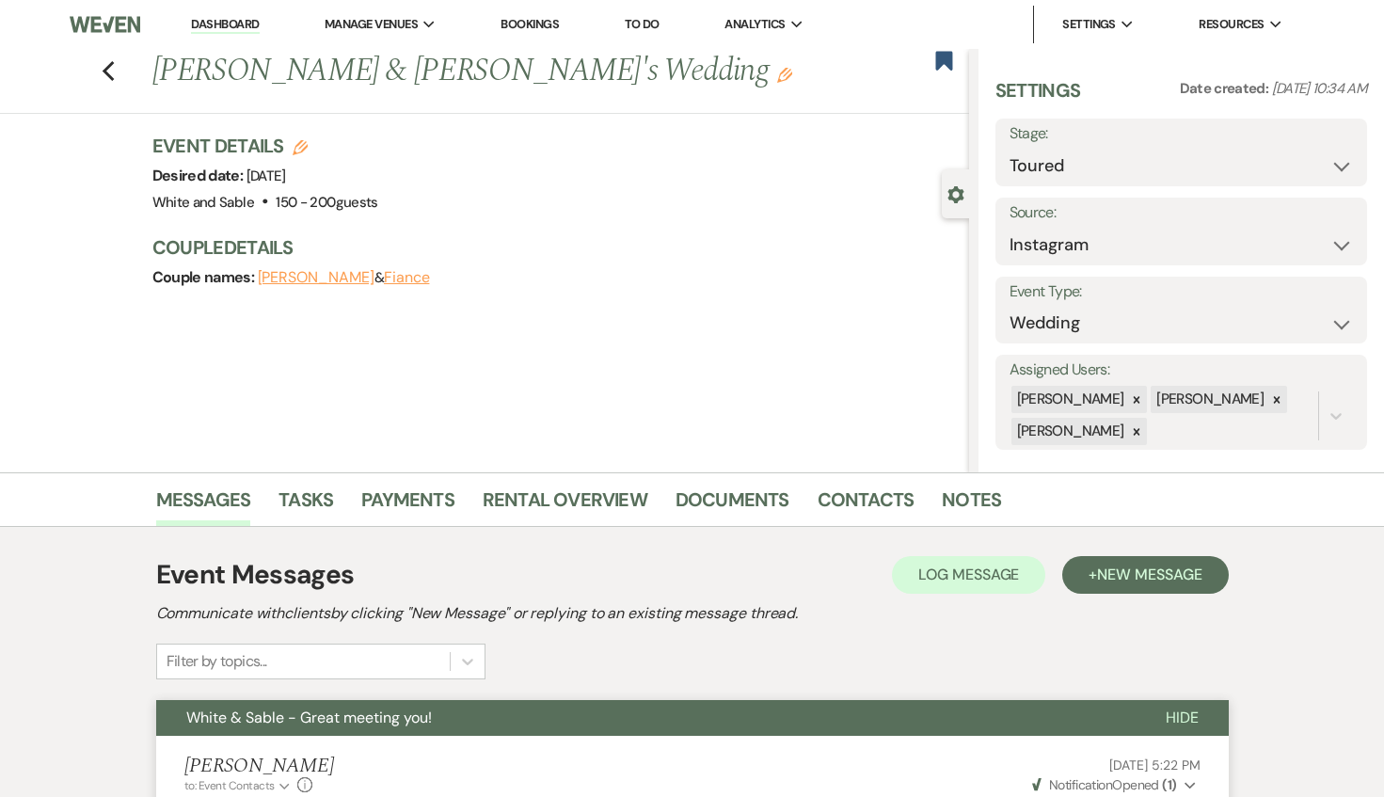
click at [92, 74] on div "Previous [PERSON_NAME] & [PERSON_NAME]'s Wedding Edit Bookmark" at bounding box center [480, 81] width 979 height 65
click at [98, 75] on div "Previous [PERSON_NAME] & [PERSON_NAME]'s Wedding Edit Bookmark" at bounding box center [480, 81] width 979 height 65
click at [112, 74] on icon "Previous" at bounding box center [109, 71] width 14 height 23
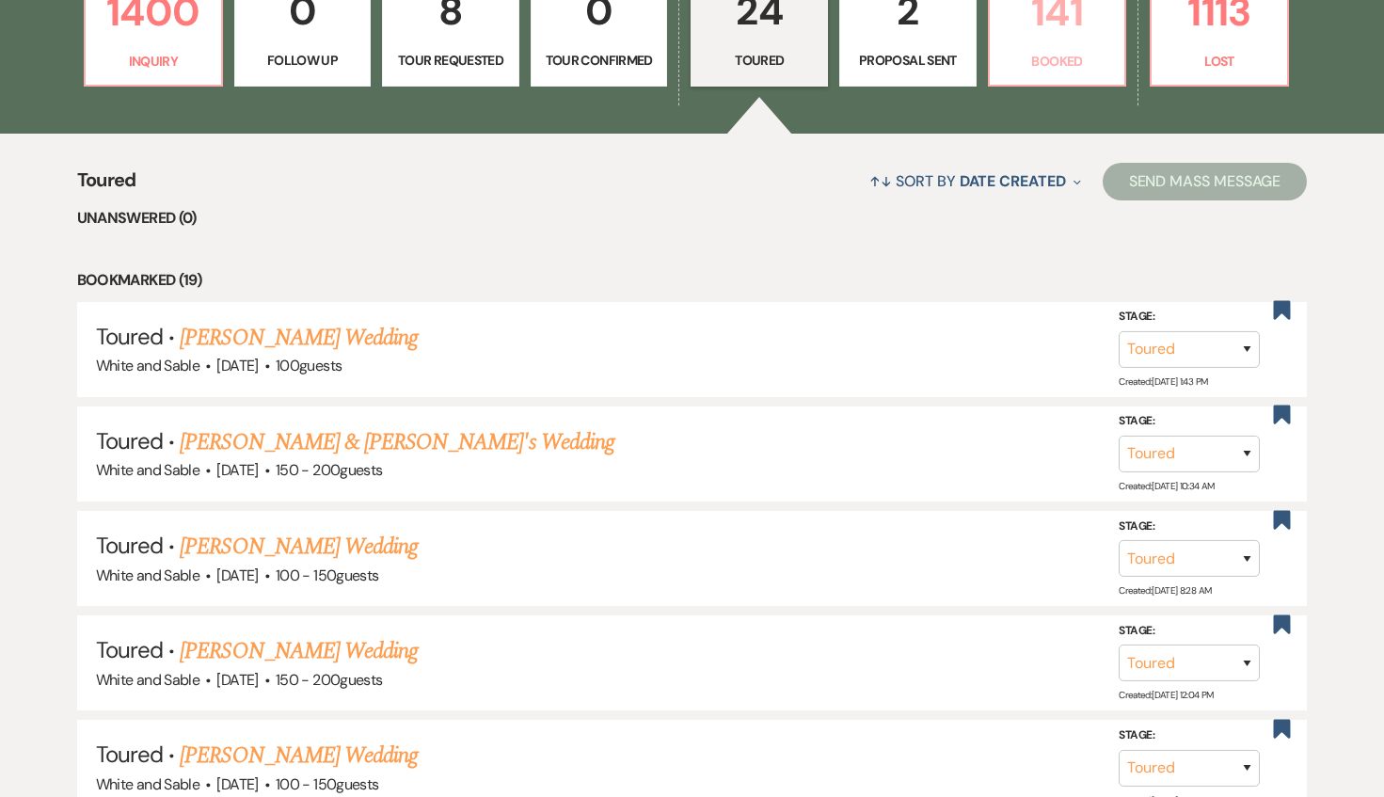
click at [1104, 44] on link "141 Booked" at bounding box center [1057, 26] width 139 height 122
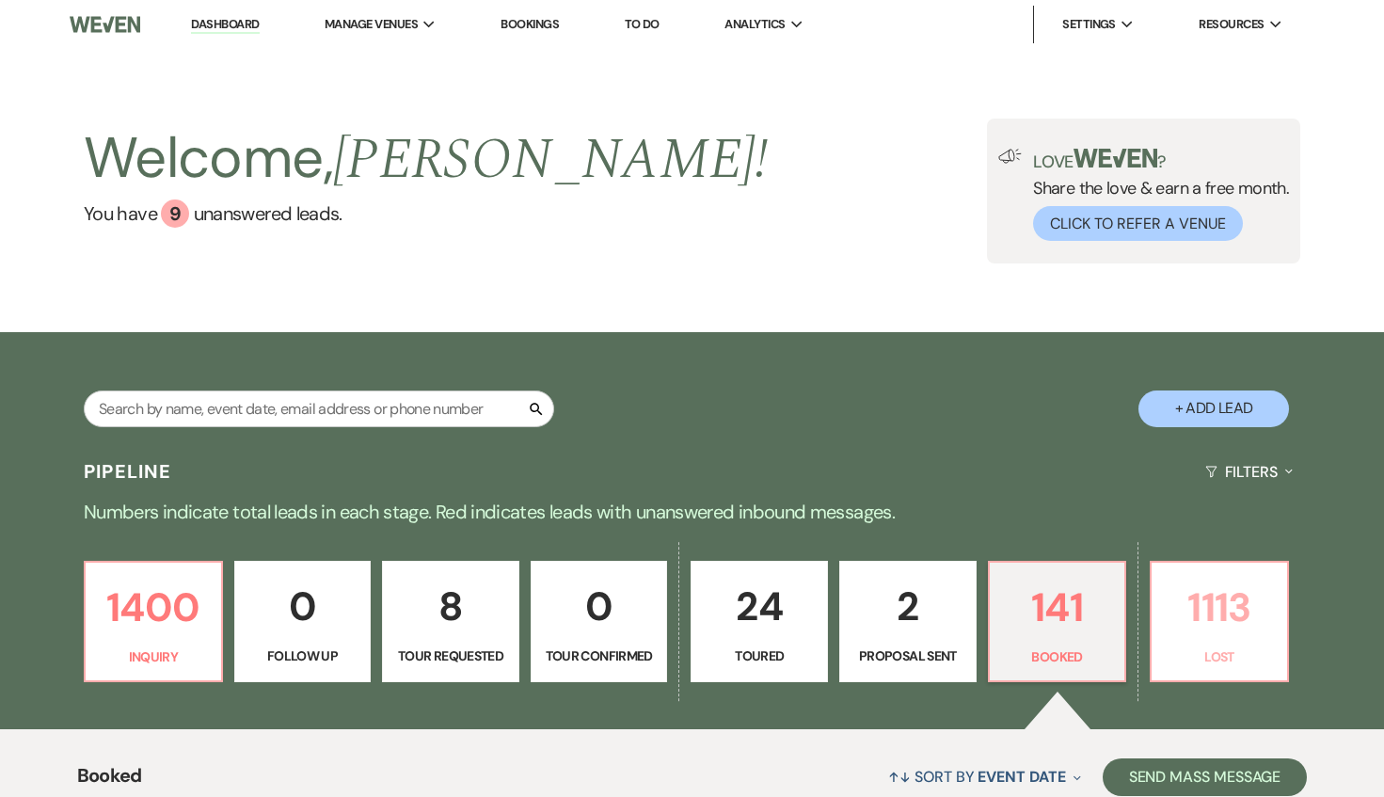
click at [1198, 631] on p "1113" at bounding box center [1219, 607] width 113 height 63
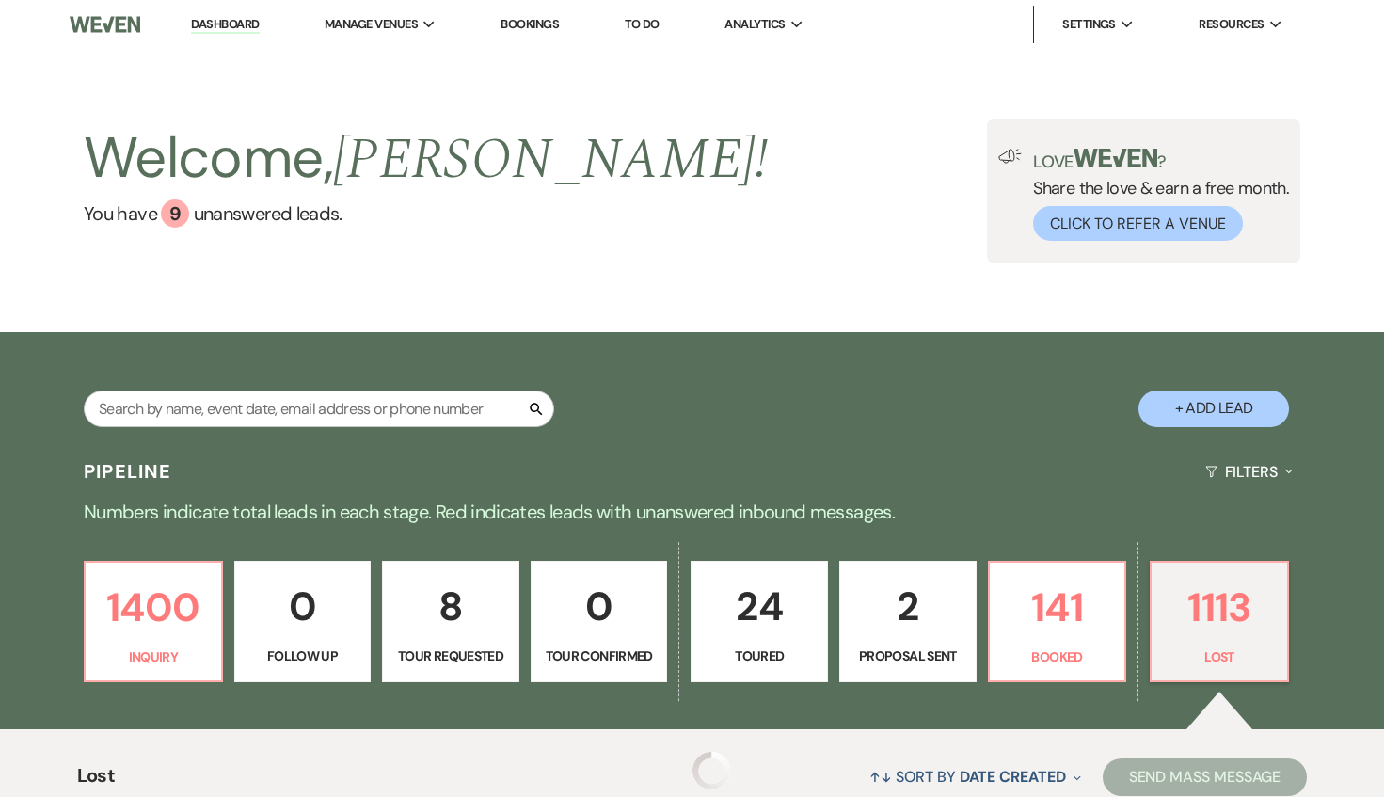
scroll to position [651, 0]
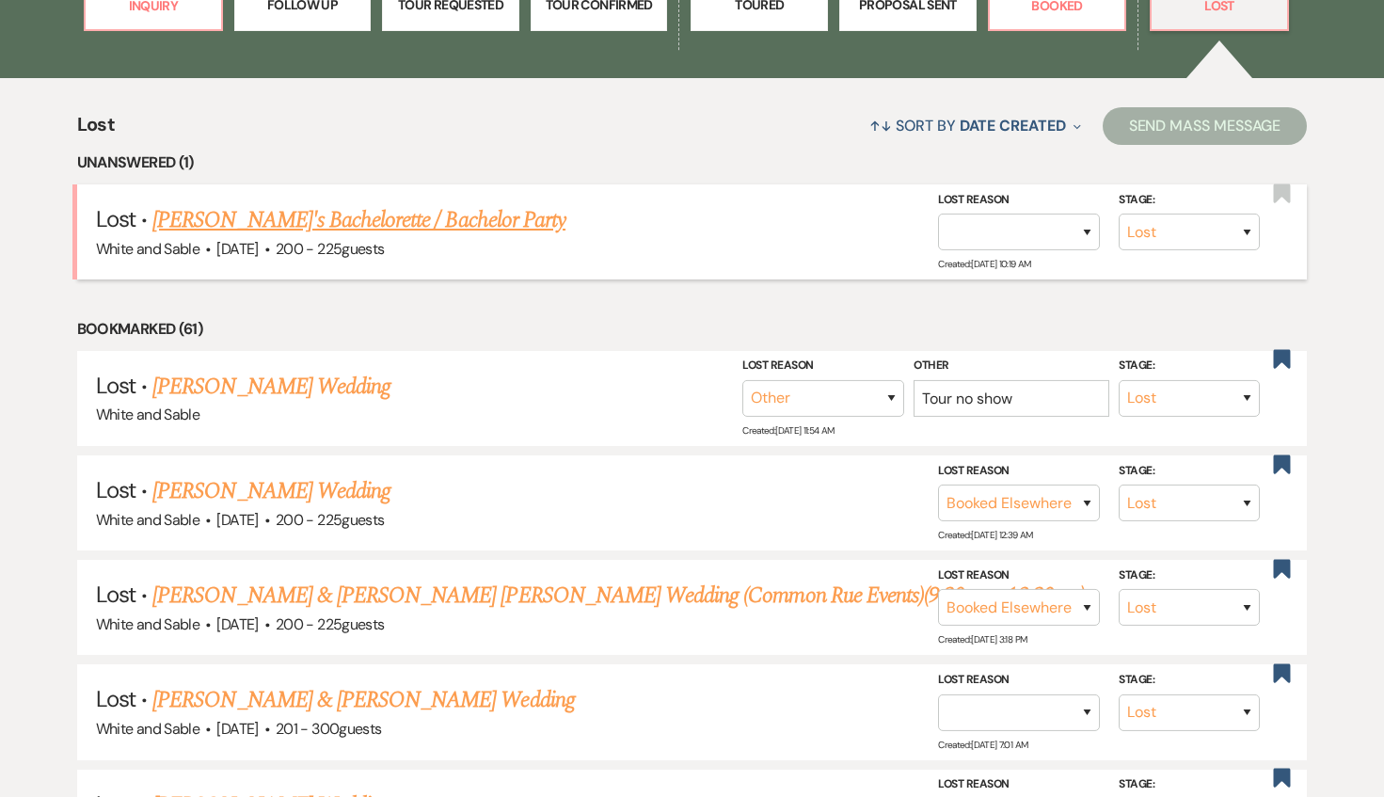
click at [470, 225] on link "[PERSON_NAME]'s Bachelorette / Bachelor Party" at bounding box center [358, 220] width 413 height 34
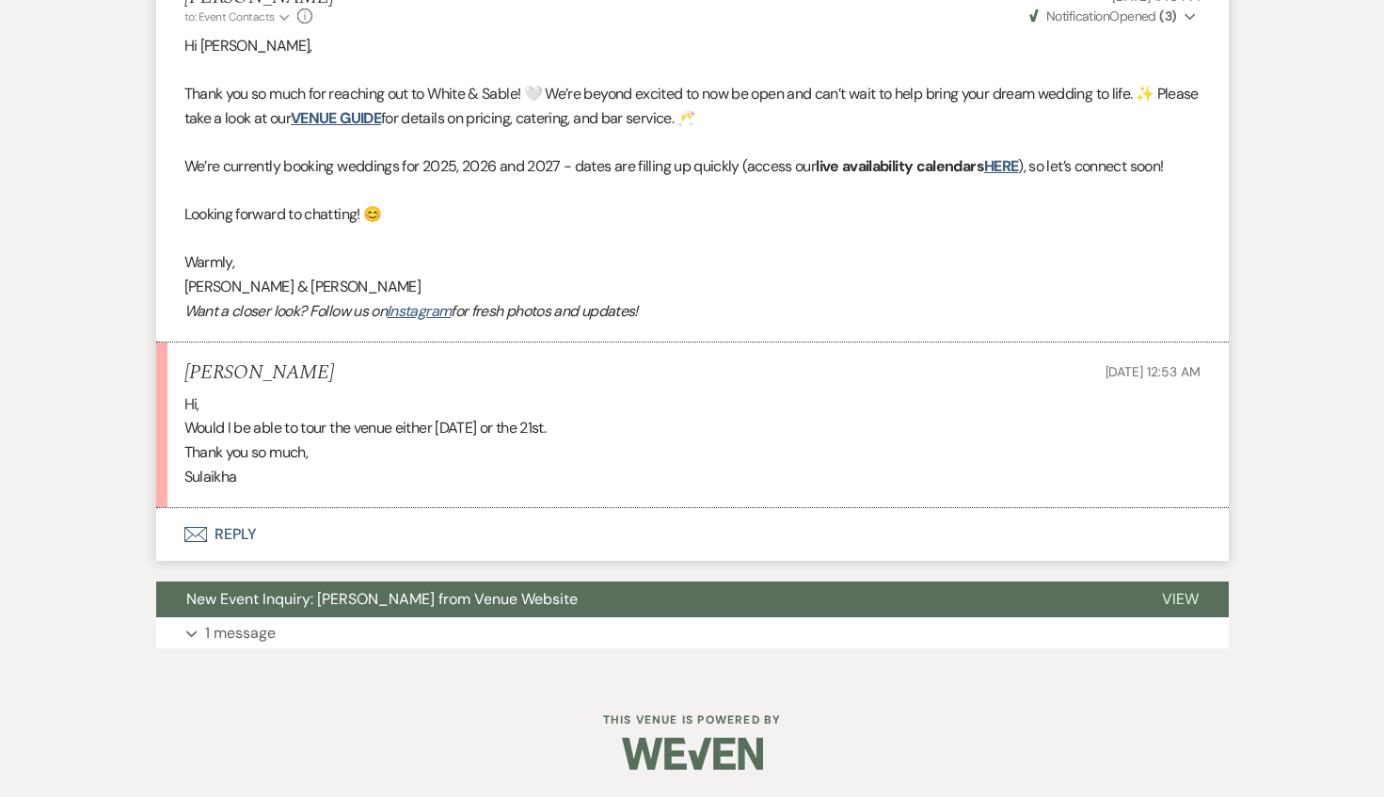
scroll to position [770, 0]
click at [442, 531] on button "Envelope Reply" at bounding box center [692, 533] width 1073 height 53
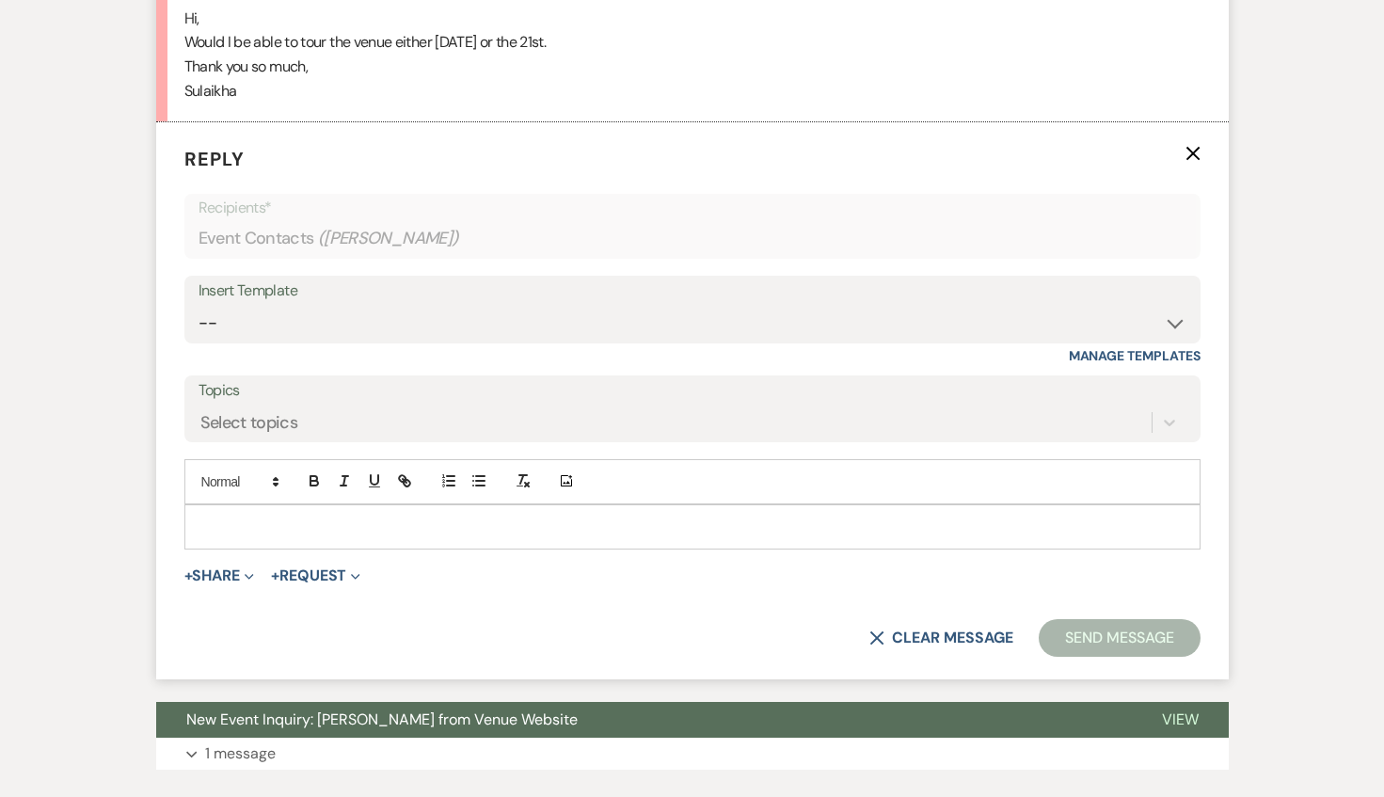
scroll to position [1158, 0]
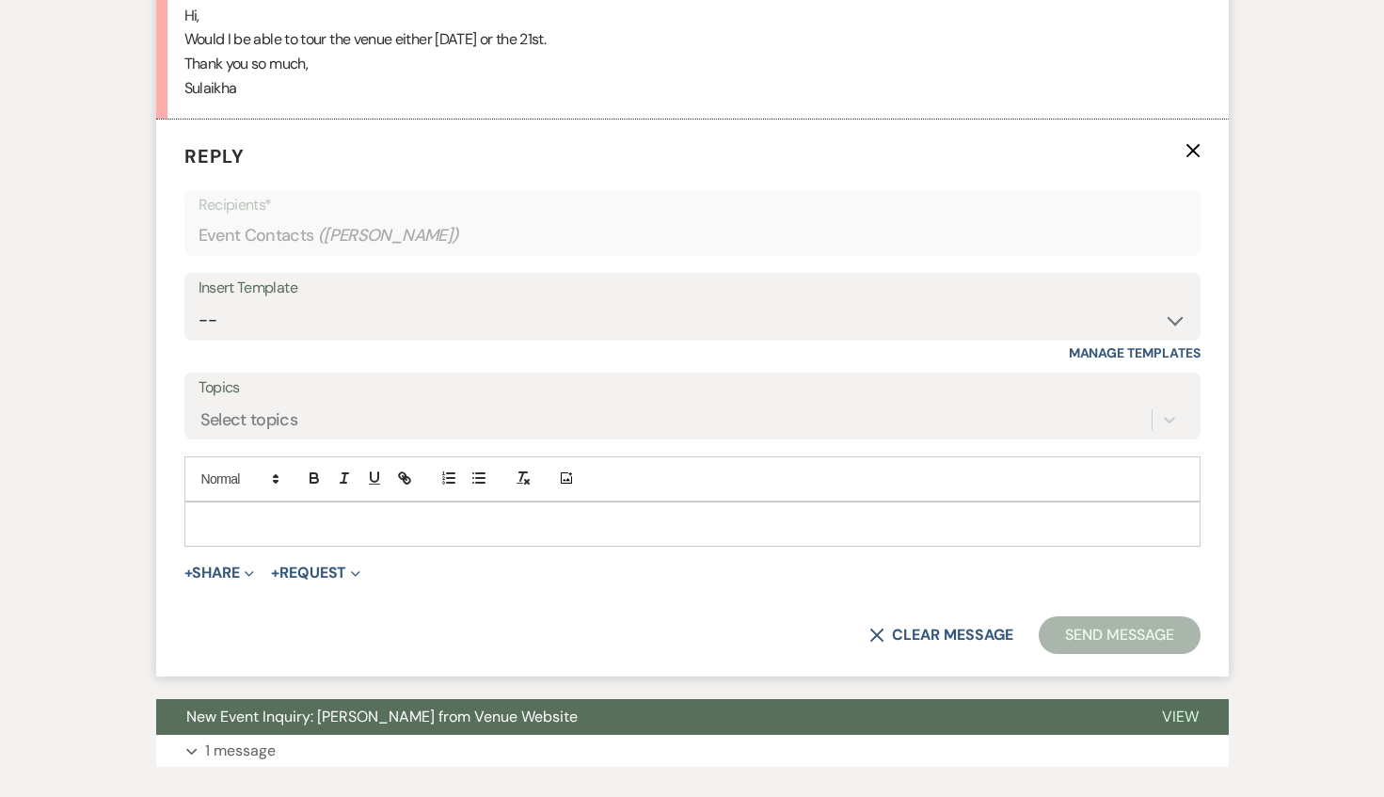
click at [442, 531] on p at bounding box center [693, 524] width 986 height 21
click at [404, 346] on div "Insert Template -- Inquiry Response (Venue Guide) Schedule - Venue Tour Appt Co…" at bounding box center [692, 317] width 1016 height 88
click at [396, 322] on select "-- Inquiry Response (Venue Guide) Schedule - Venue Tour Appt Confirmation Sched…" at bounding box center [693, 320] width 988 height 37
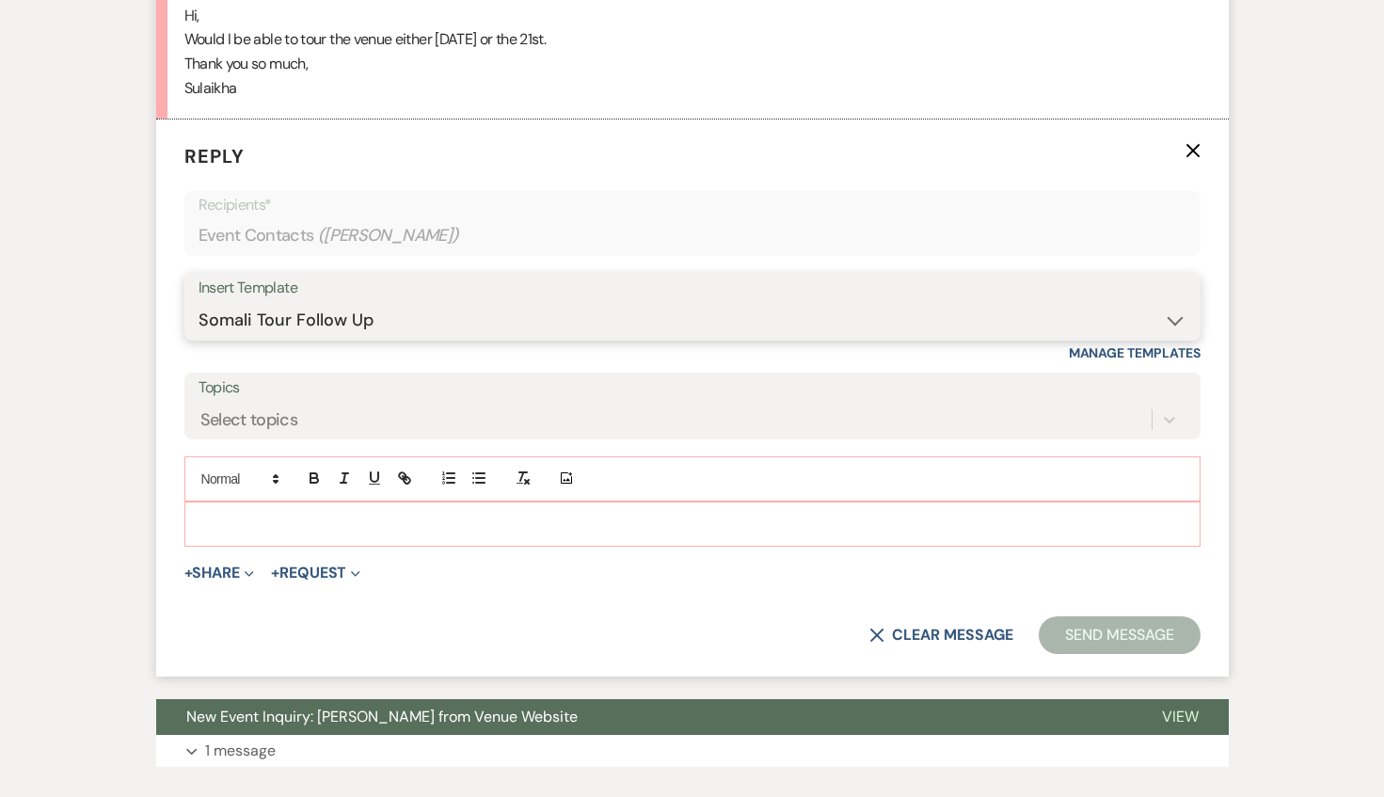
click at [199, 302] on select "-- Inquiry Response (Venue Guide) Schedule - Venue Tour Appt Confirmation Sched…" at bounding box center [693, 320] width 988 height 37
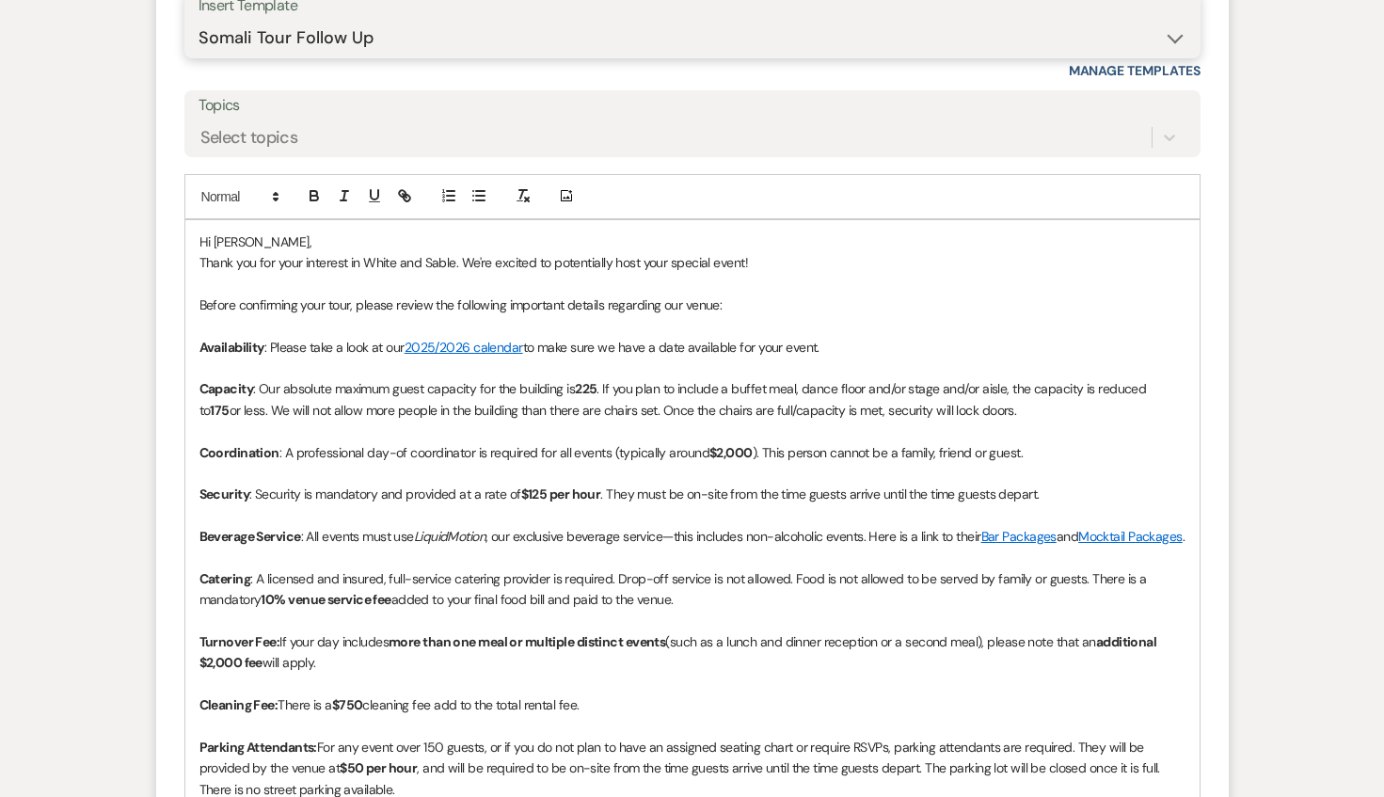
scroll to position [1481, 0]
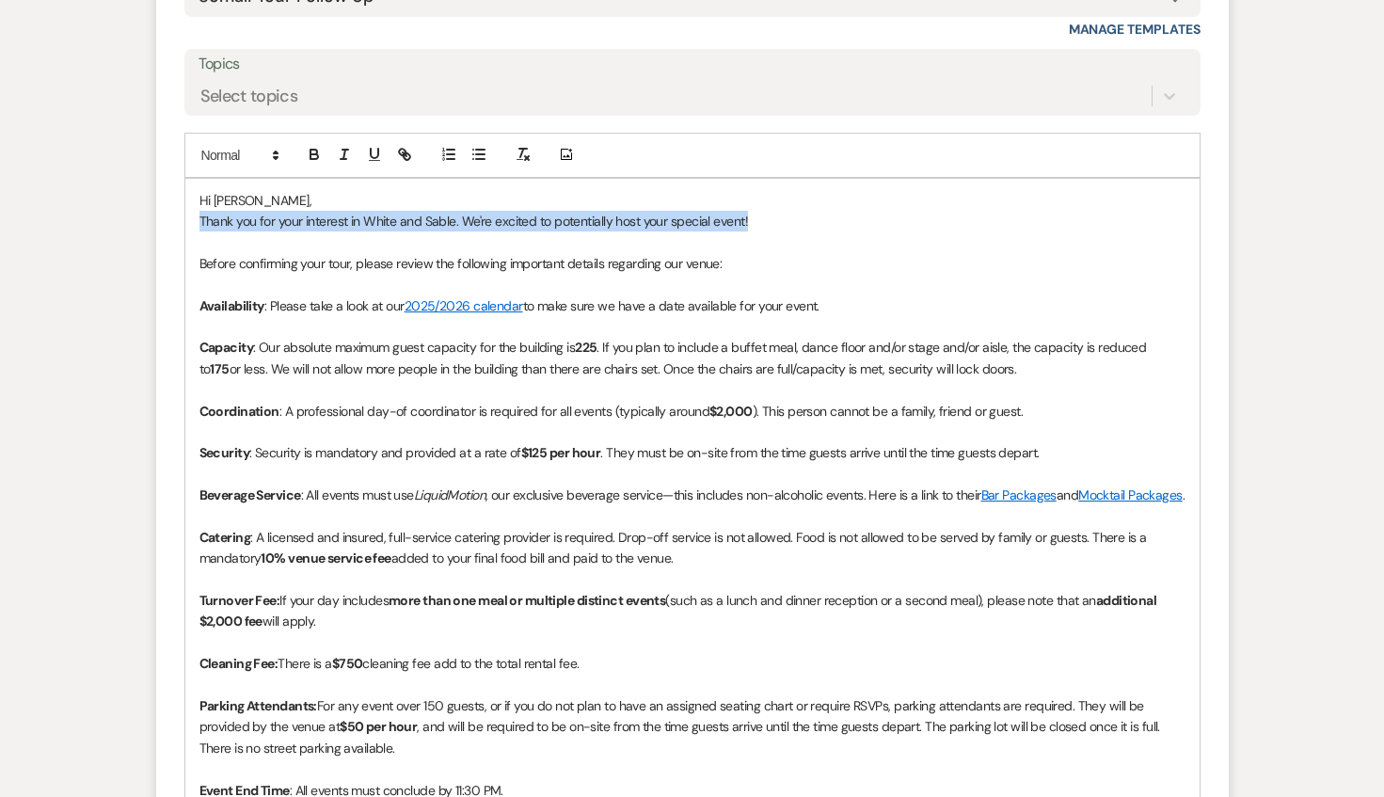
drag, startPoint x: 756, startPoint y: 227, endPoint x: 191, endPoint y: 221, distance: 564.7
click at [191, 221] on div "Hi [PERSON_NAME], Thank you for your interest in White and Sable. We're excited…" at bounding box center [692, 580] width 1015 height 802
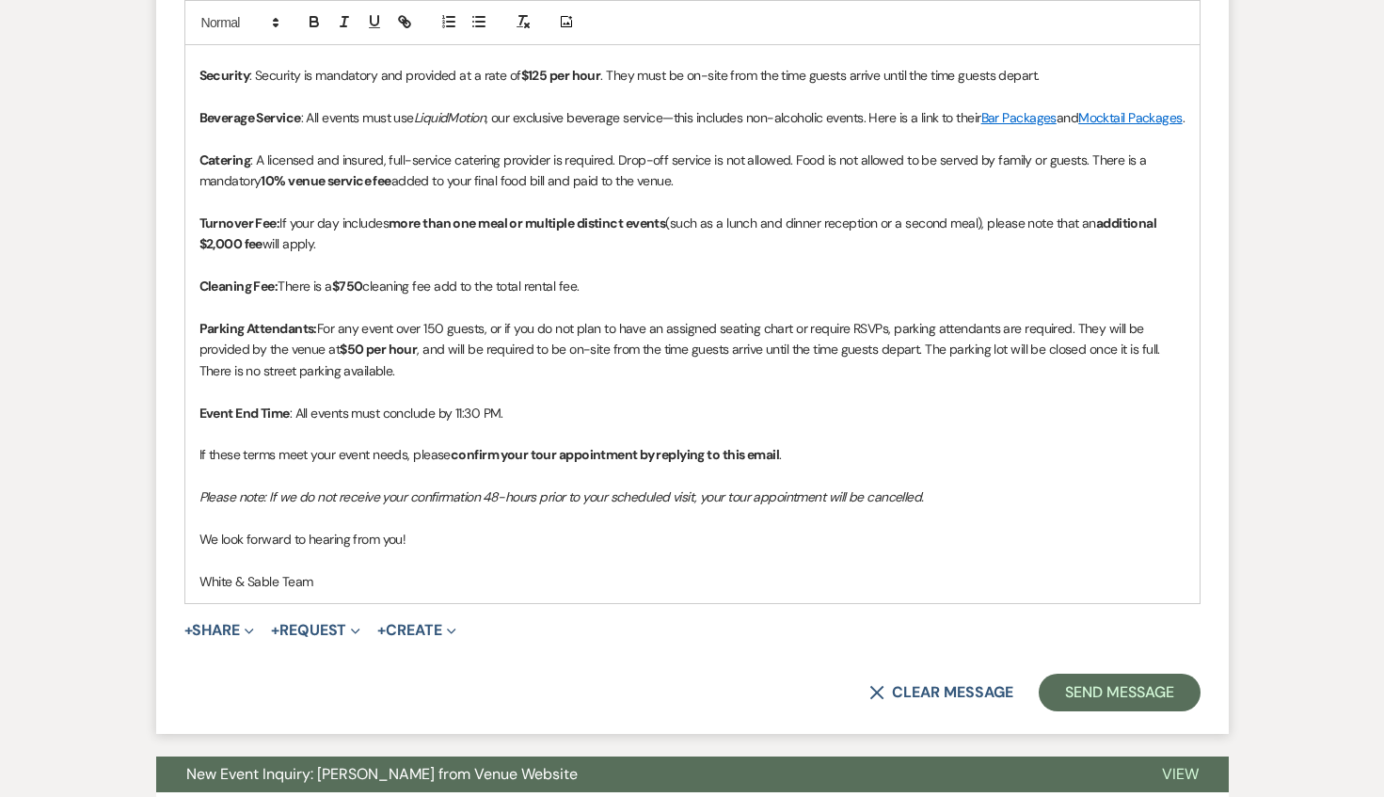
scroll to position [1878, 0]
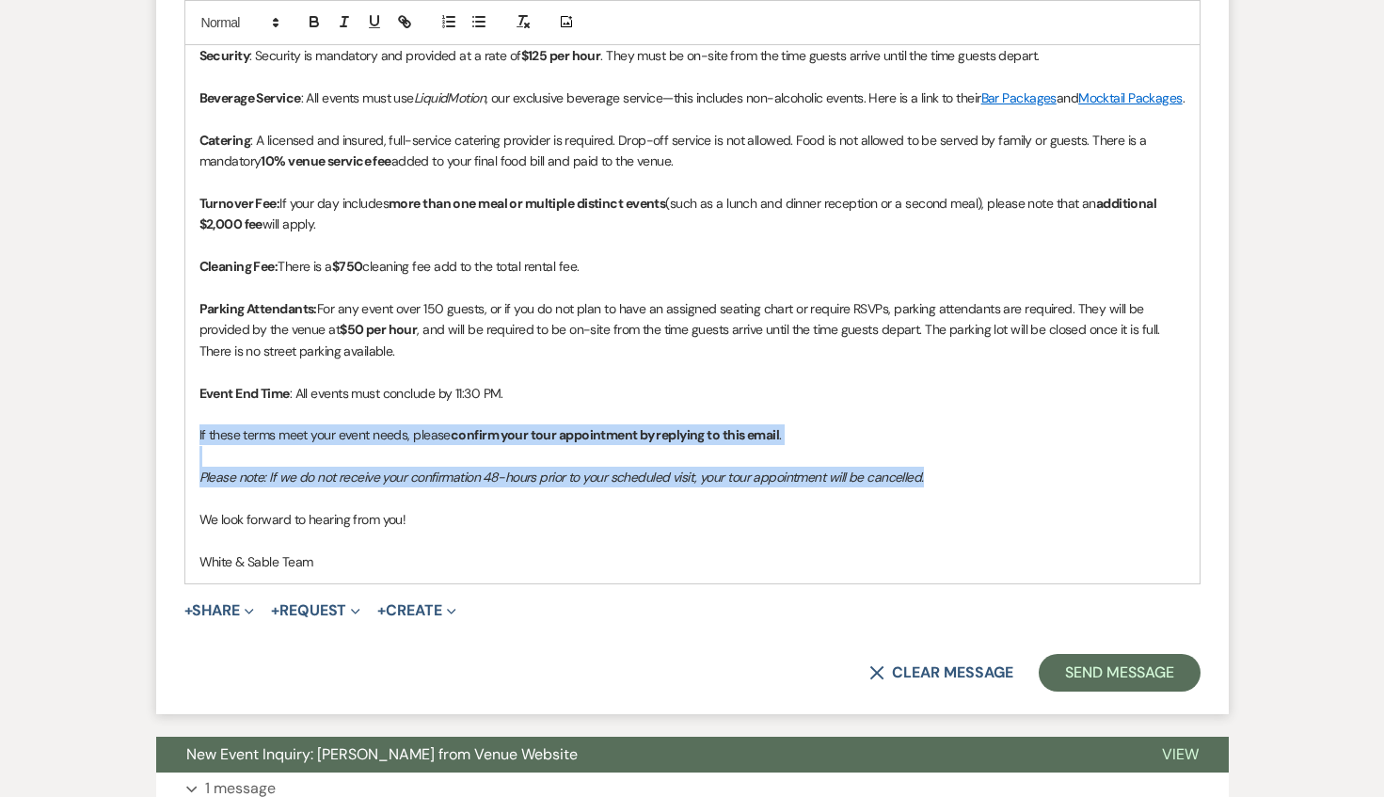
drag, startPoint x: 948, startPoint y: 499, endPoint x: 181, endPoint y: 464, distance: 767.8
click at [181, 464] on form "Reply X Draft saved! Recipients* Event Contacts ( Sulaikha Buuh ) Insert Templa…" at bounding box center [692, 57] width 1073 height 1316
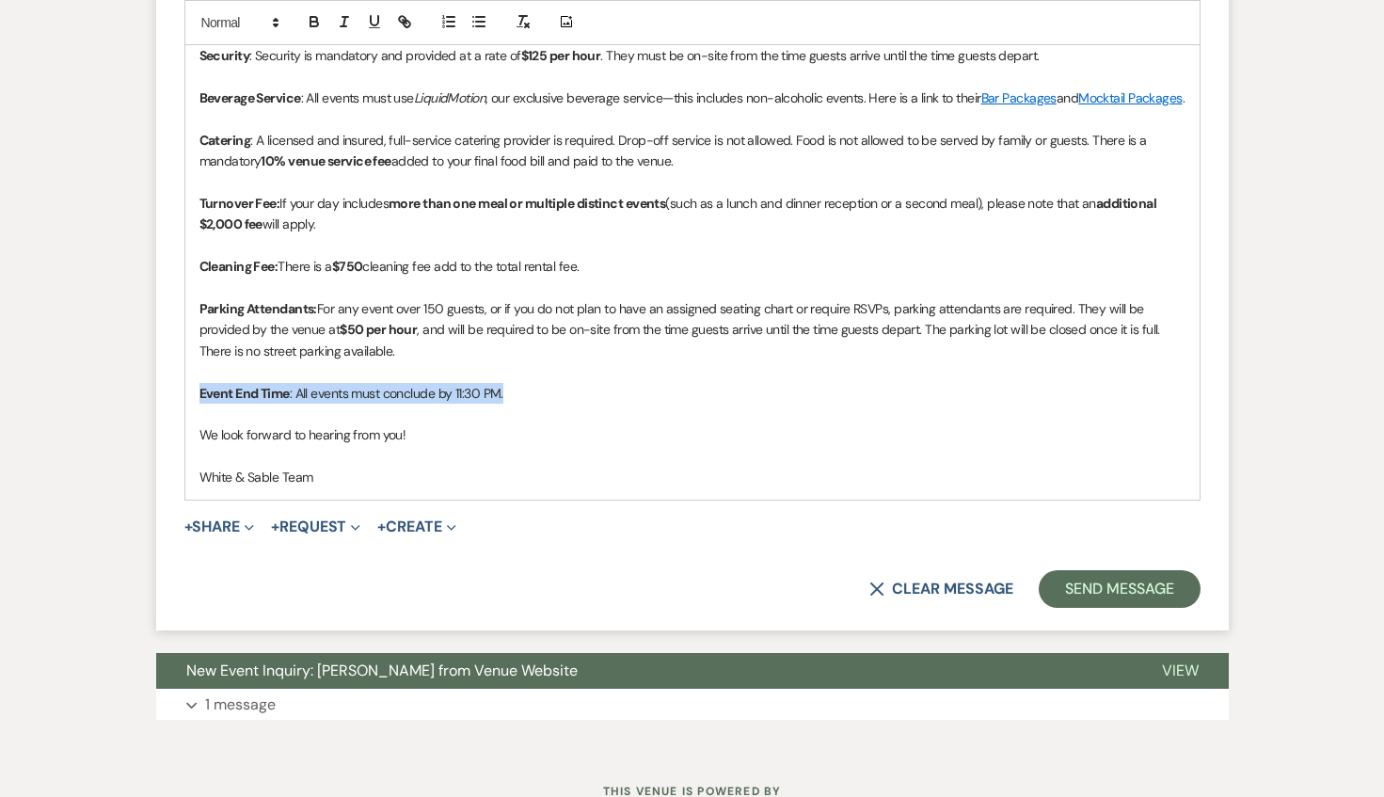
drag, startPoint x: 531, startPoint y: 415, endPoint x: 194, endPoint y: 418, distance: 336.9
click at [194, 418] on div "Hi [PERSON_NAME], I'm sorry - we have weddings scheduled for both those dates n…" at bounding box center [692, 141] width 1015 height 718
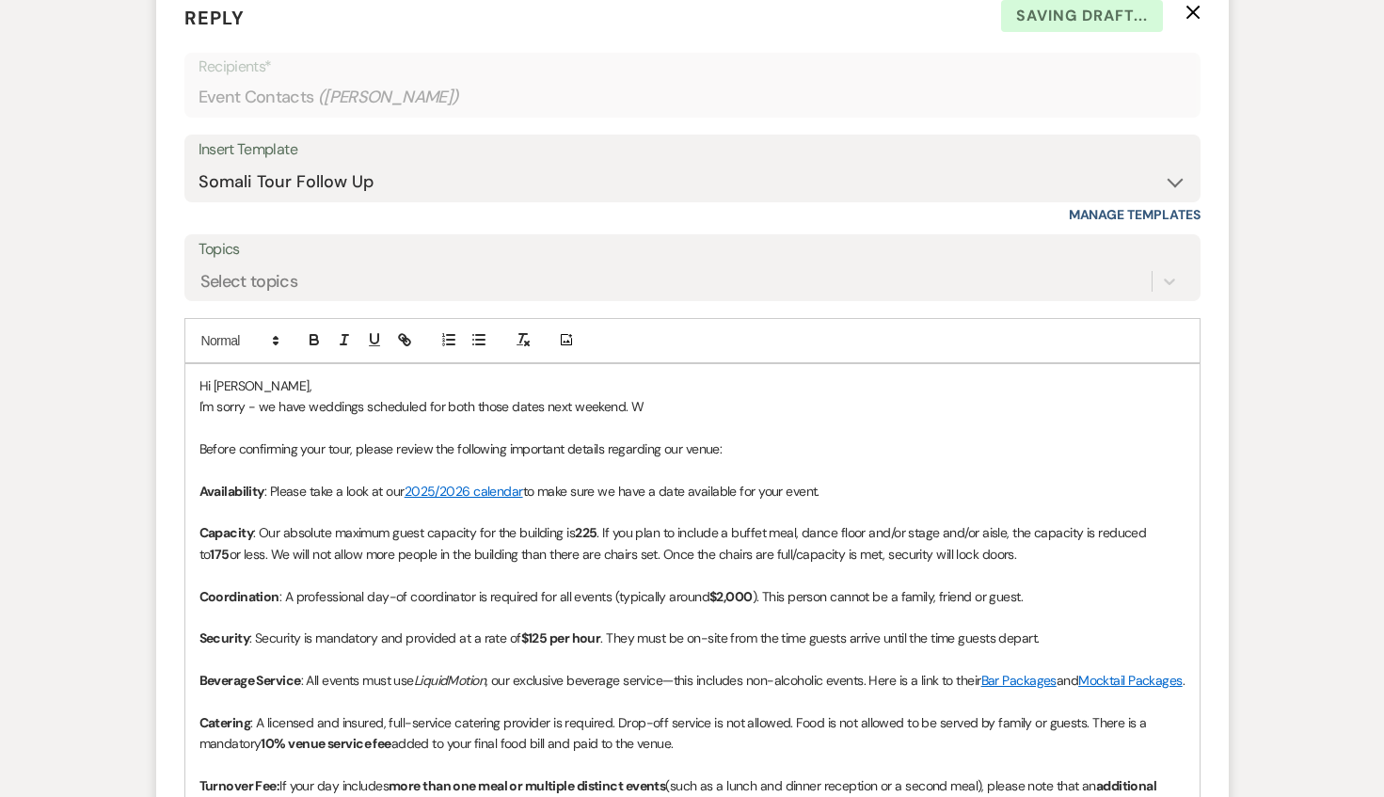
scroll to position [1268, 0]
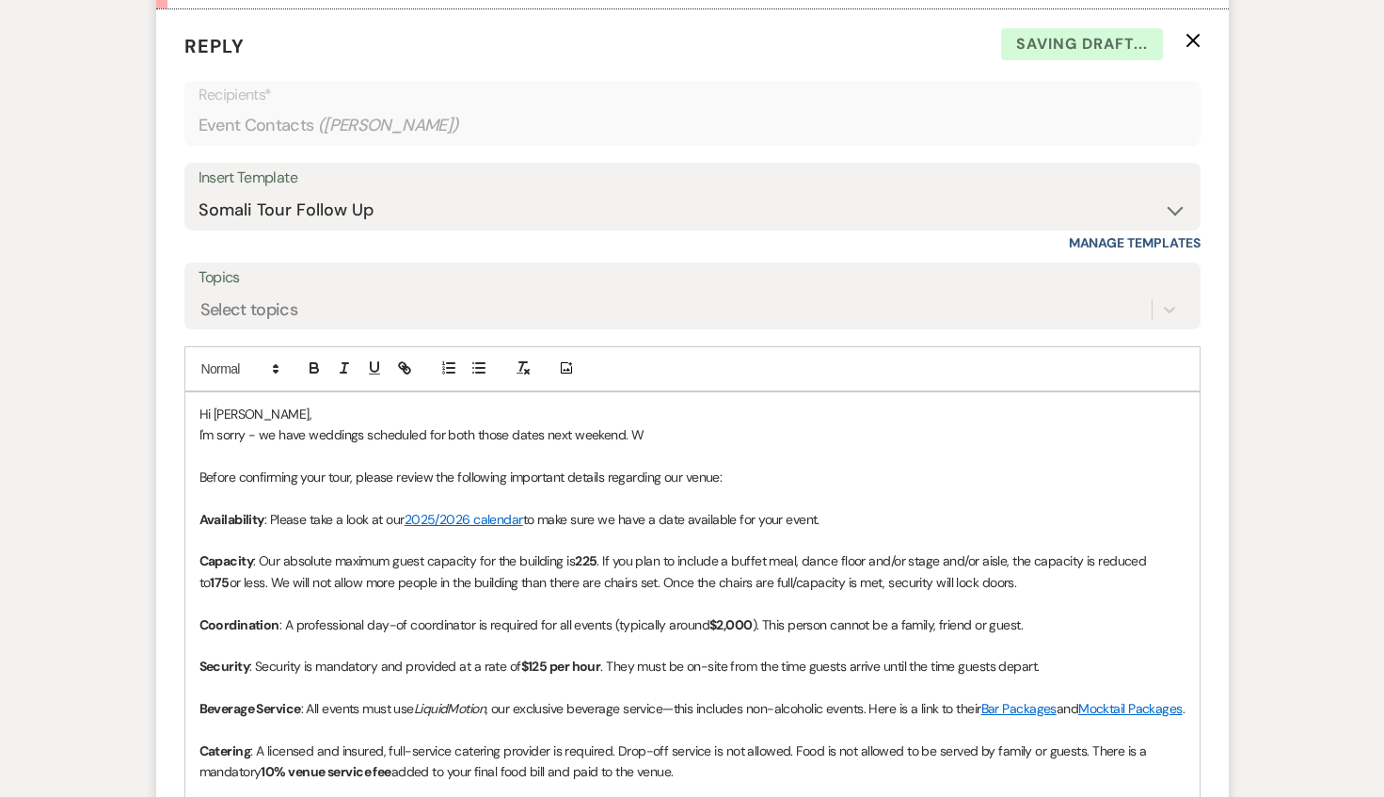
click at [842, 521] on p "Availability : Please take a look at our 2025/2026 calendar to make sure we hav…" at bounding box center [693, 519] width 986 height 21
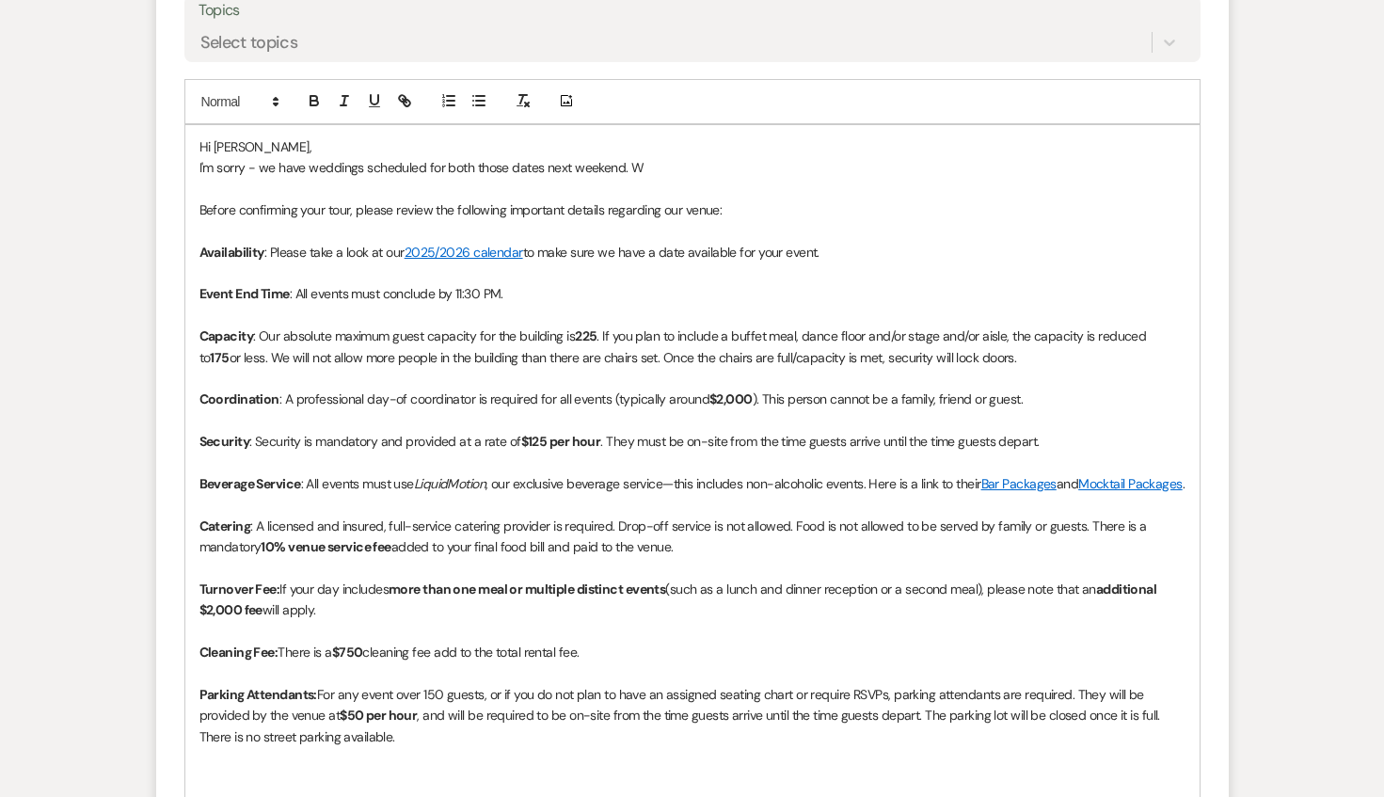
scroll to position [1536, 0]
drag, startPoint x: 1020, startPoint y: 350, endPoint x: 631, endPoint y: 360, distance: 389.8
click at [631, 360] on p "Capacity : Our absolute maximum guest capacity for the building is 225 . If you…" at bounding box center [693, 346] width 986 height 42
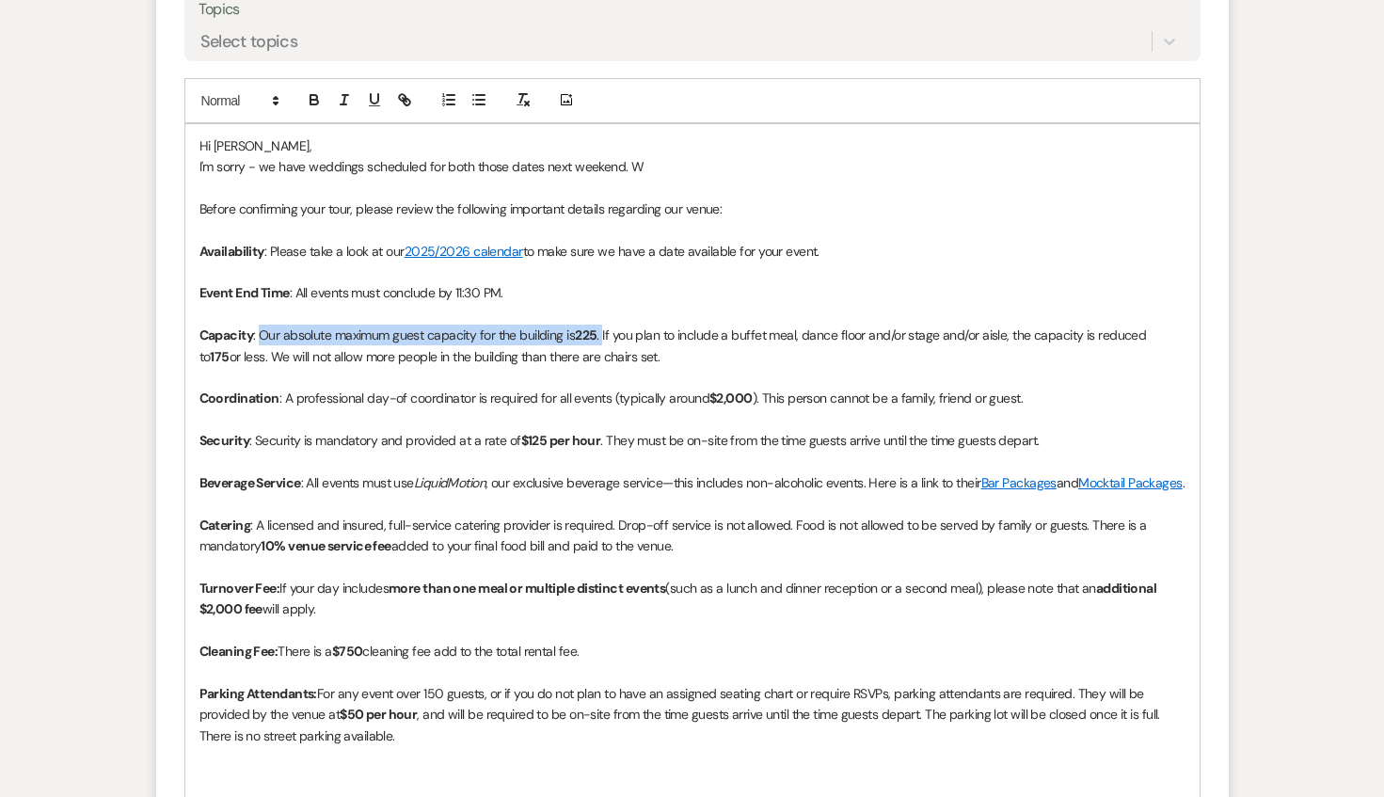
drag, startPoint x: 605, startPoint y: 329, endPoint x: 263, endPoint y: 336, distance: 342.6
click at [263, 336] on p "Capacity : Our absolute maximum guest capacity for the building is 225 . If you…" at bounding box center [693, 346] width 986 height 42
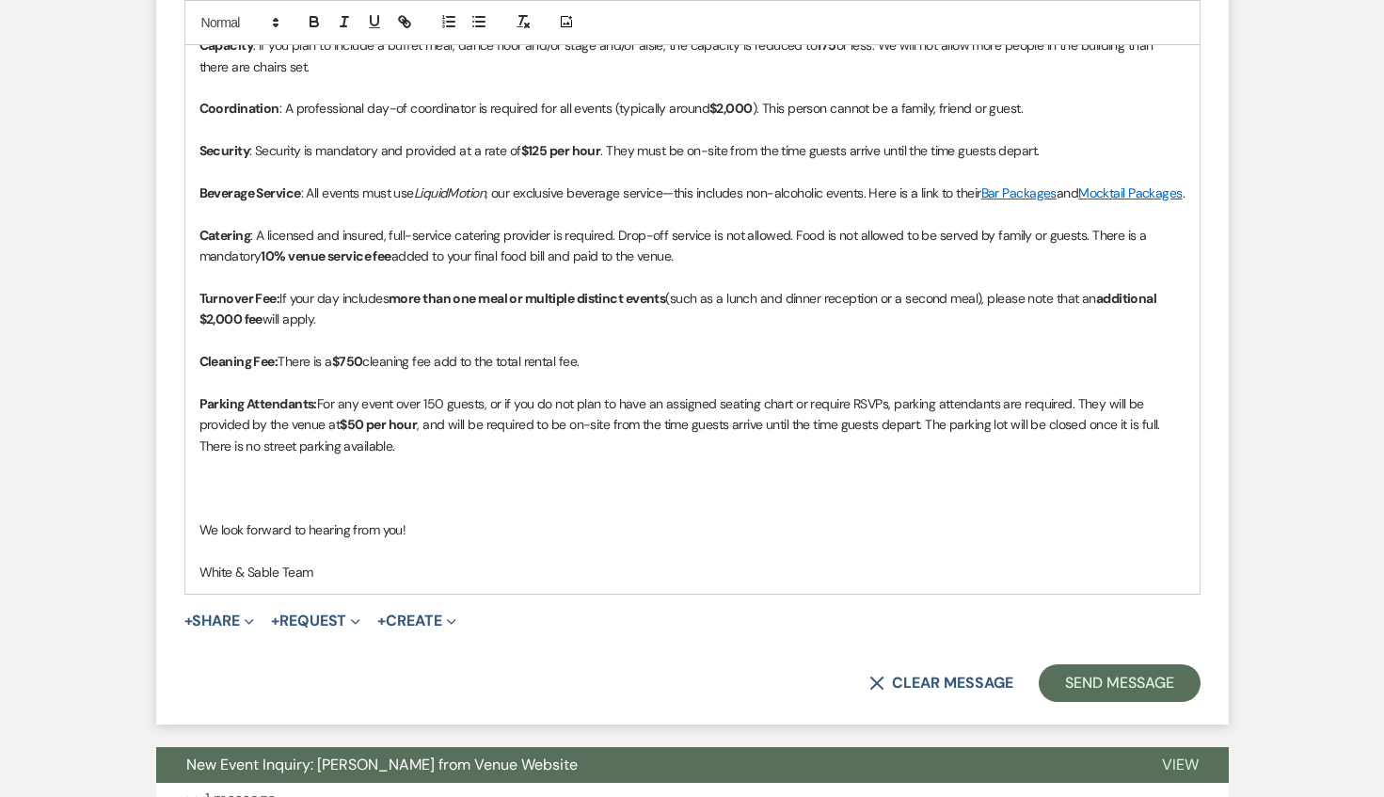
scroll to position [1838, 0]
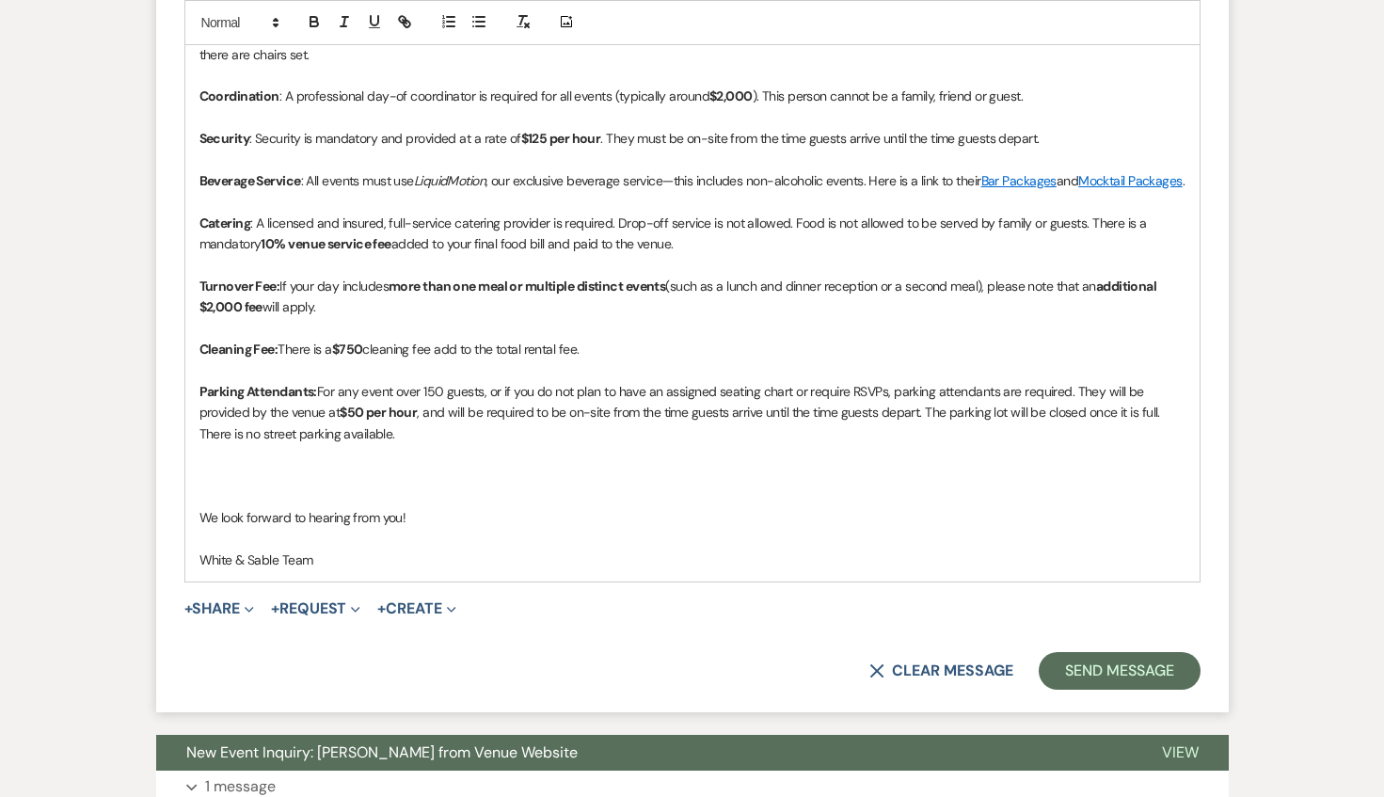
click at [344, 506] on p at bounding box center [693, 497] width 986 height 21
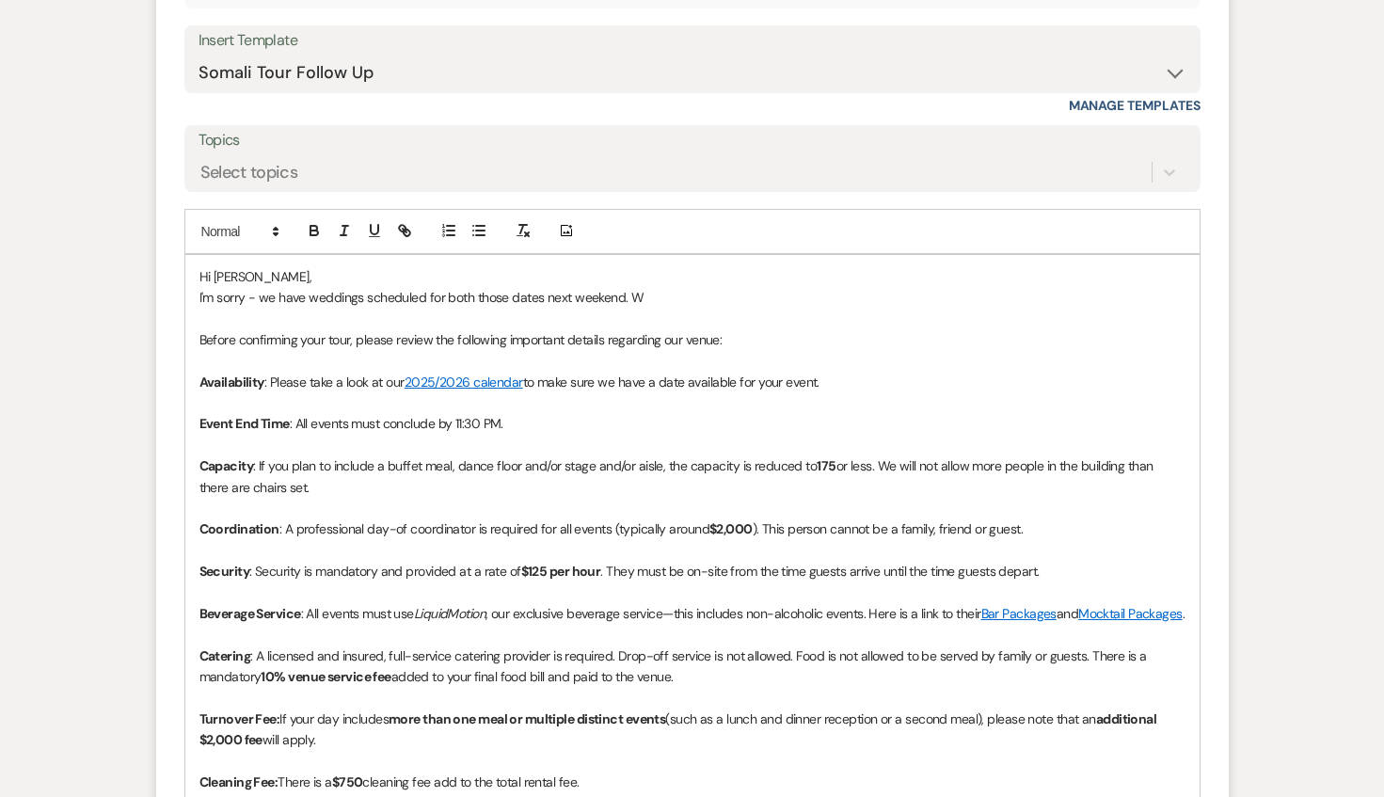
scroll to position [1402, 0]
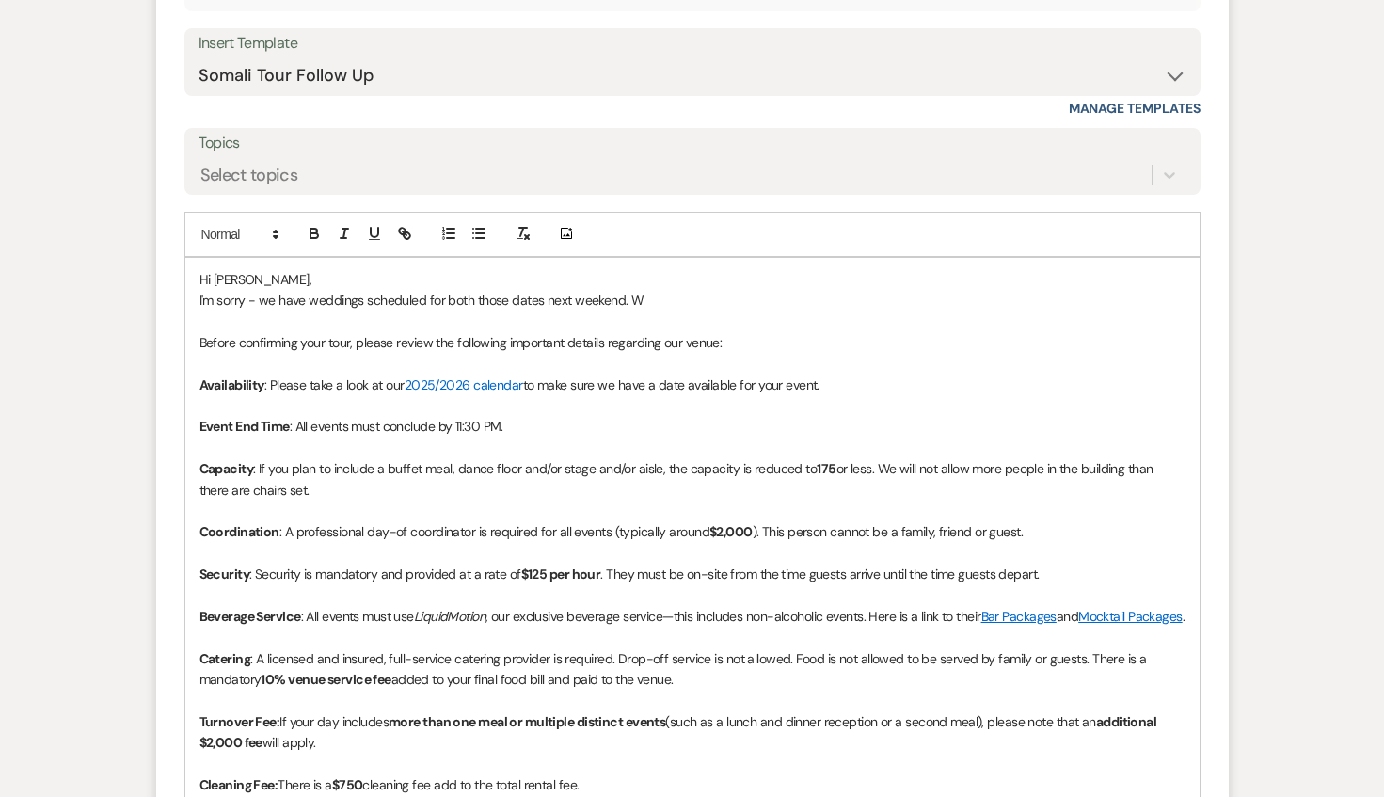
click at [638, 308] on p "I'm sorry - we have weddings scheduled for both those dates next weekend. W" at bounding box center [693, 300] width 986 height 21
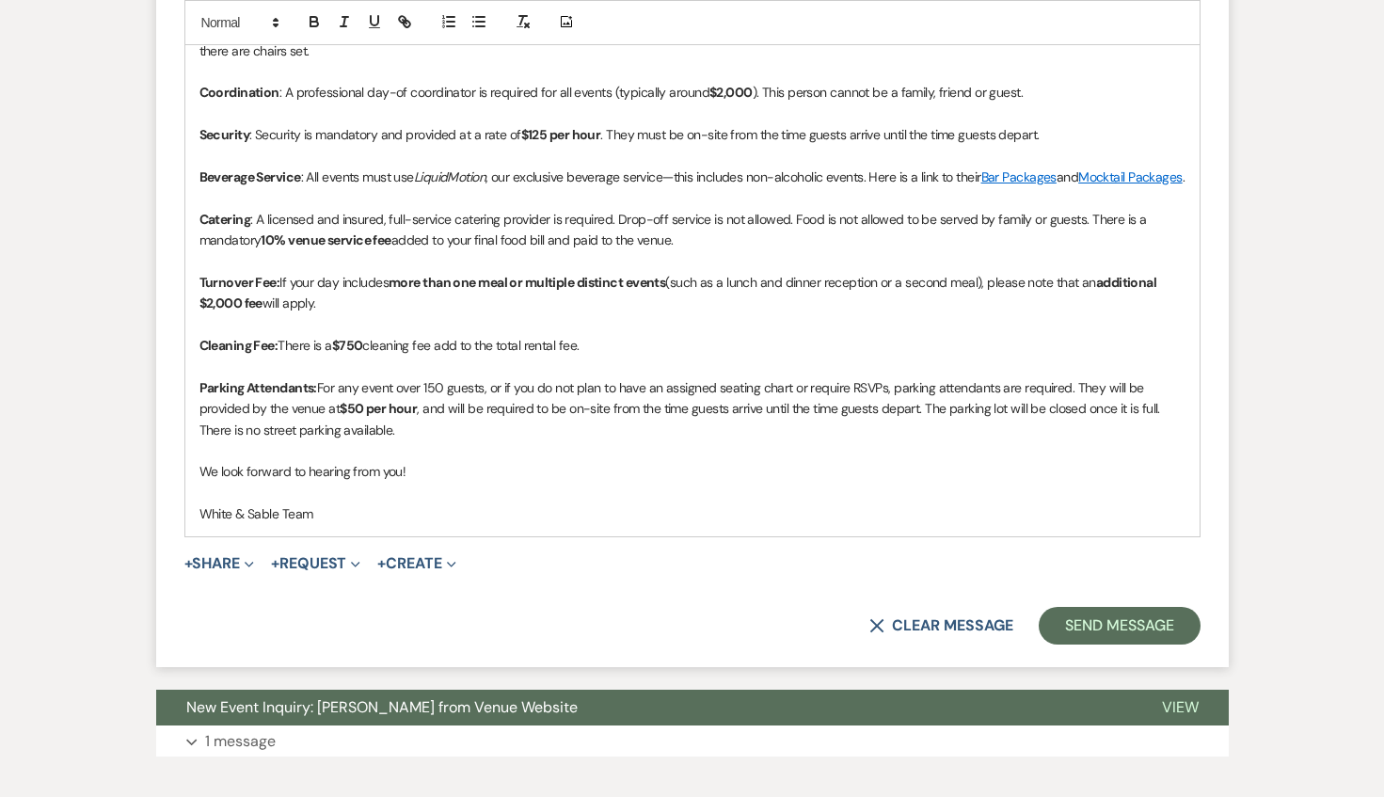
scroll to position [1850, 0]
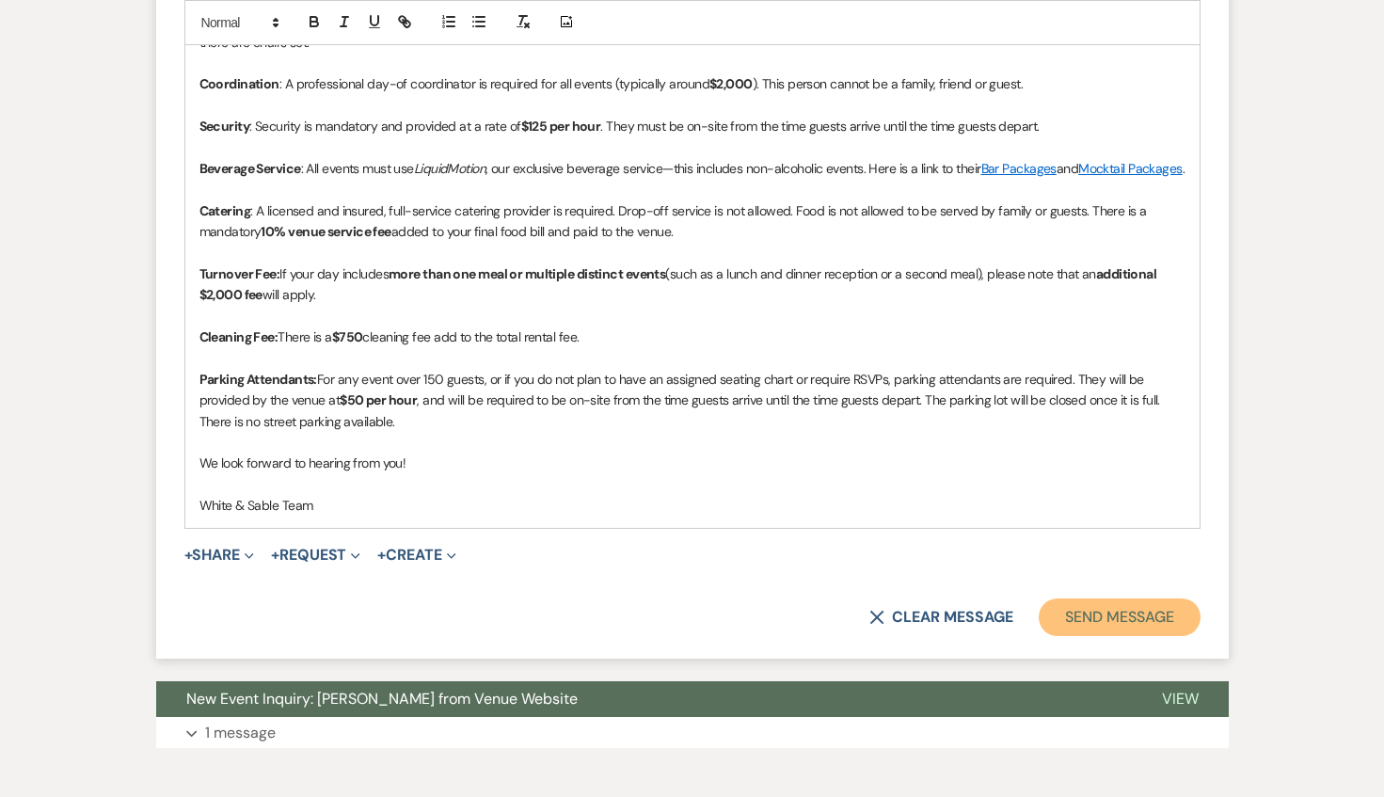
click at [1131, 621] on button "Send Message" at bounding box center [1119, 618] width 161 height 38
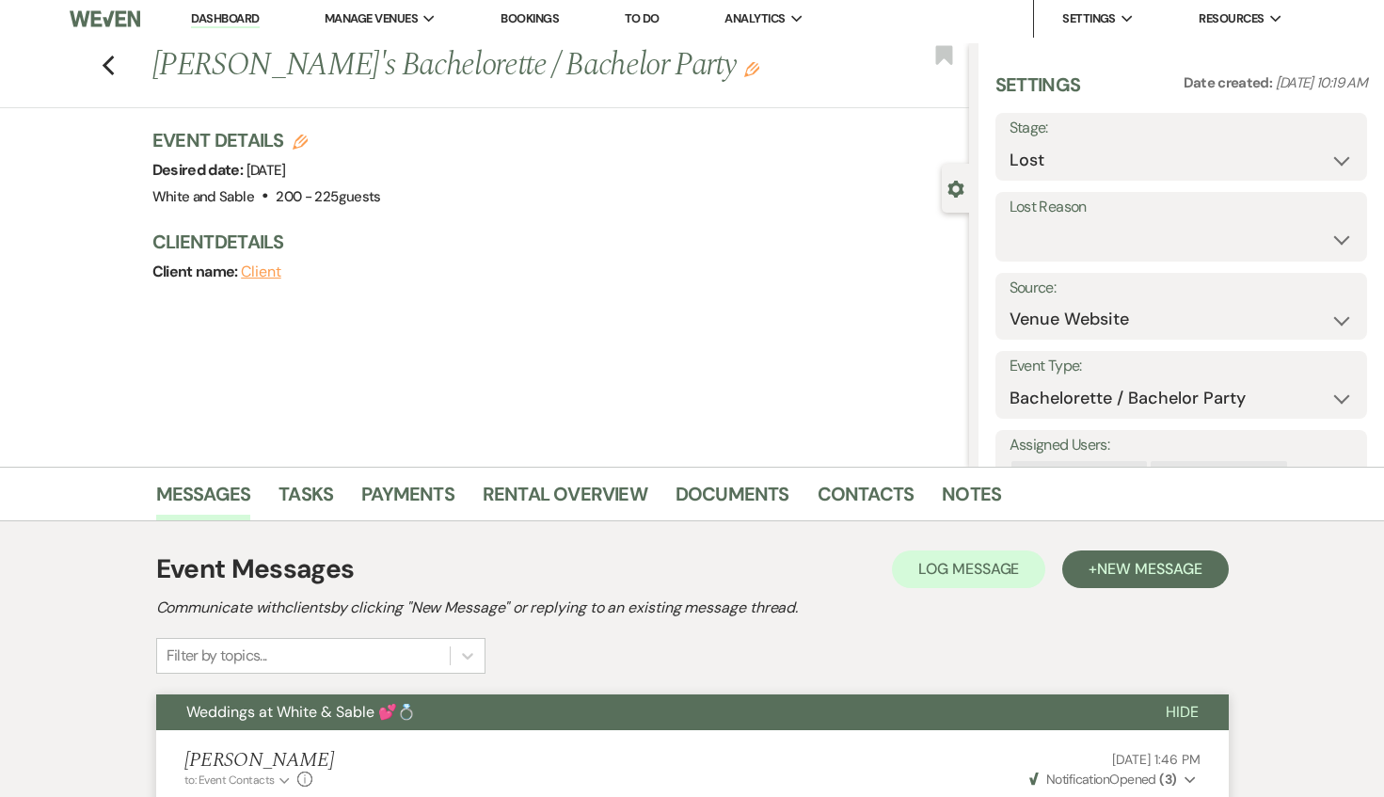
scroll to position [0, 0]
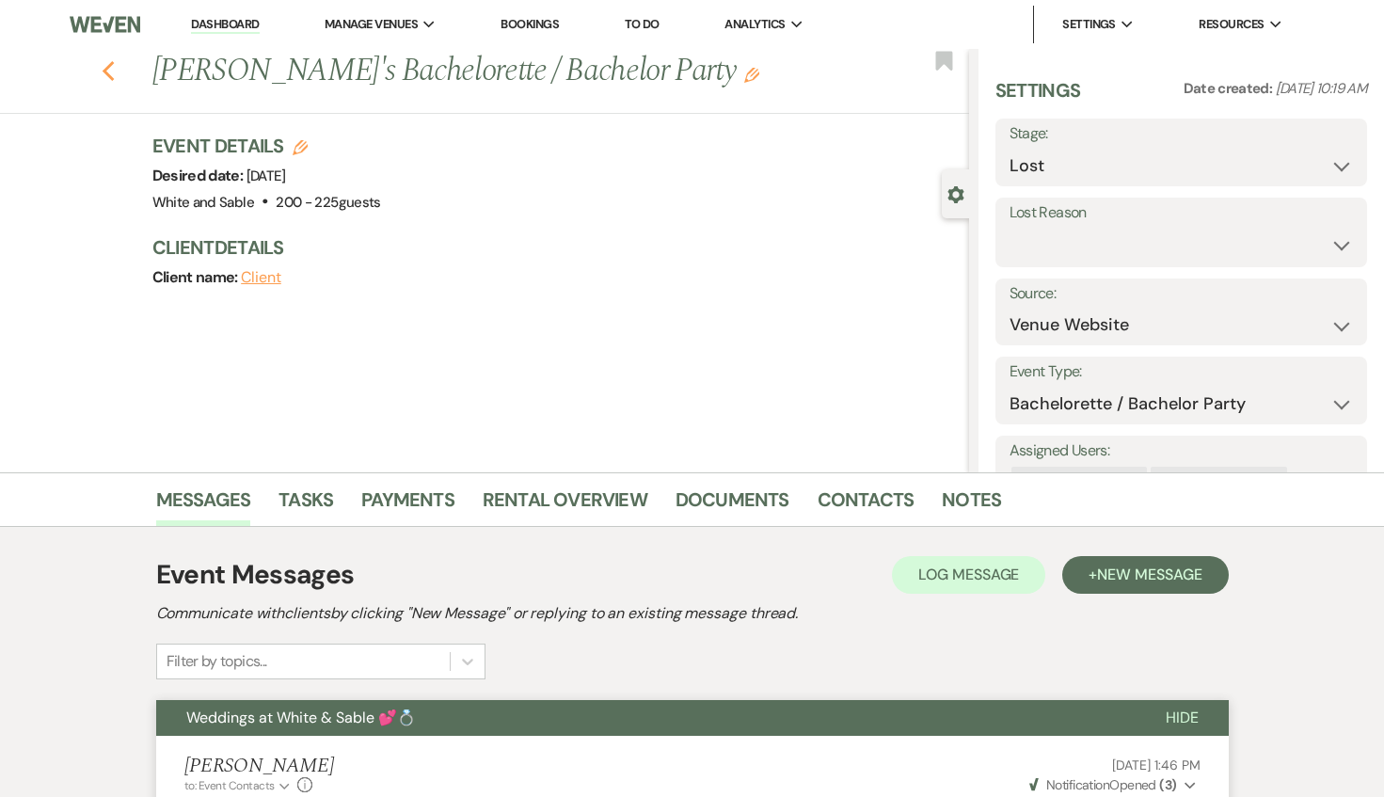
click at [104, 76] on icon "Previous" at bounding box center [109, 71] width 14 height 23
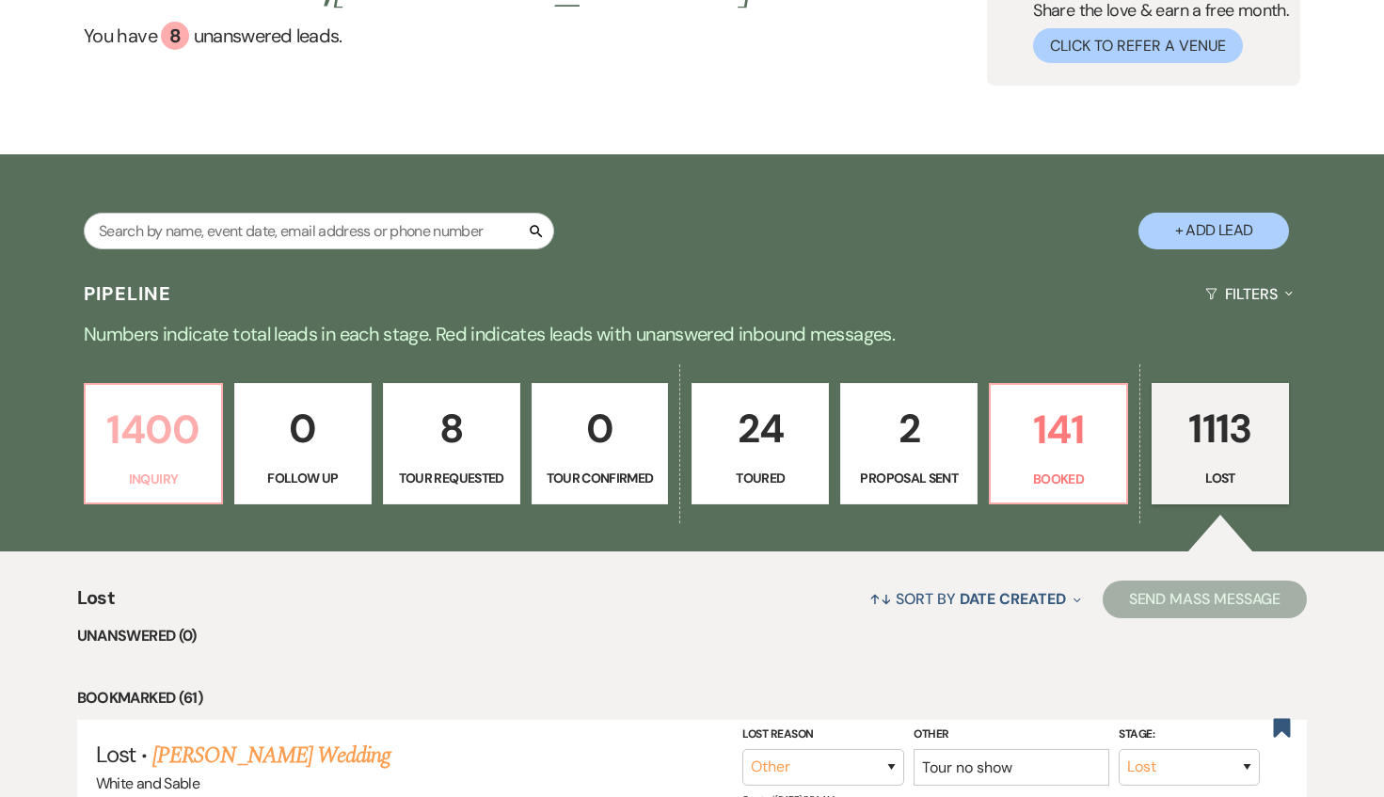
scroll to position [177, 0]
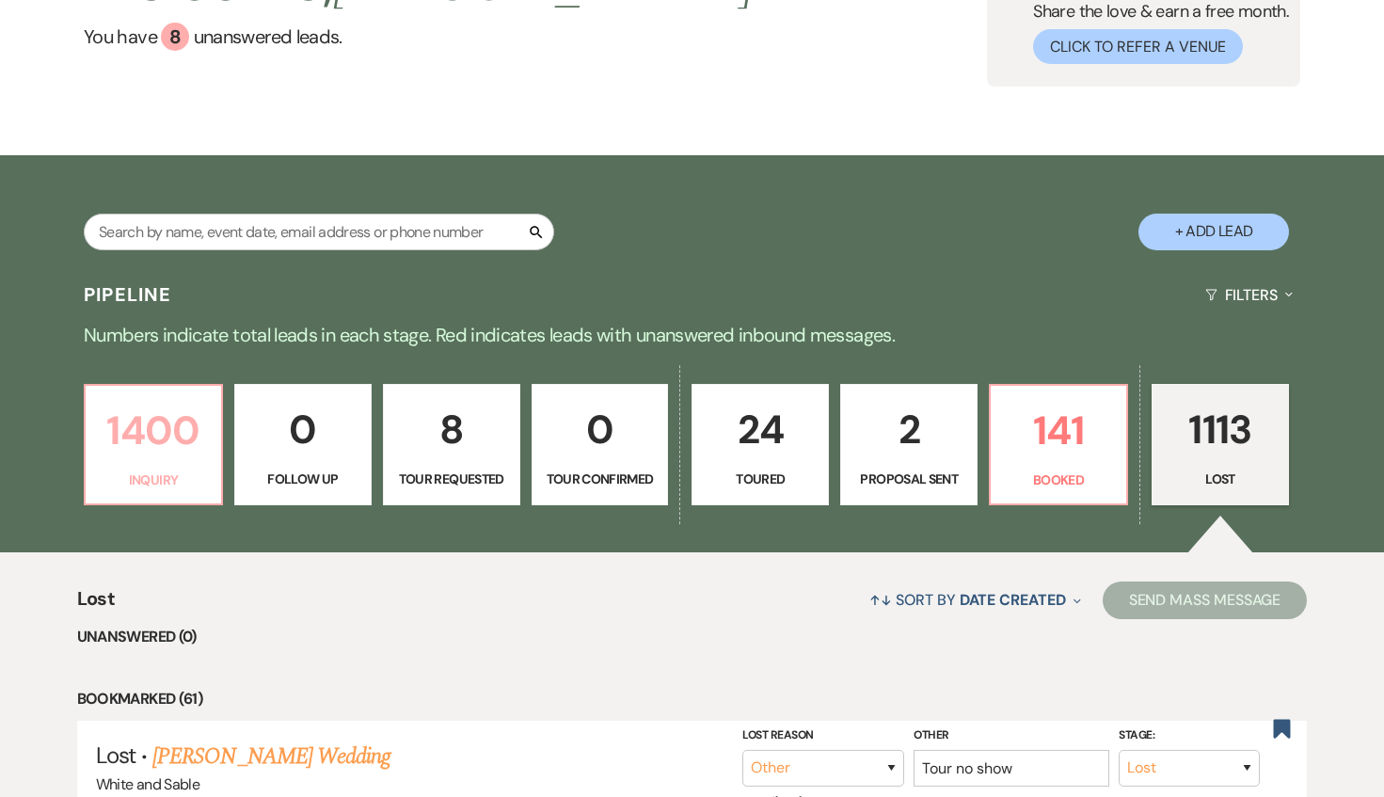
click at [185, 461] on p "1400" at bounding box center [153, 430] width 113 height 63
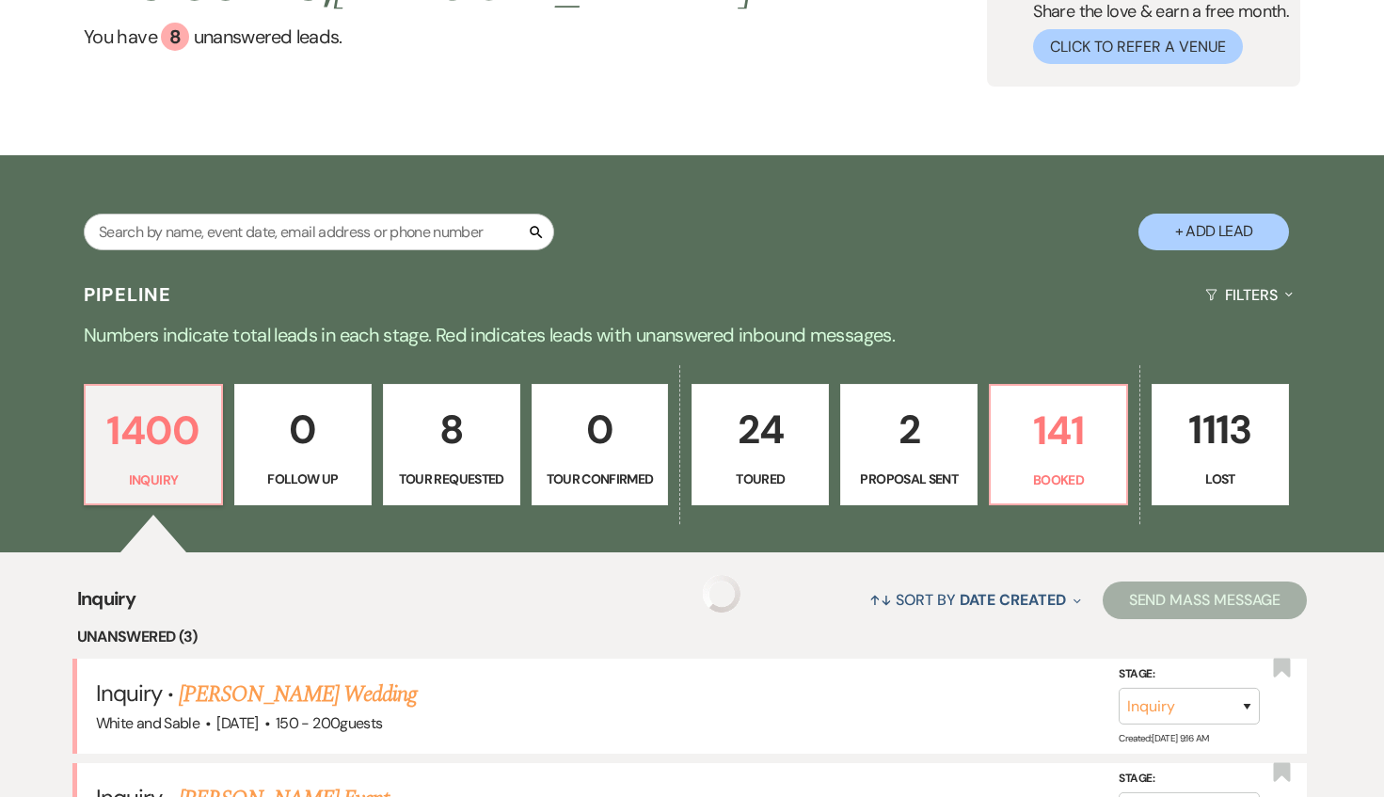
scroll to position [796, 0]
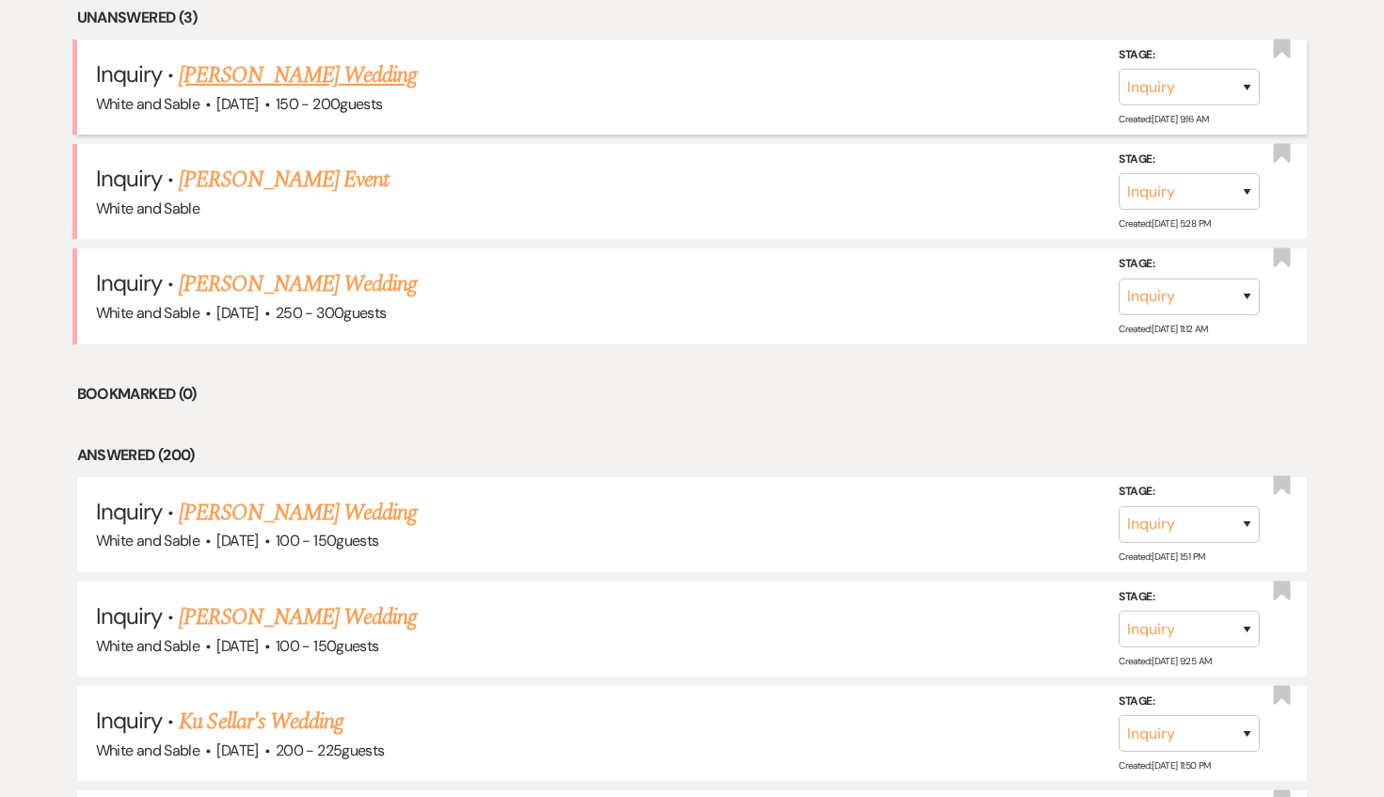
click at [336, 76] on link "[PERSON_NAME] Wedding" at bounding box center [298, 75] width 238 height 34
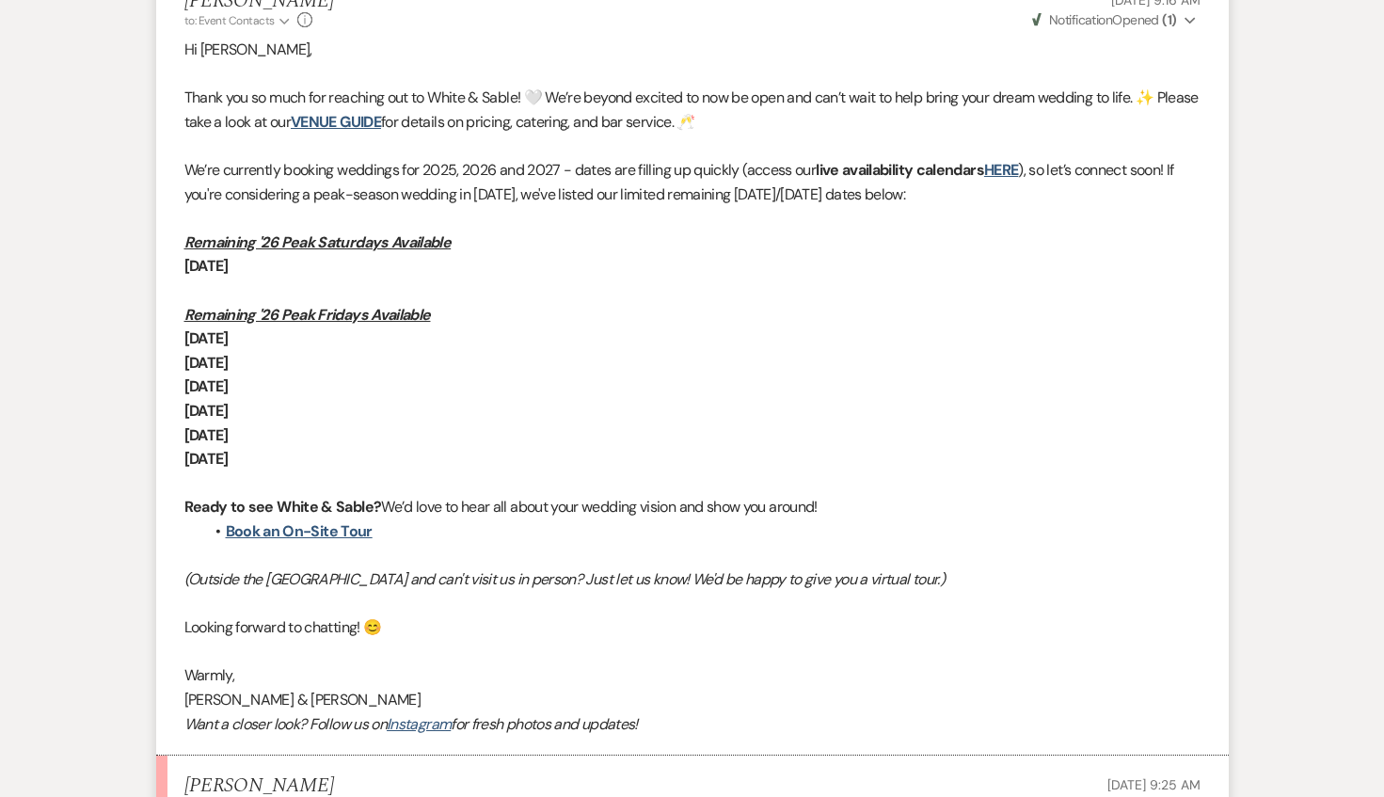
scroll to position [1243, 0]
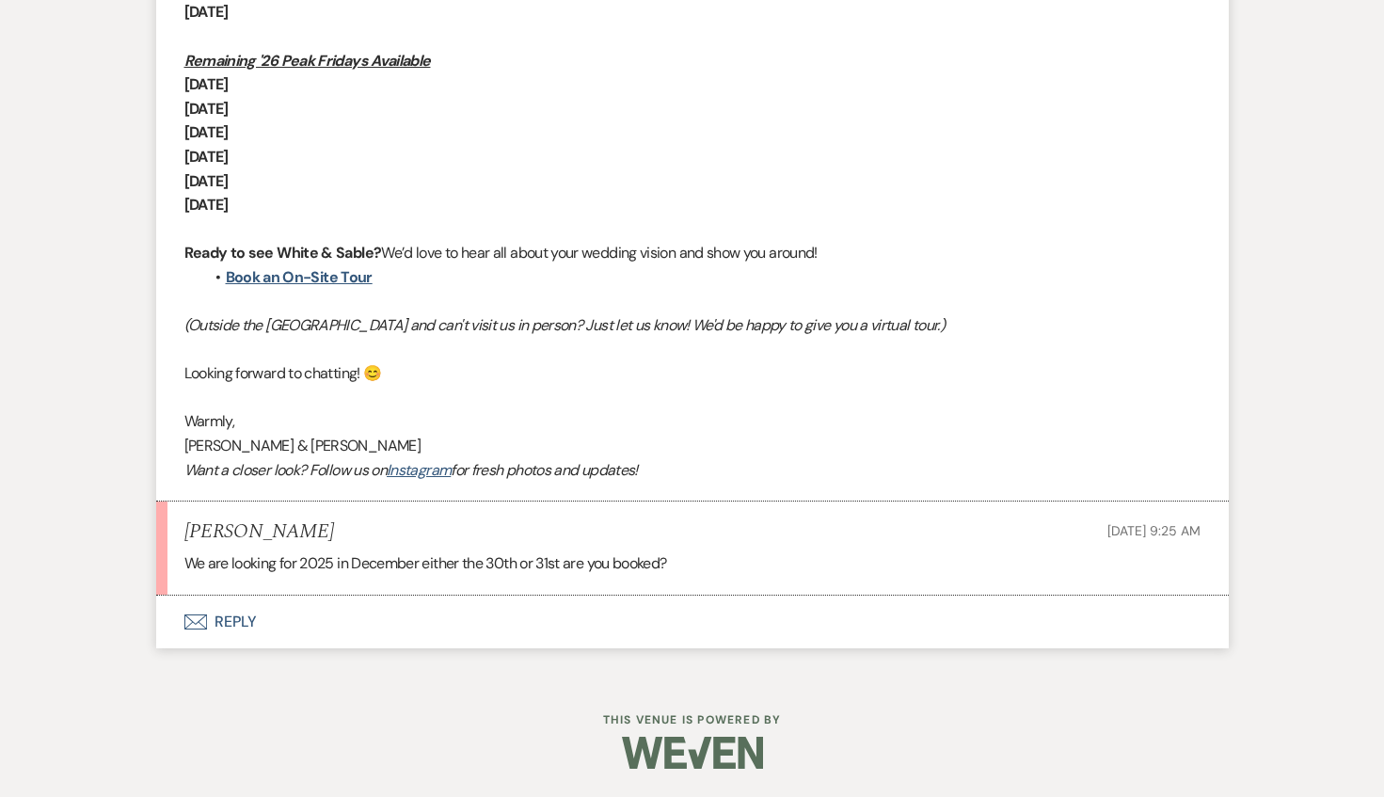
click at [268, 618] on button "Envelope Reply" at bounding box center [692, 622] width 1073 height 53
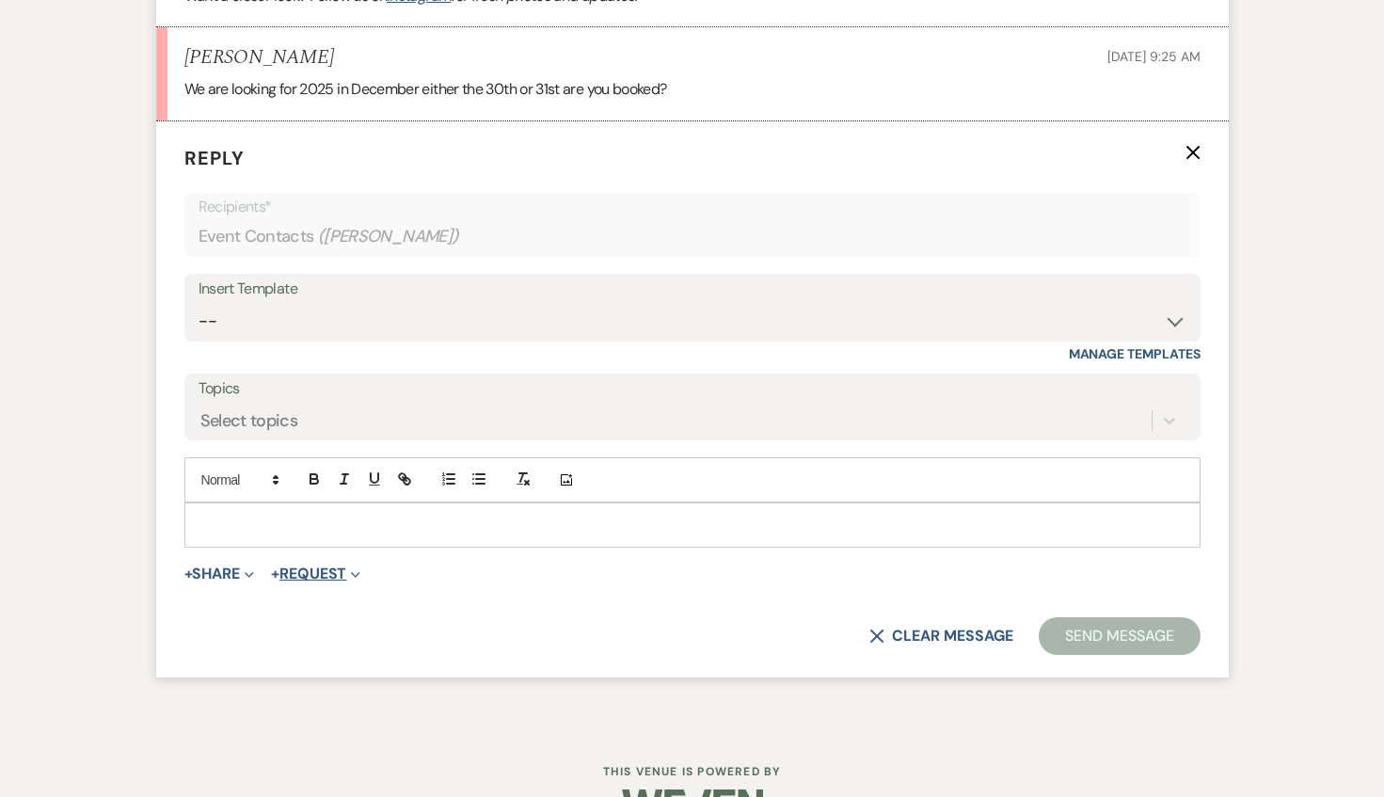
scroll to position [2021, 0]
click at [277, 524] on p at bounding box center [693, 524] width 986 height 21
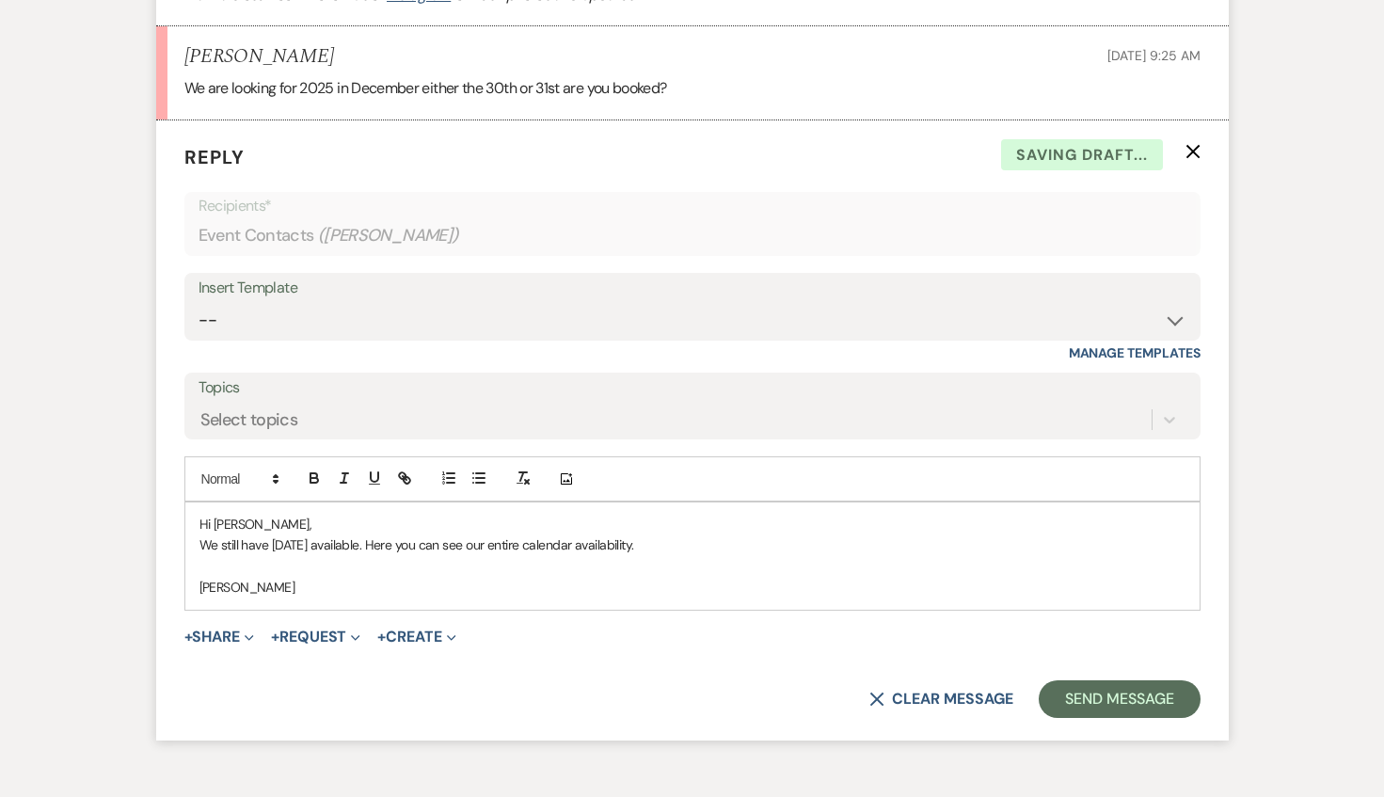
click at [631, 544] on p "We still have [DATE] available. Here you can see our entire calendar availabili…" at bounding box center [693, 545] width 986 height 21
drag, startPoint x: 471, startPoint y: 543, endPoint x: 495, endPoint y: 541, distance: 24.5
click at [495, 541] on p "We still have [DATE] available. Here you can see our entire calendar availabili…" at bounding box center [693, 545] width 986 height 21
click at [398, 473] on icon "button" at bounding box center [404, 478] width 17 height 17
paste input "[URL][DOMAIN_NAME]"
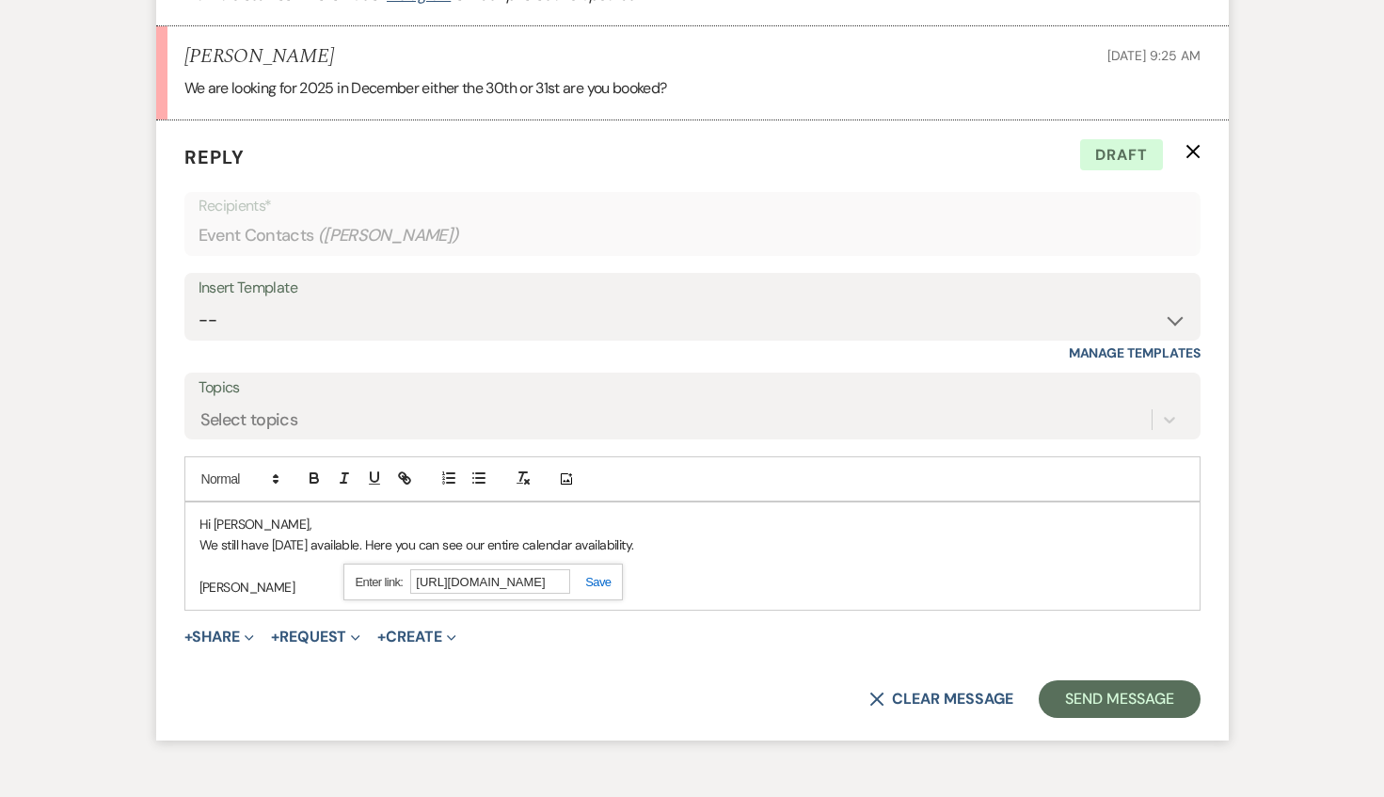
scroll to position [0, 0]
click at [595, 572] on div "[URL][DOMAIN_NAME]" at bounding box center [484, 582] width 280 height 37
click at [593, 573] on div "[URL][DOMAIN_NAME]" at bounding box center [484, 582] width 280 height 37
click at [596, 583] on link at bounding box center [590, 582] width 40 height 14
click at [311, 473] on icon "button" at bounding box center [314, 475] width 7 height 5
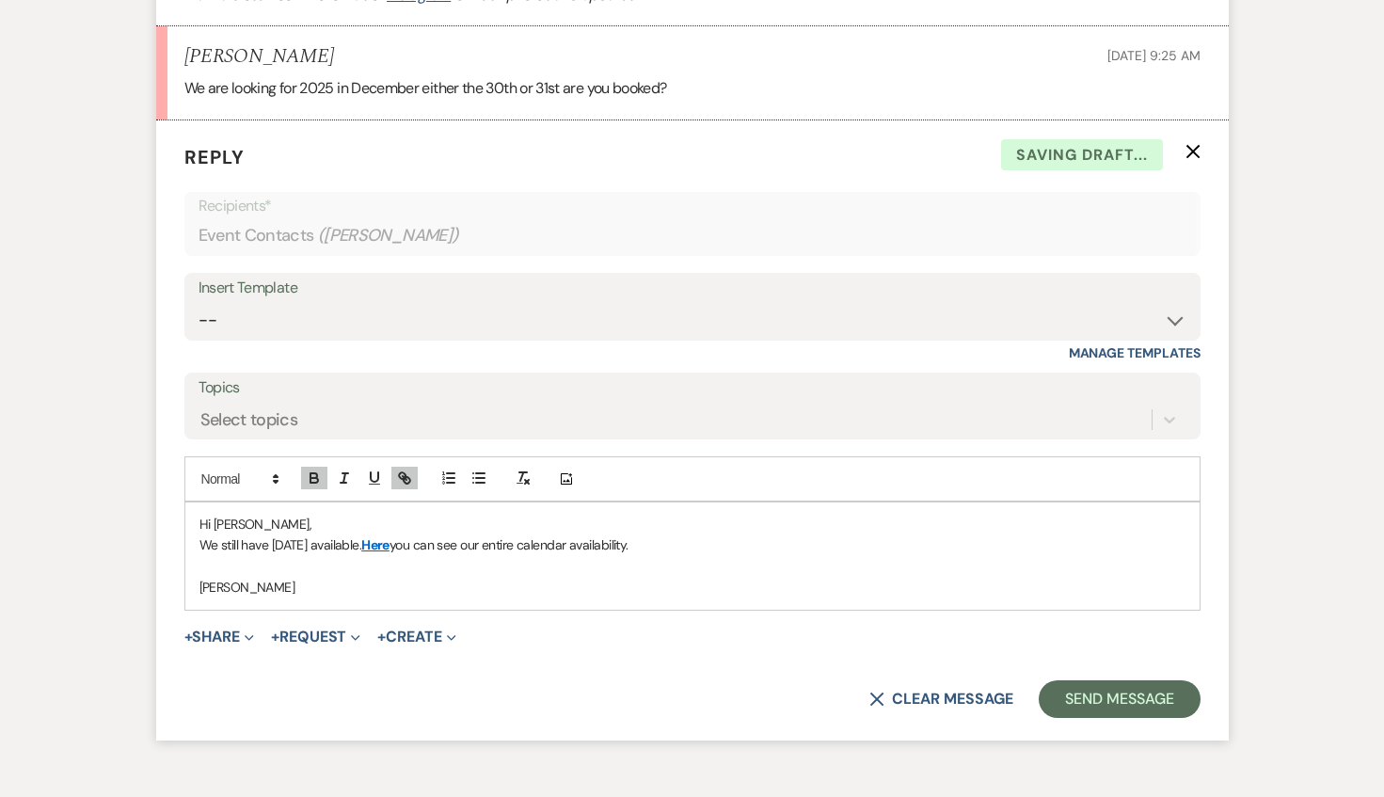
click at [333, 583] on p "[PERSON_NAME]" at bounding box center [693, 587] width 986 height 21
click at [316, 599] on div "Hi [PERSON_NAME], We still have [DATE] available. Here you can see our entire c…" at bounding box center [692, 556] width 1015 height 107
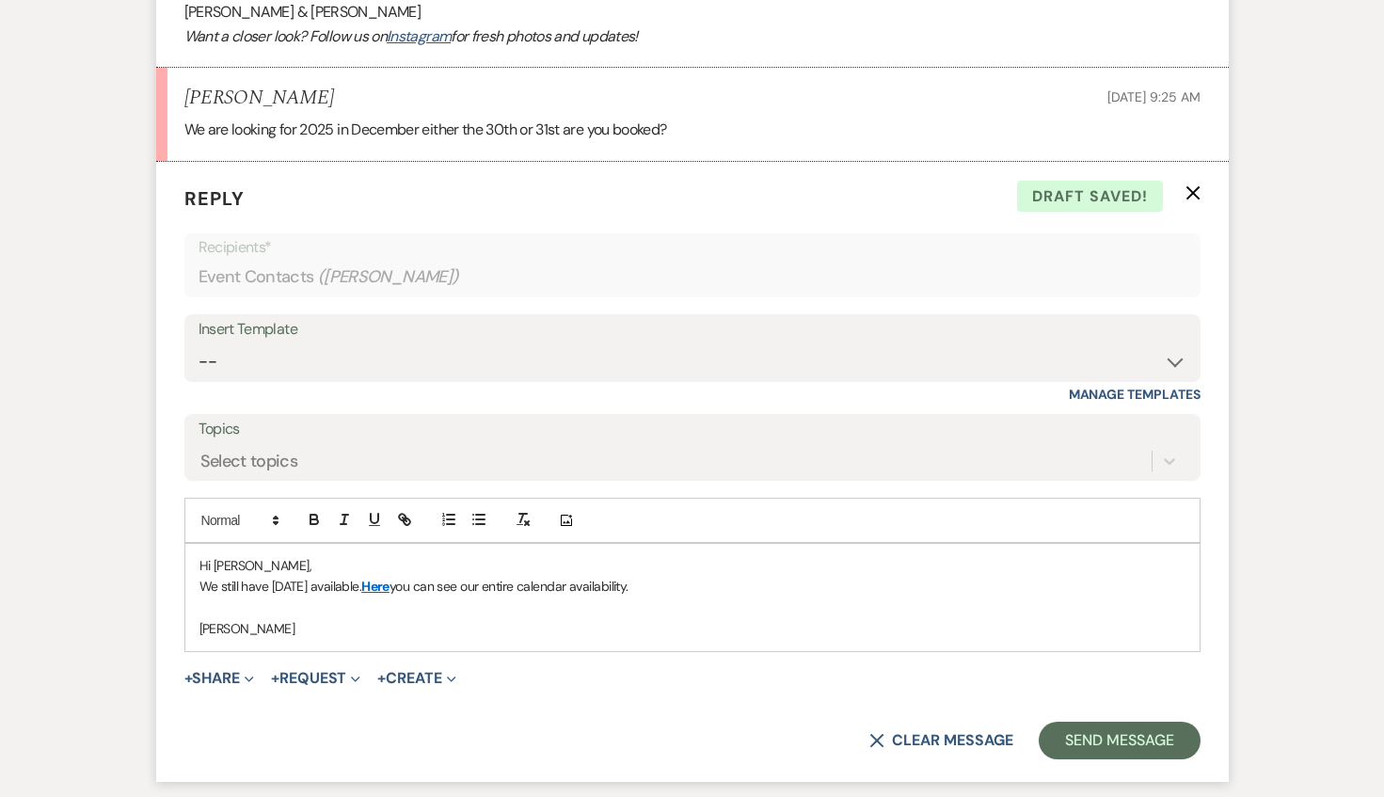
scroll to position [1981, 0]
click at [1129, 727] on button "Send Message" at bounding box center [1119, 740] width 161 height 38
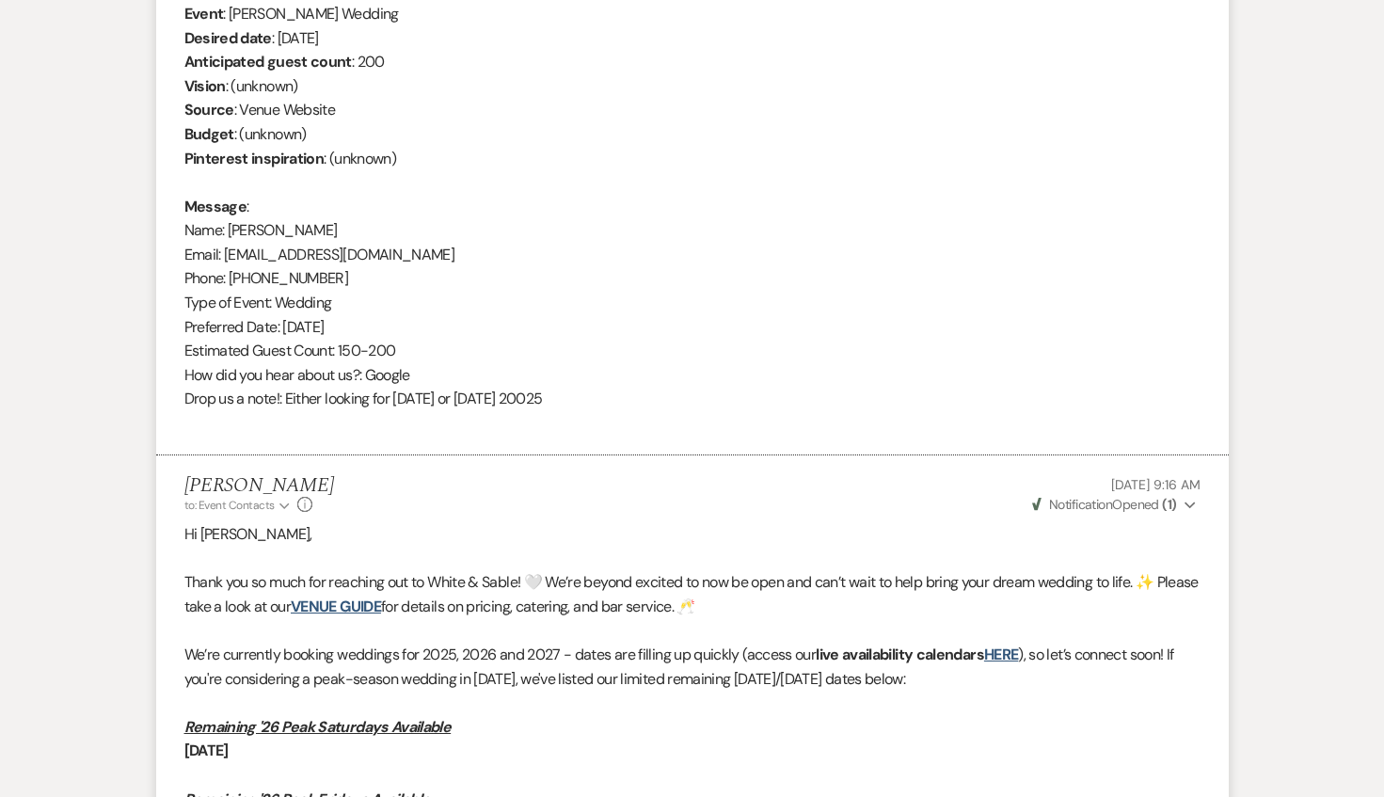
scroll to position [0, 0]
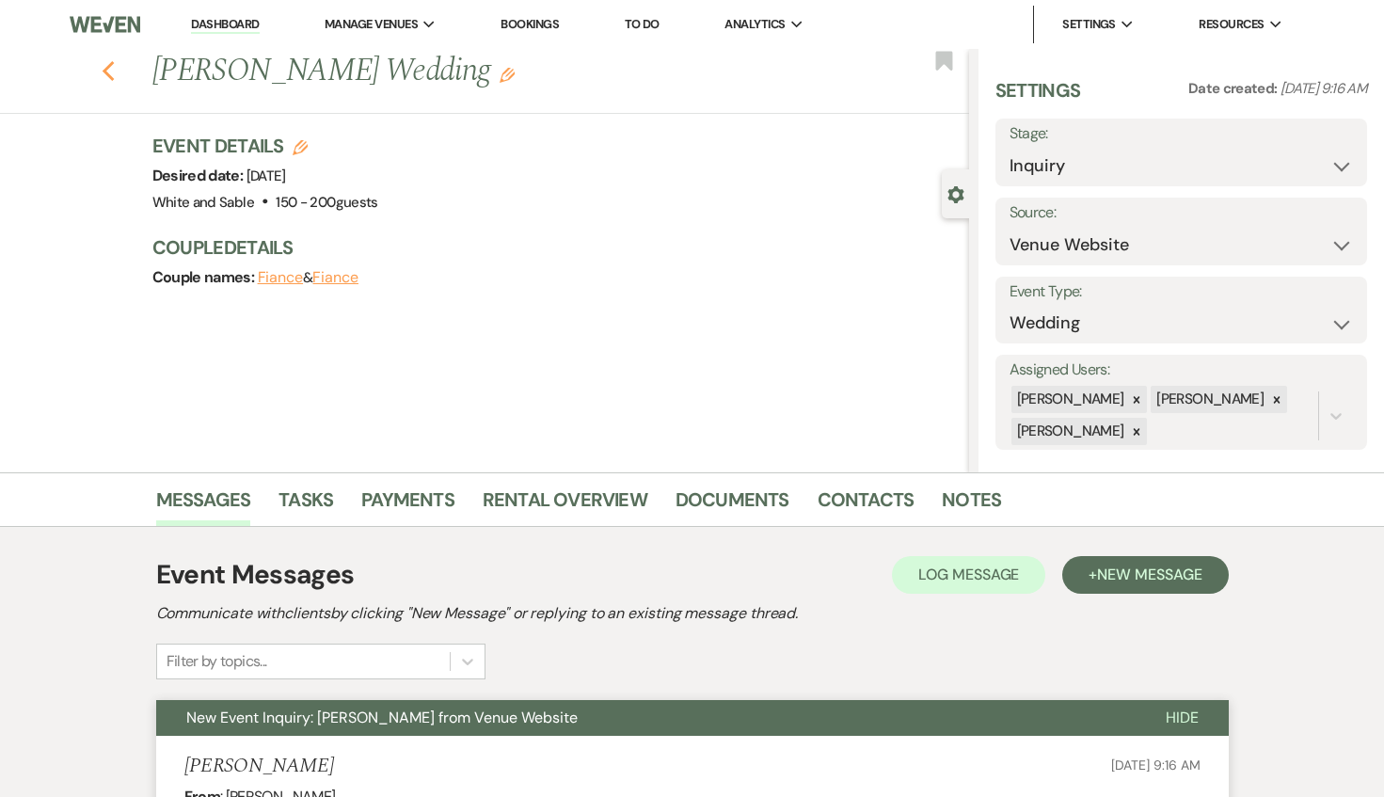
click at [104, 69] on icon "Previous" at bounding box center [109, 71] width 14 height 23
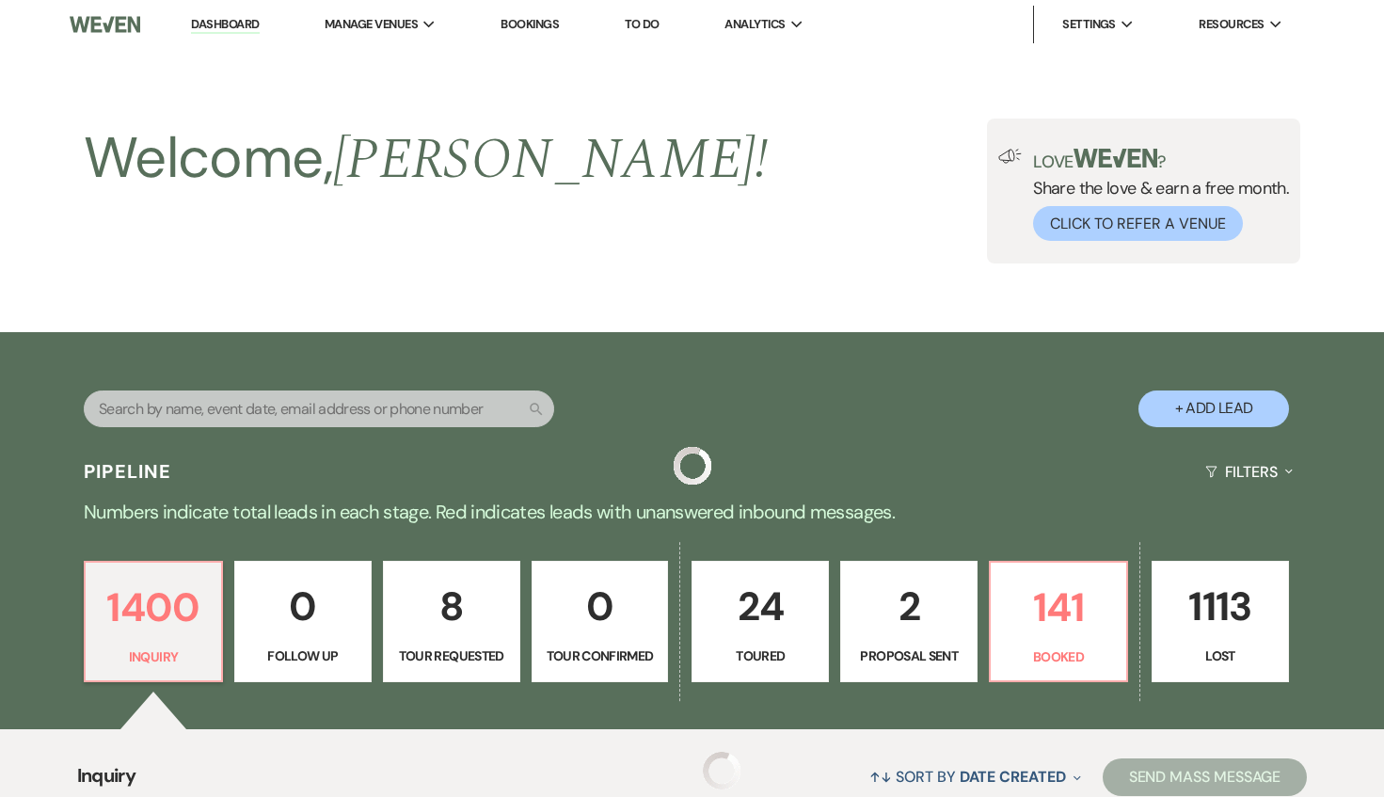
scroll to position [796, 0]
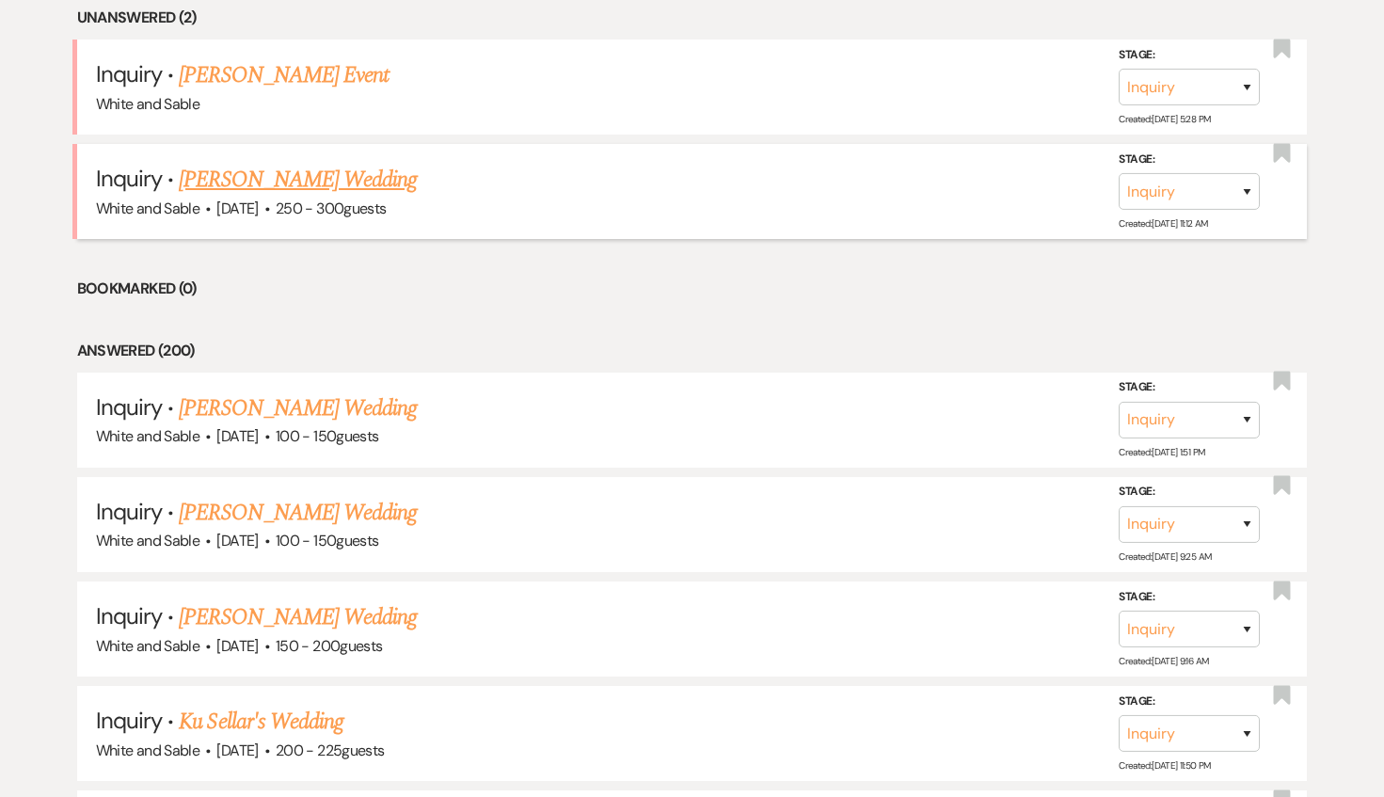
click at [360, 177] on link "[PERSON_NAME] Wedding" at bounding box center [298, 180] width 238 height 34
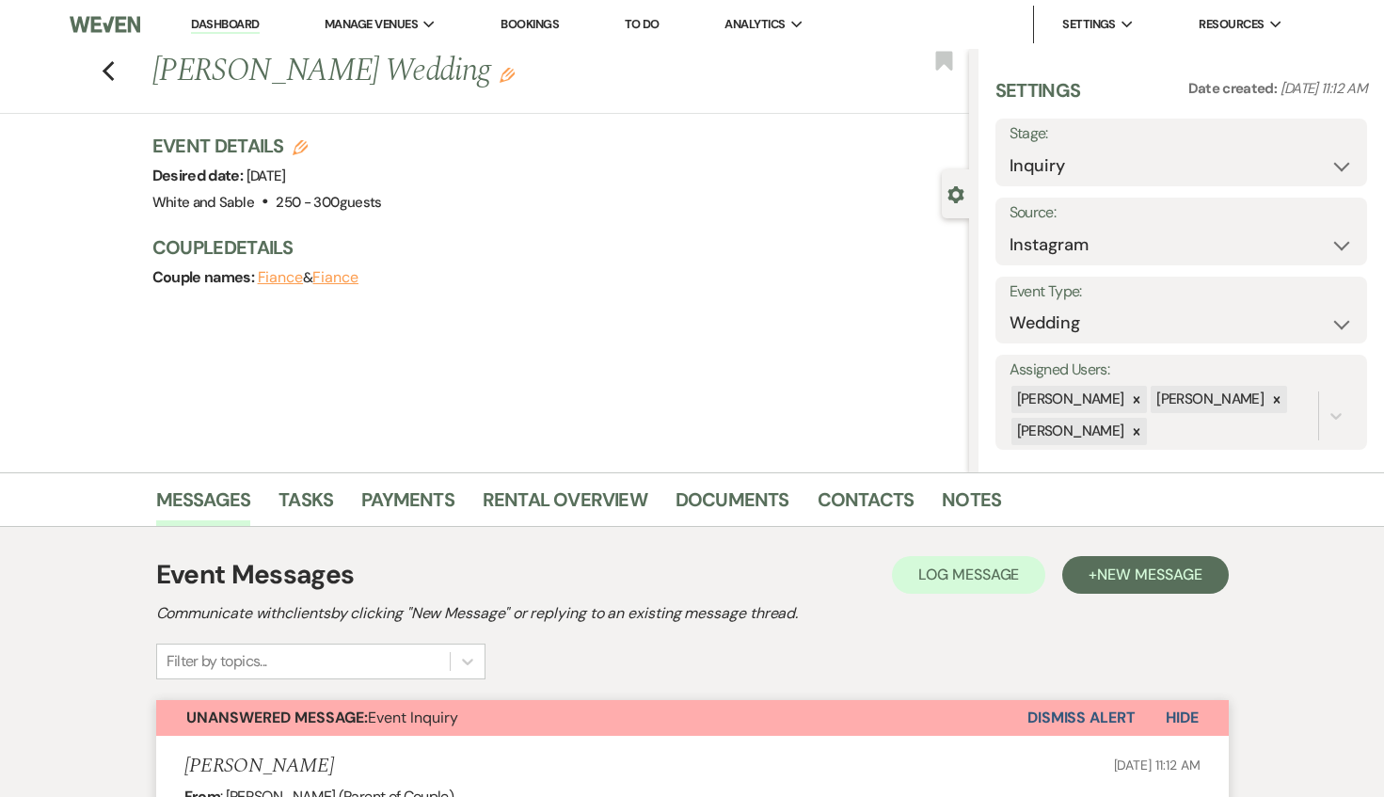
click at [1082, 712] on button "Dismiss Alert" at bounding box center [1082, 718] width 108 height 36
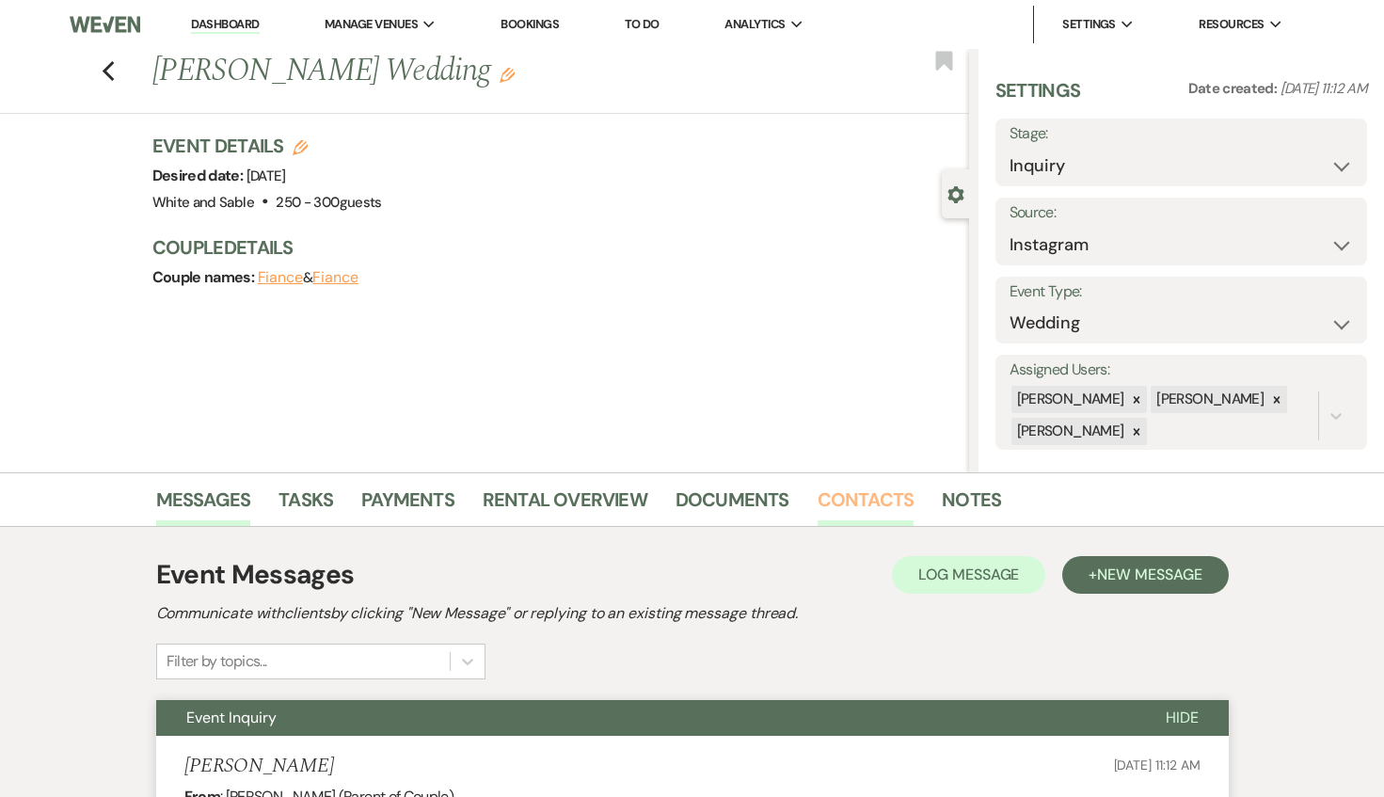
click at [880, 508] on link "Contacts" at bounding box center [866, 505] width 97 height 41
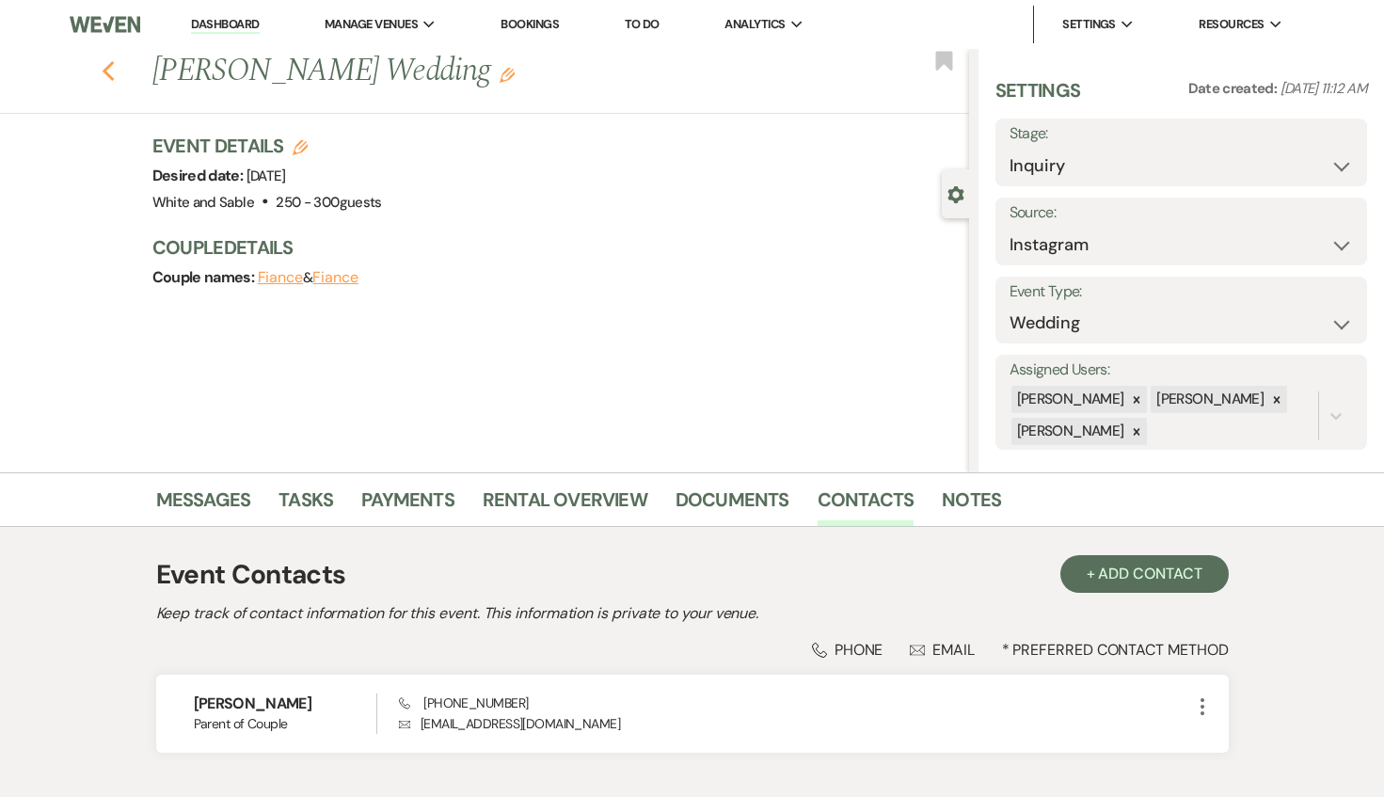
click at [103, 74] on icon "Previous" at bounding box center [109, 71] width 14 height 23
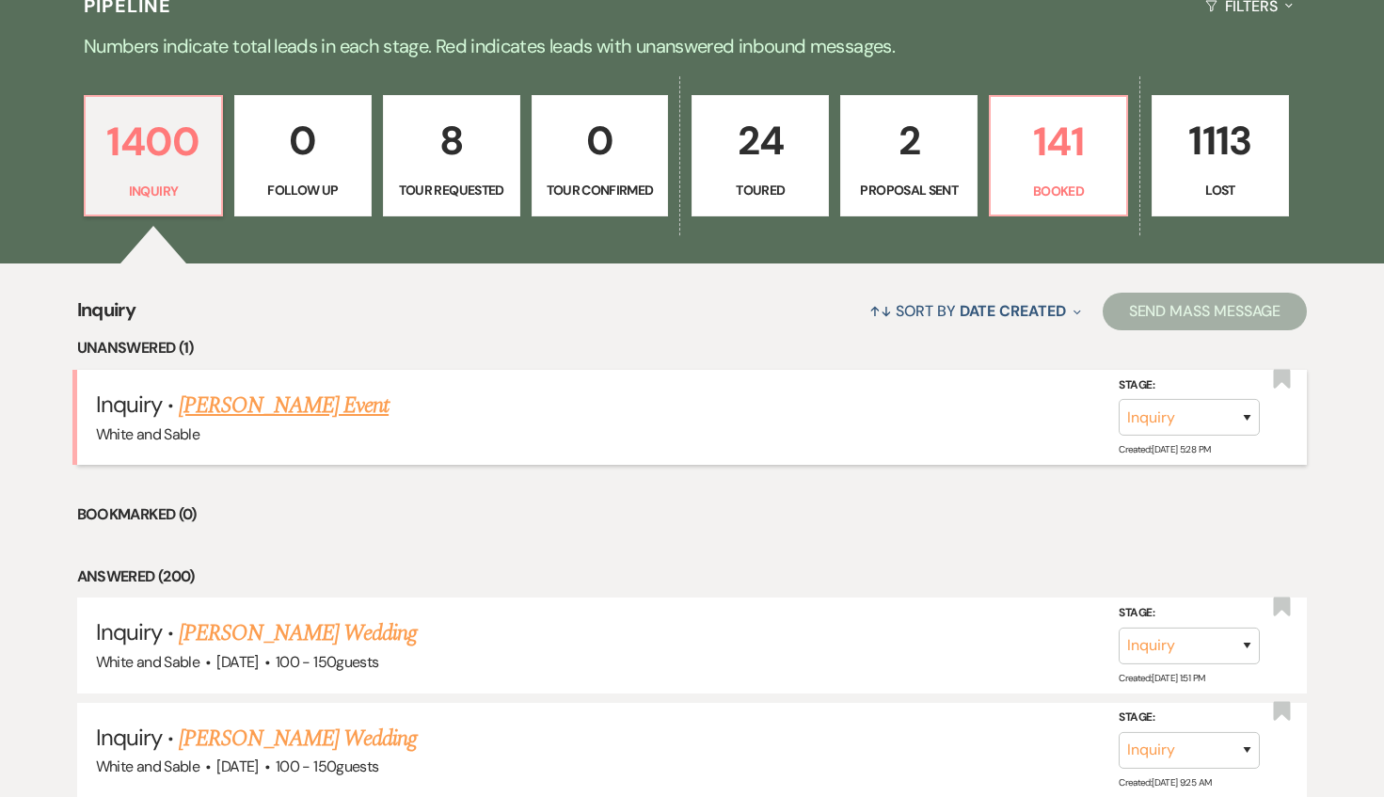
scroll to position [462, 0]
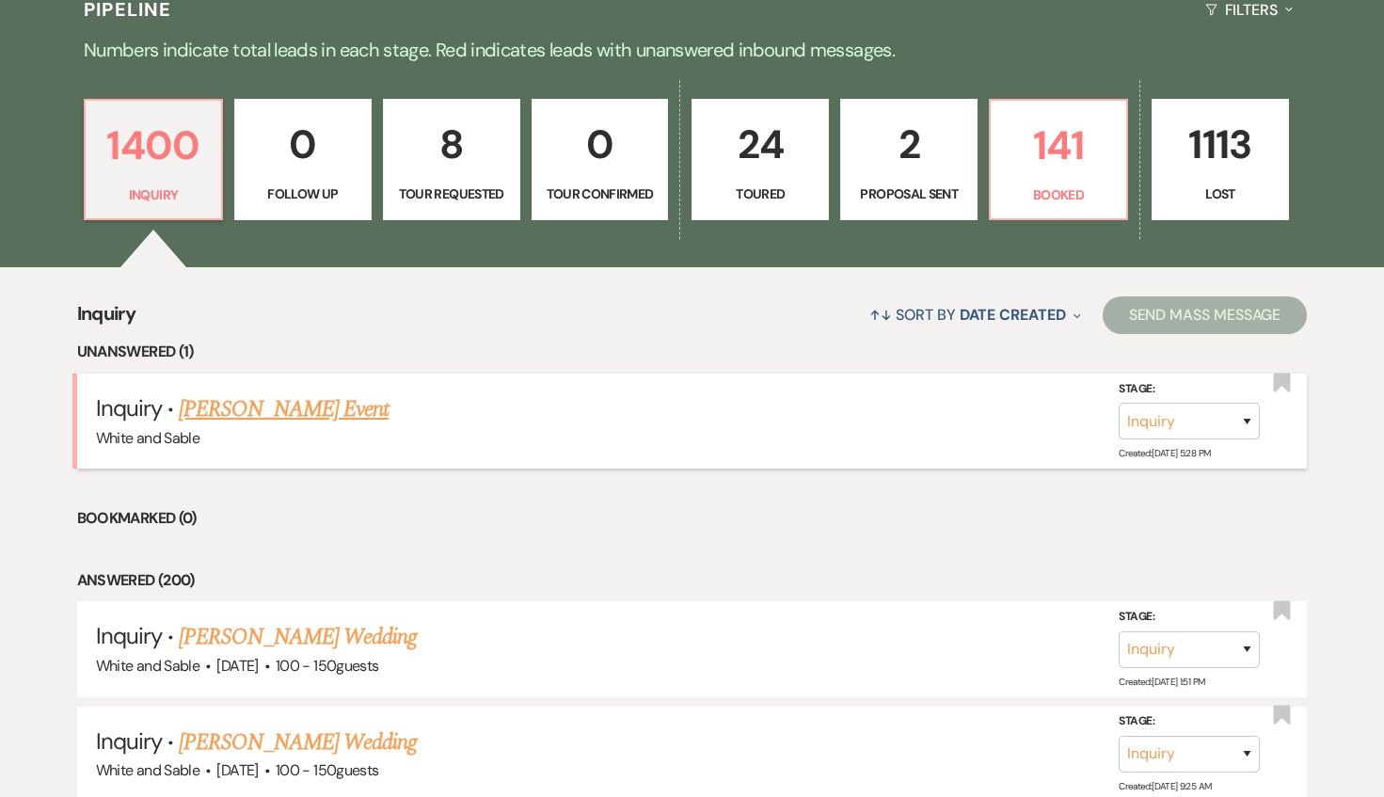
click at [297, 407] on link "[PERSON_NAME] Event" at bounding box center [284, 409] width 210 height 34
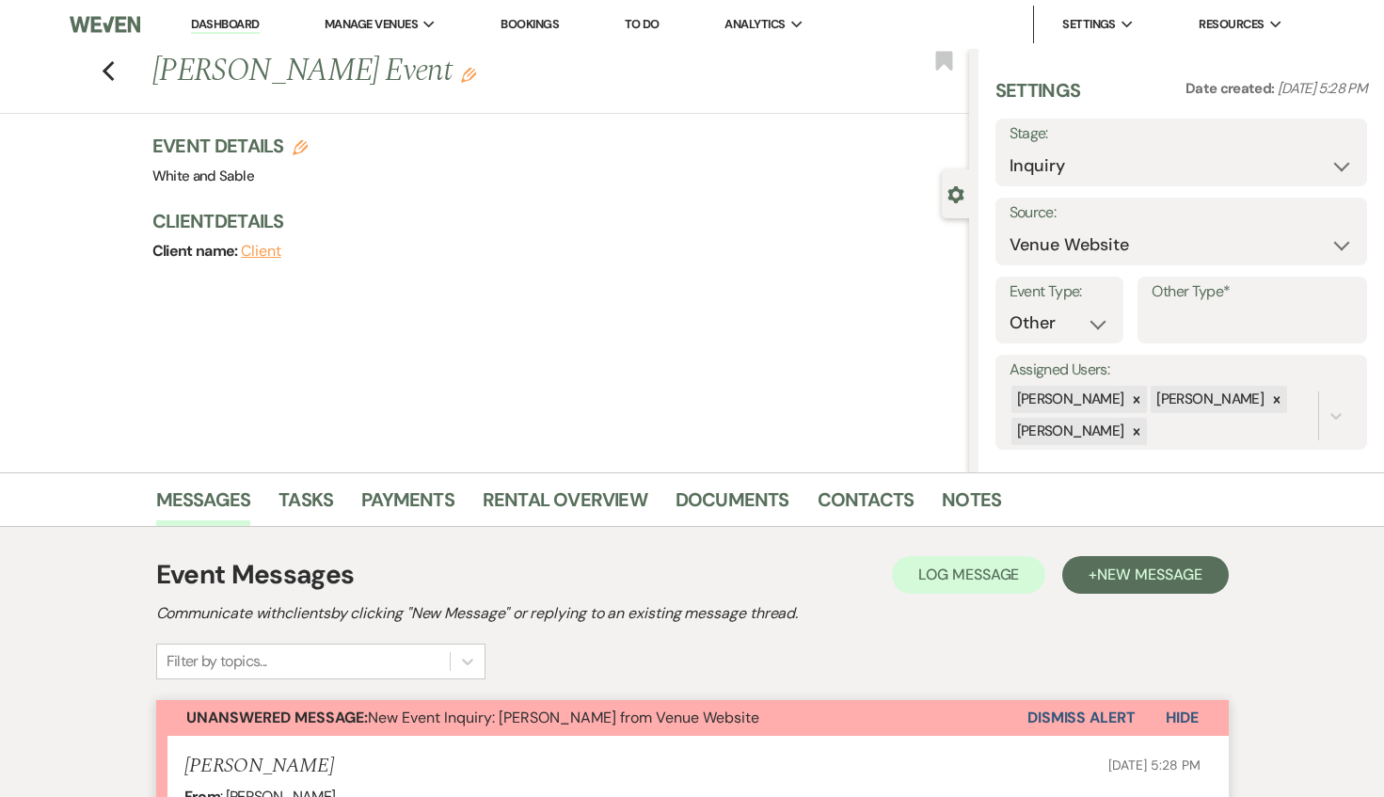
scroll to position [956, 0]
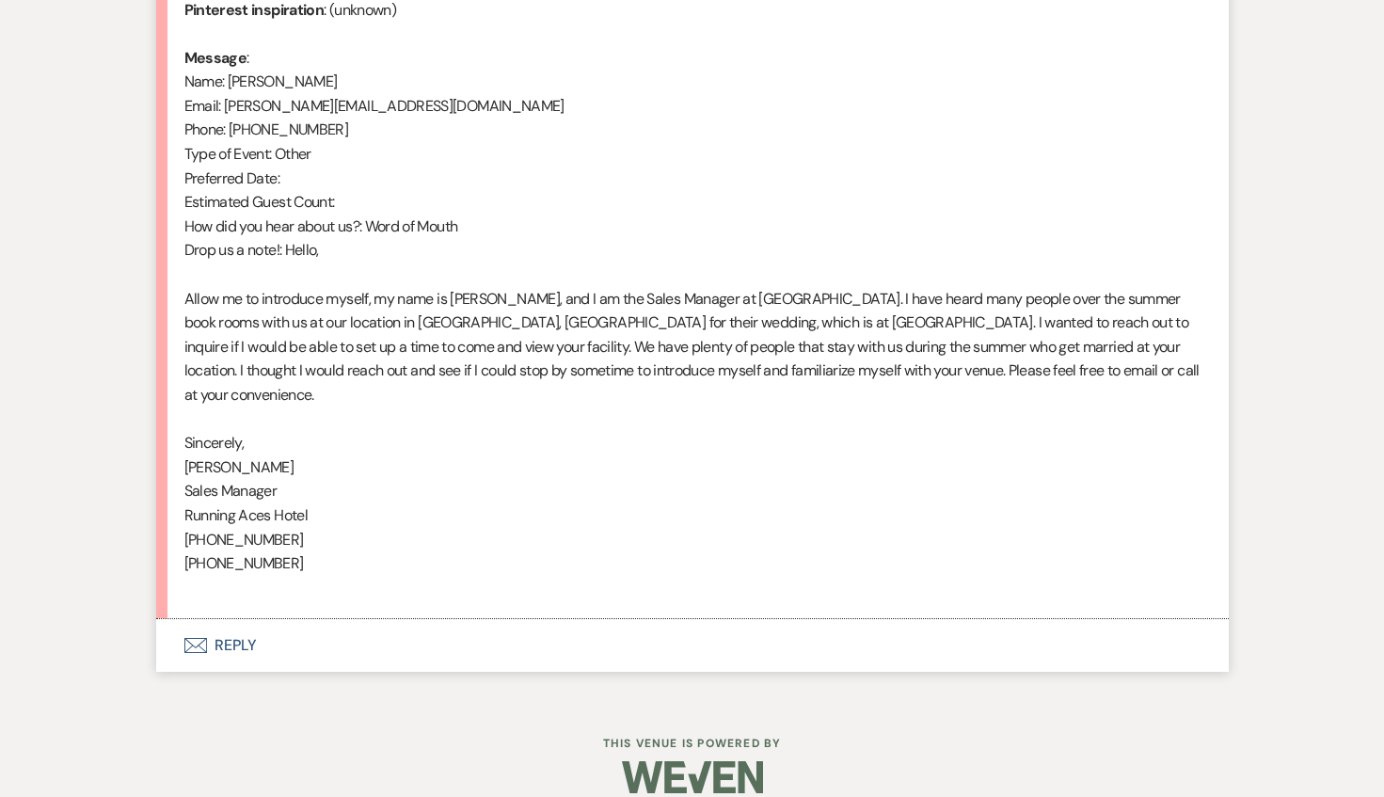
click at [388, 619] on button "Envelope Reply" at bounding box center [692, 645] width 1073 height 53
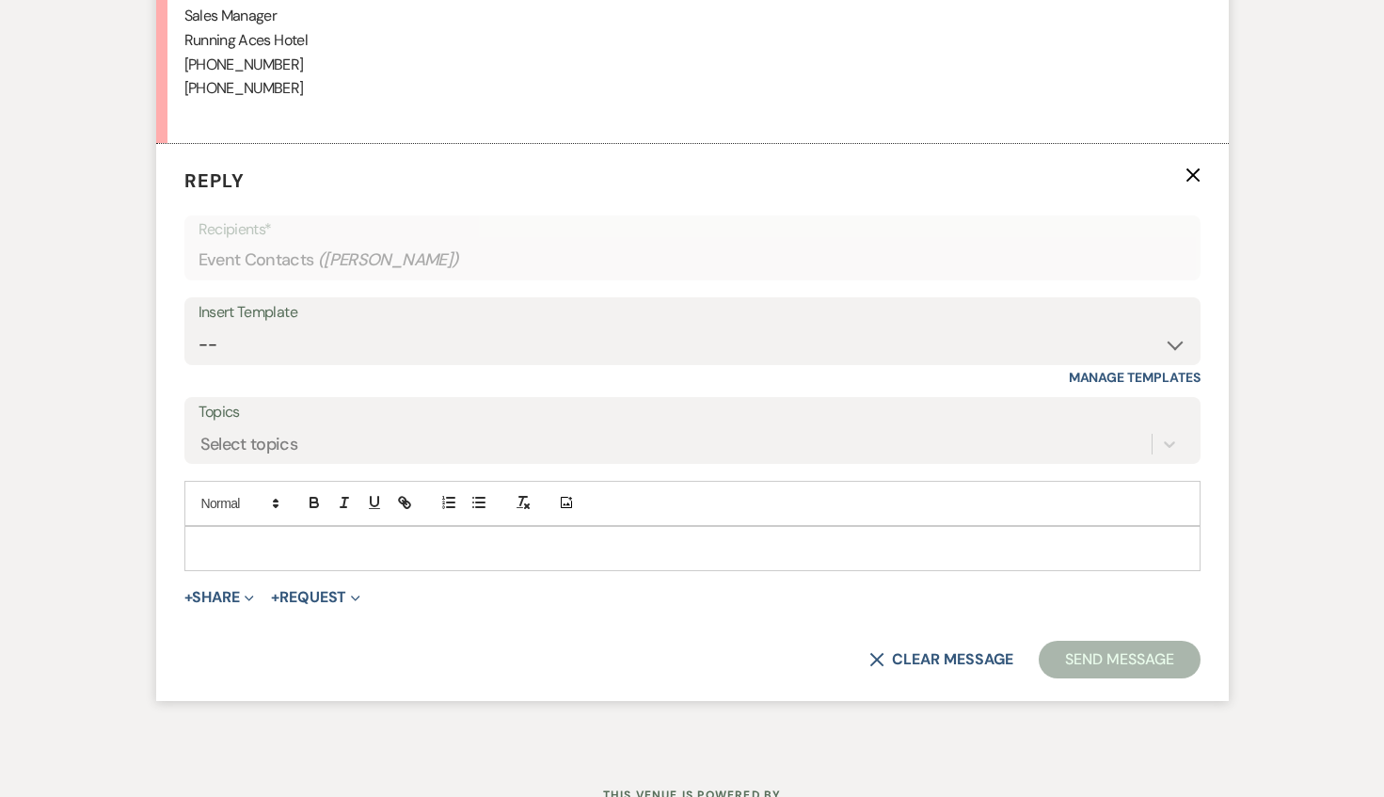
scroll to position [1431, 0]
click at [353, 535] on div at bounding box center [692, 548] width 1015 height 43
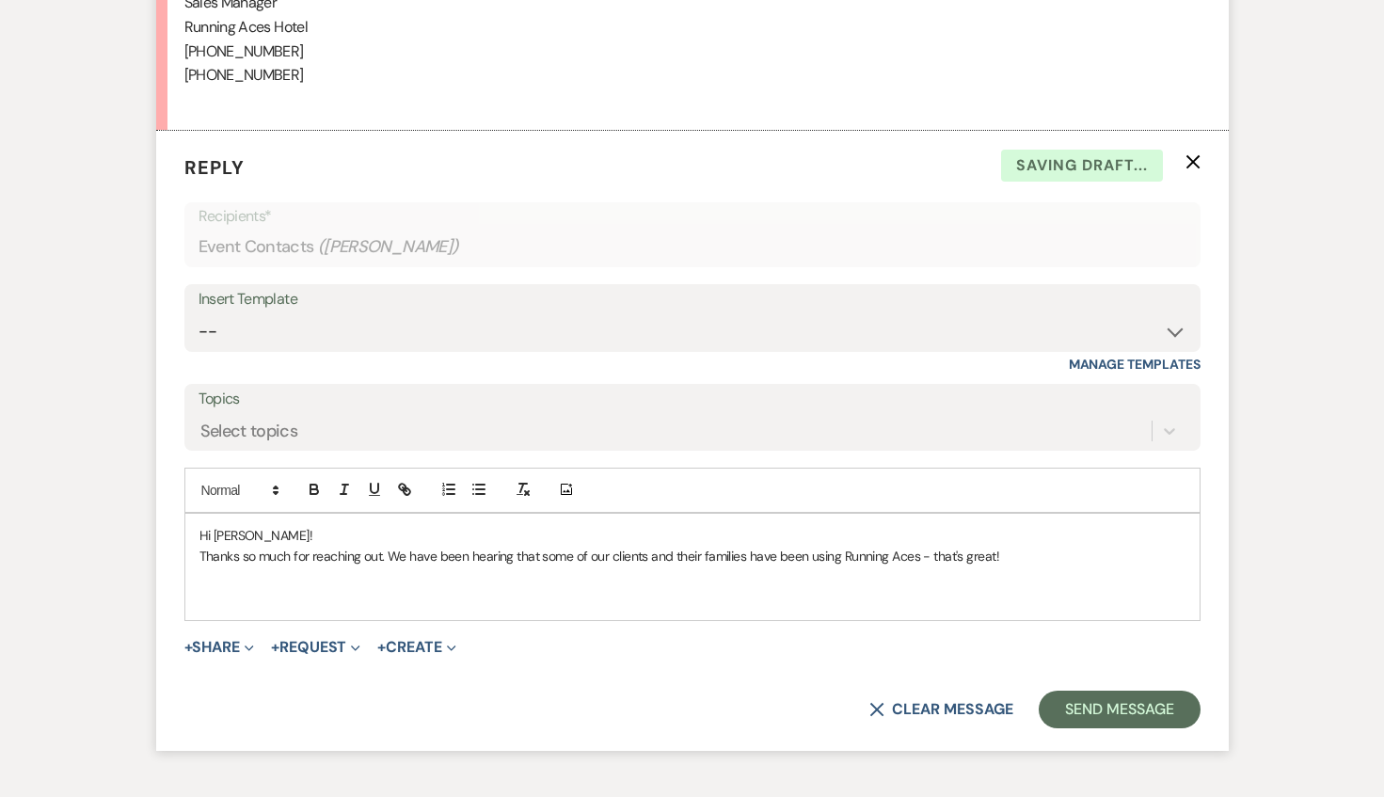
scroll to position [1546, 0]
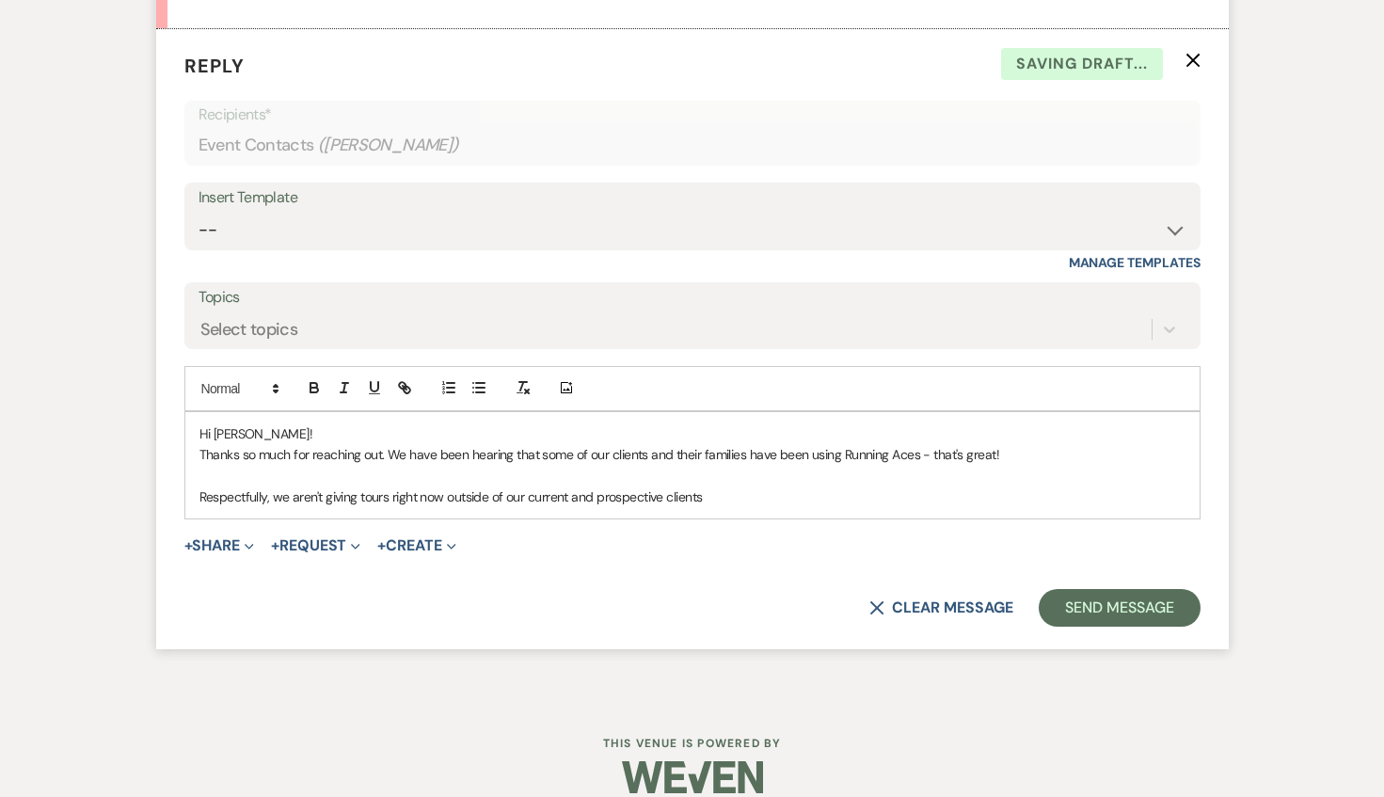
click at [719, 487] on p "Respectfully, we aren't giving tours right now outside of our current and prosp…" at bounding box center [693, 497] width 986 height 21
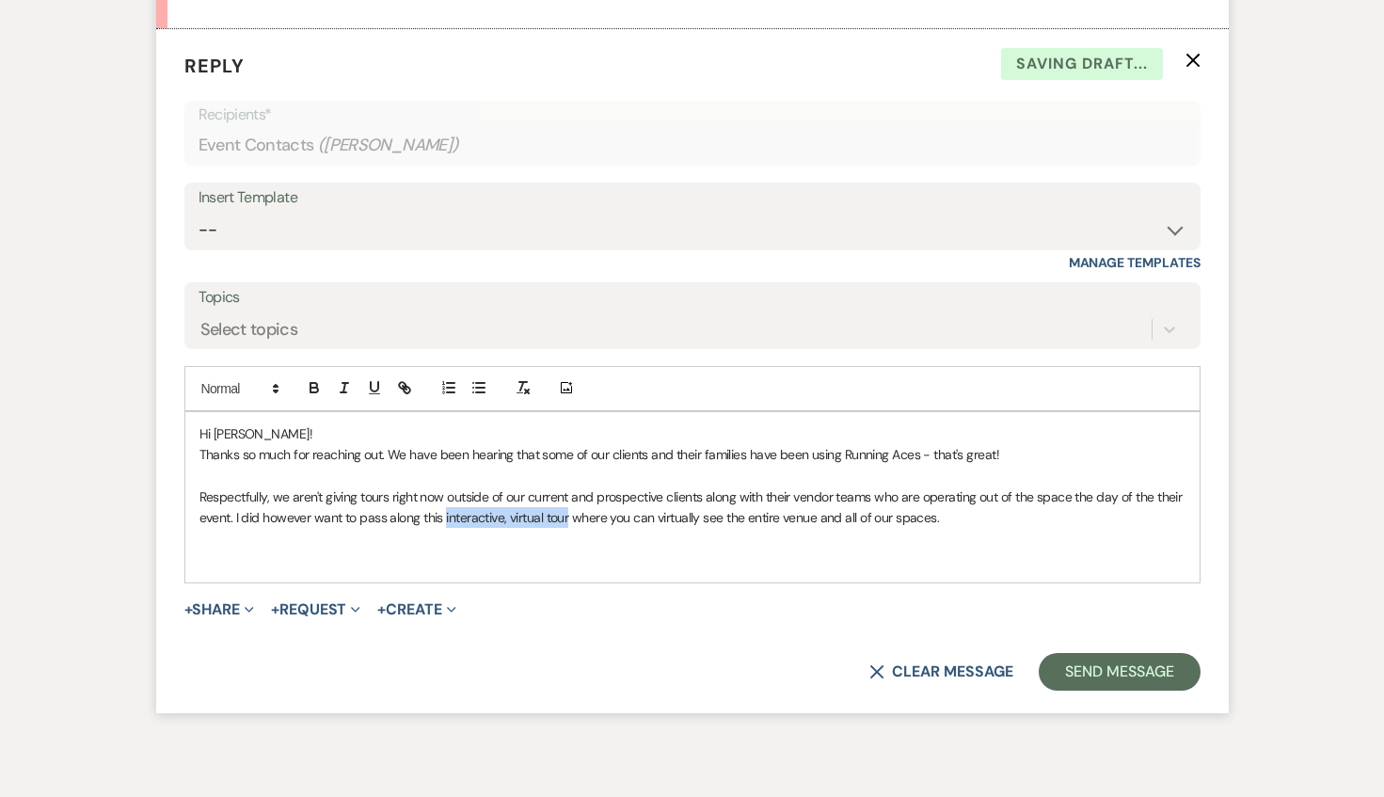
drag, startPoint x: 444, startPoint y: 493, endPoint x: 567, endPoint y: 493, distance: 123.3
click at [567, 493] on p "Respectfully, we aren't giving tours right now outside of our current and prosp…" at bounding box center [693, 508] width 986 height 42
click at [416, 376] on button "button" at bounding box center [404, 387] width 26 height 23
paste input "[URL][DOMAIN_NAME]"
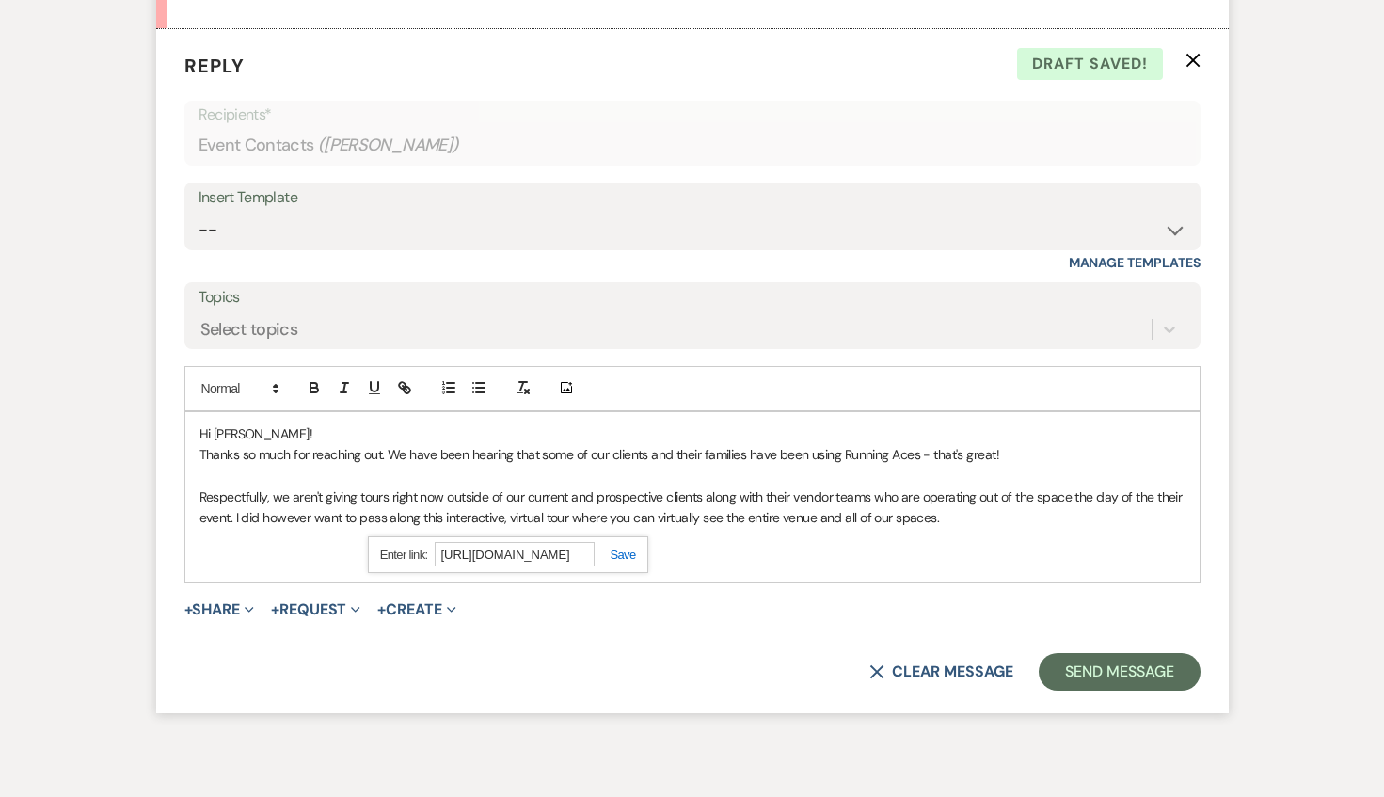
click at [618, 548] on link at bounding box center [615, 555] width 40 height 14
click at [306, 379] on icon "button" at bounding box center [314, 387] width 17 height 17
click at [711, 599] on div "+ Share Expand Doc Upload Documents Add Photo Images Pref Vendors Preferred ven…" at bounding box center [692, 610] width 1016 height 23
click at [965, 497] on p "Respectfully, we aren't giving tours right now outside of our current and prosp…" at bounding box center [693, 508] width 986 height 42
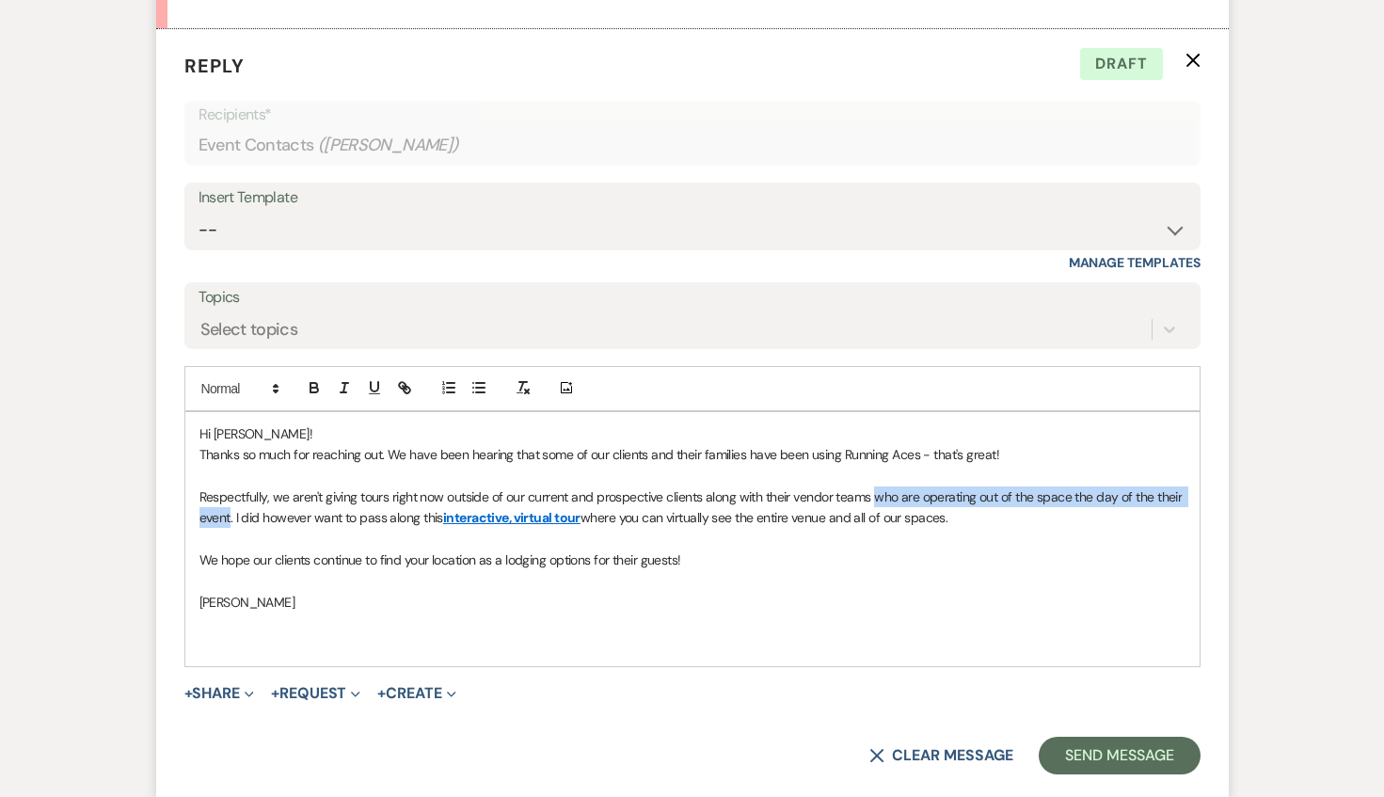
drag, startPoint x: 231, startPoint y: 494, endPoint x: 879, endPoint y: 466, distance: 649.0
click at [879, 487] on p "Respectfully, we aren't giving tours right now outside of our current and prosp…" at bounding box center [693, 508] width 986 height 42
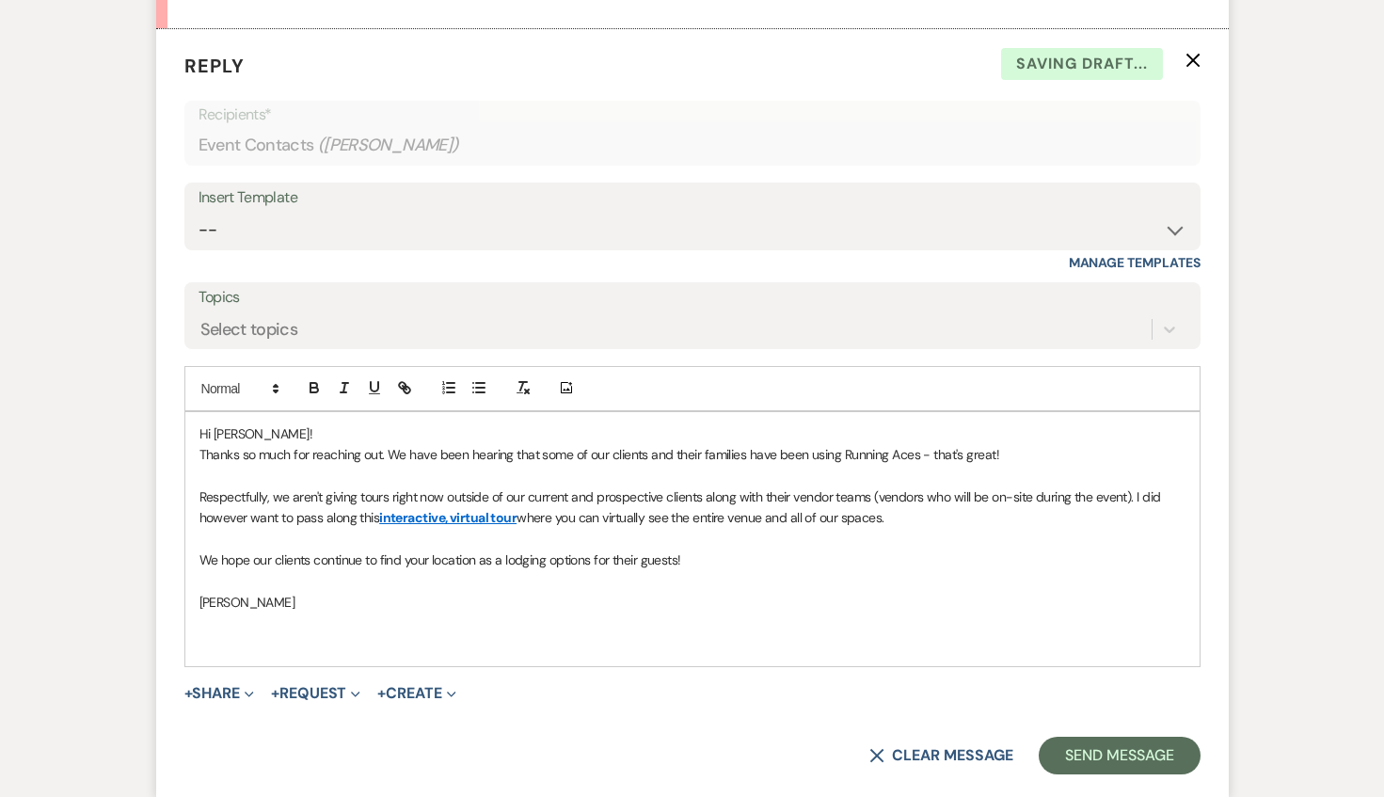
click at [815, 487] on p "Respectfully, we aren't giving tours right now outside of our current and prosp…" at bounding box center [693, 508] width 986 height 42
click at [998, 529] on p at bounding box center [693, 539] width 986 height 21
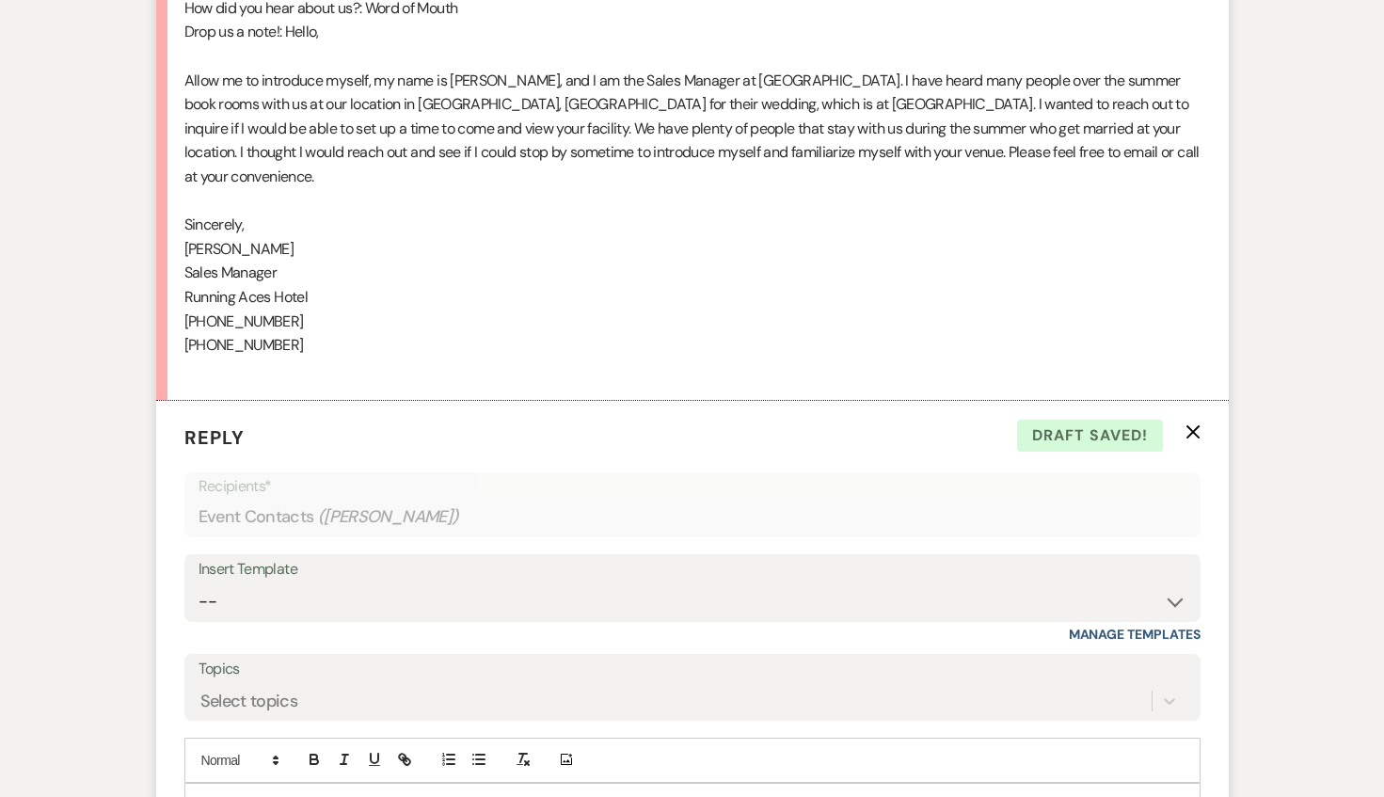
scroll to position [1174, 0]
drag, startPoint x: 300, startPoint y: 224, endPoint x: 186, endPoint y: 222, distance: 113.9
copy div "[PERSON_NAME]"
